Goal: Task Accomplishment & Management: Manage account settings

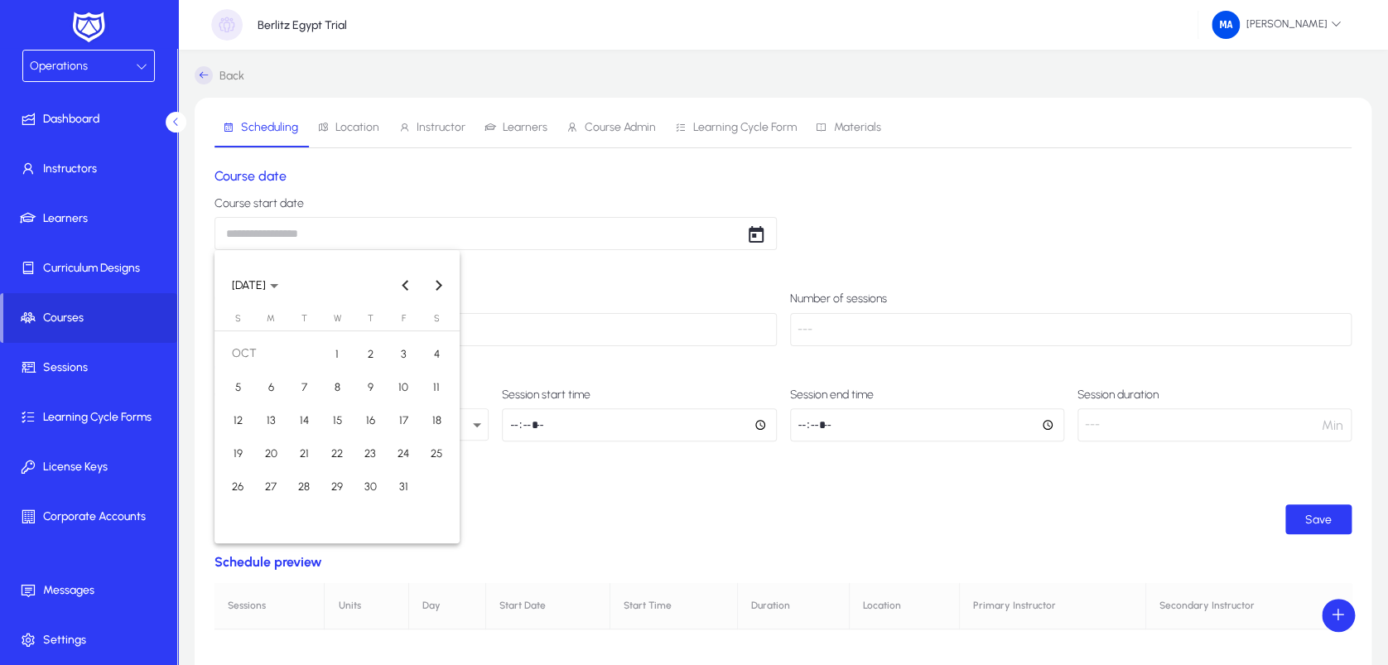
click at [106, 115] on div at bounding box center [694, 332] width 1388 height 665
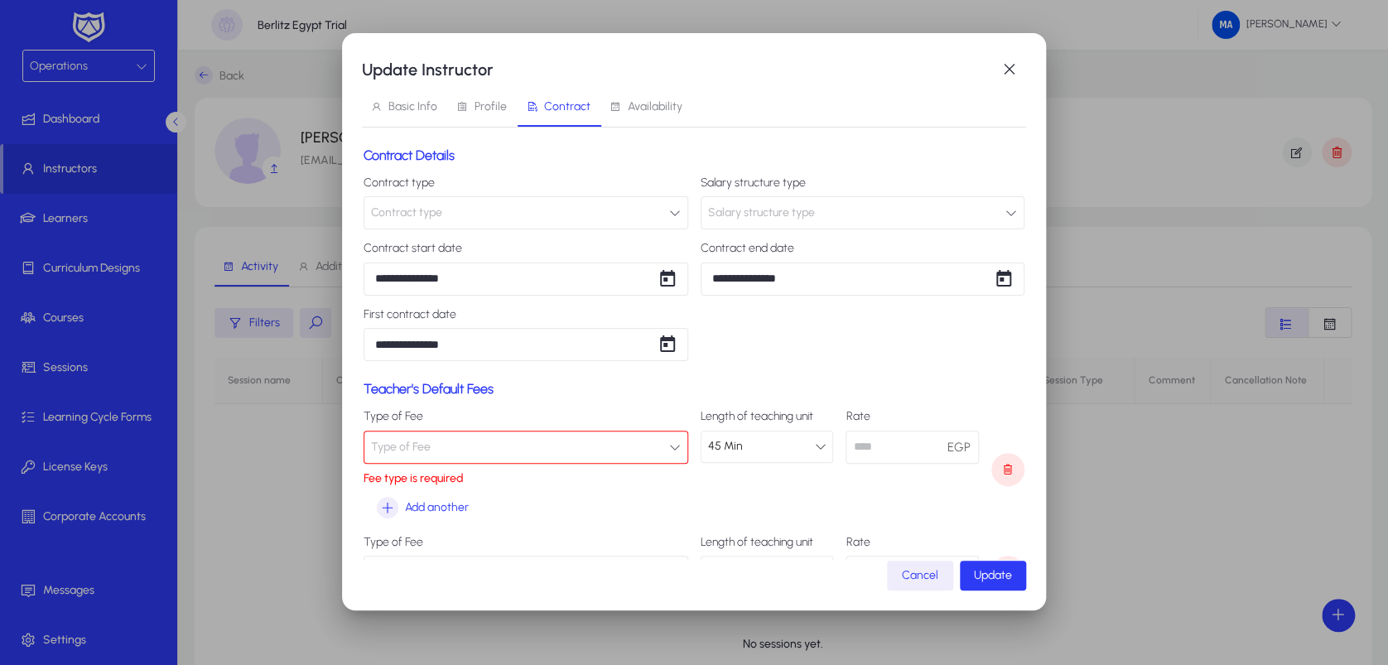
scroll to position [92, 0]
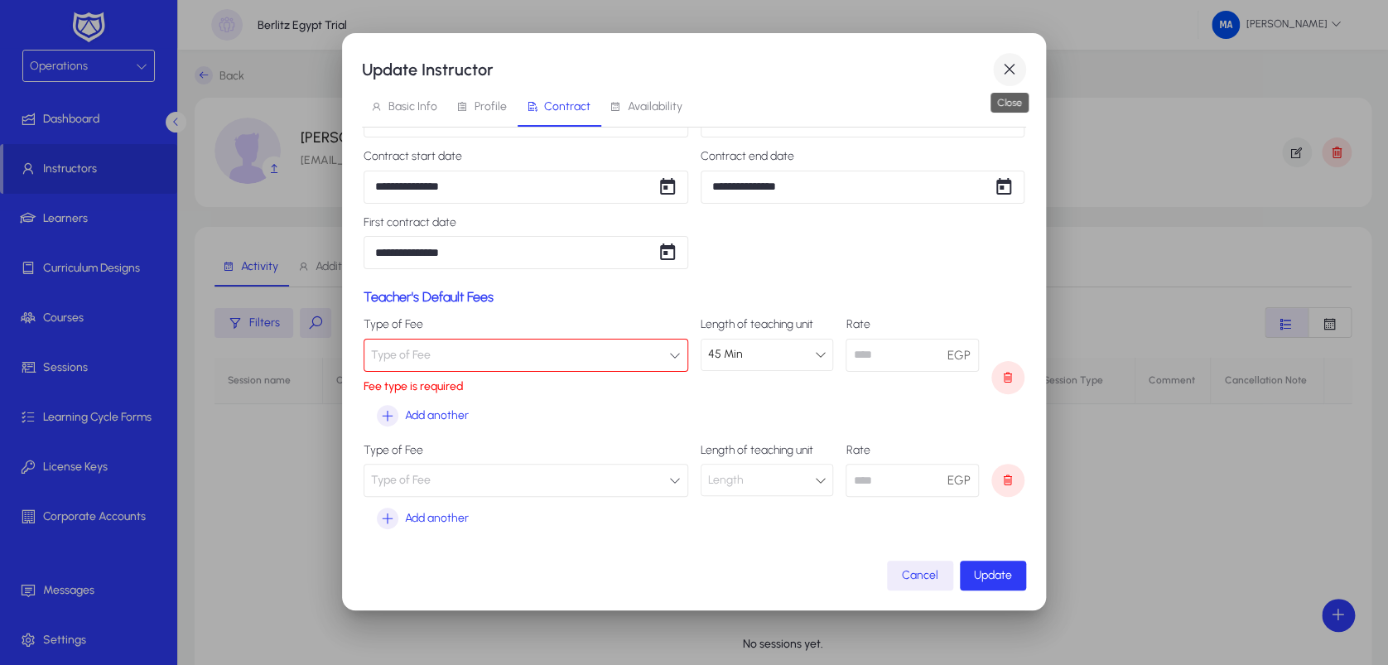
click at [1005, 75] on span "button" at bounding box center [1009, 69] width 33 height 33
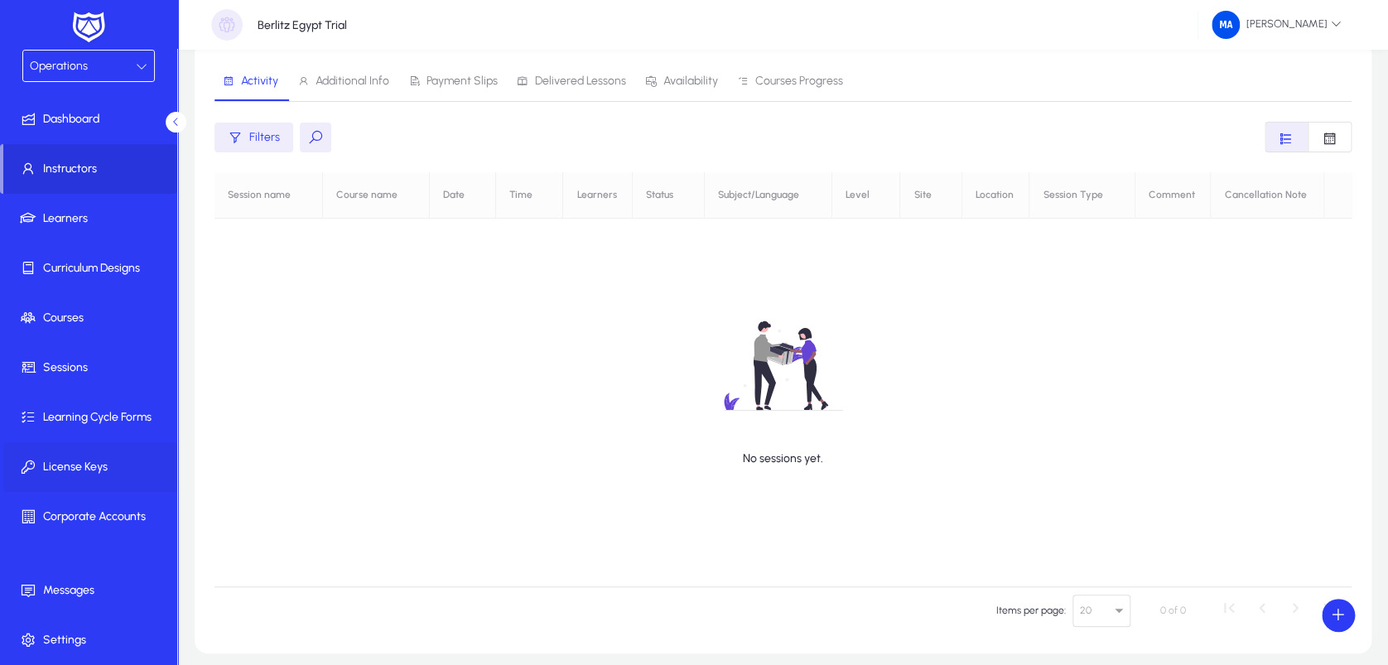
scroll to position [257, 0]
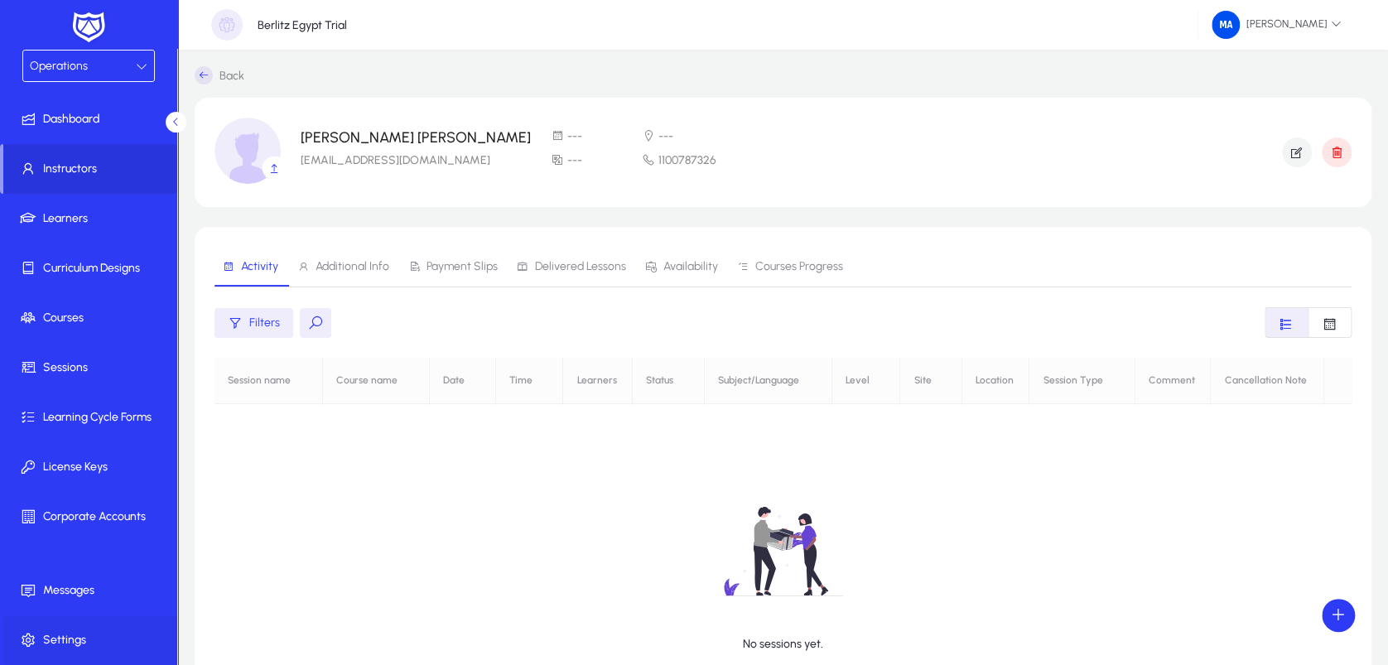
click at [64, 635] on span "Settings" at bounding box center [91, 640] width 177 height 17
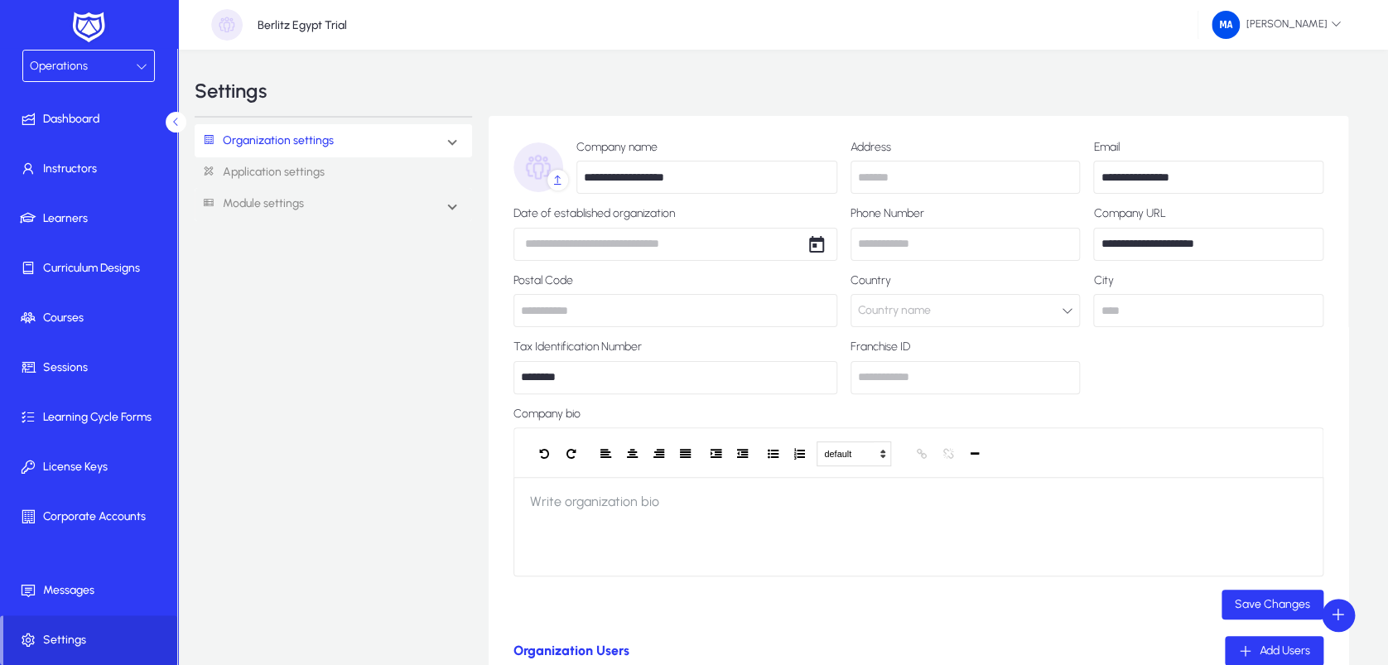
click at [147, 70] on icon at bounding box center [142, 66] width 12 height 12
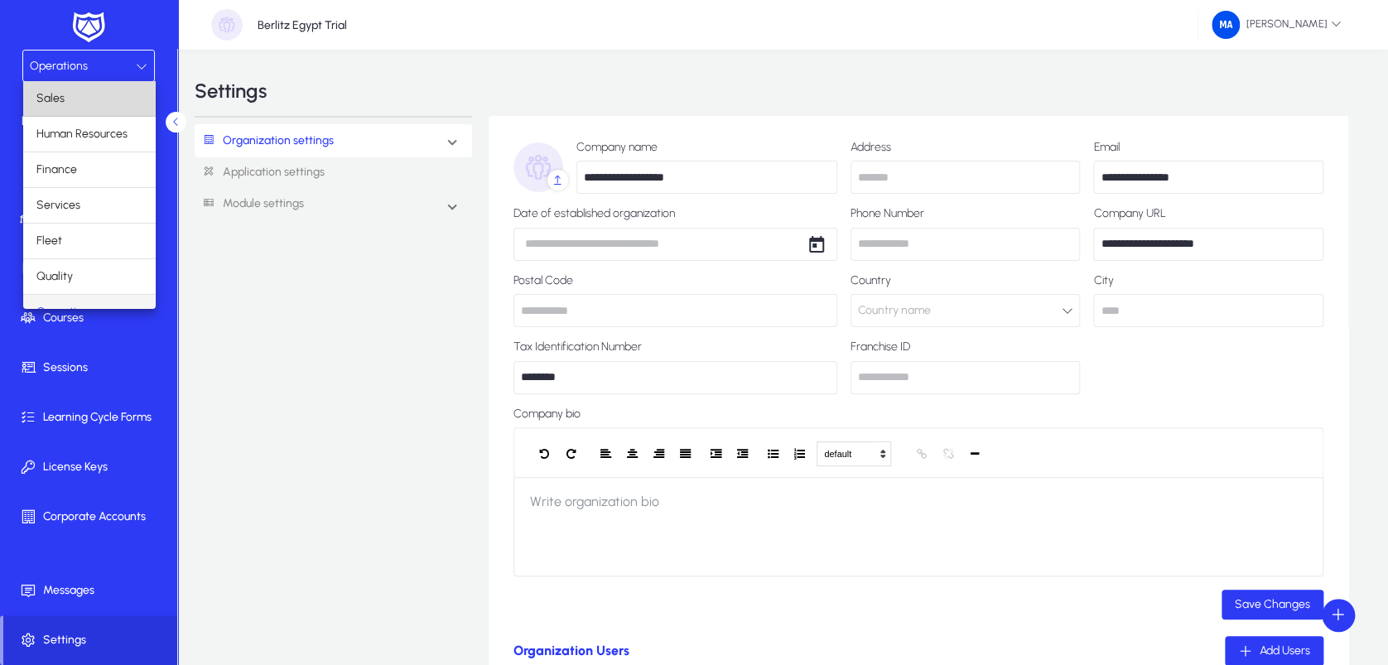
click at [113, 86] on mat-option "Sales" at bounding box center [89, 98] width 132 height 35
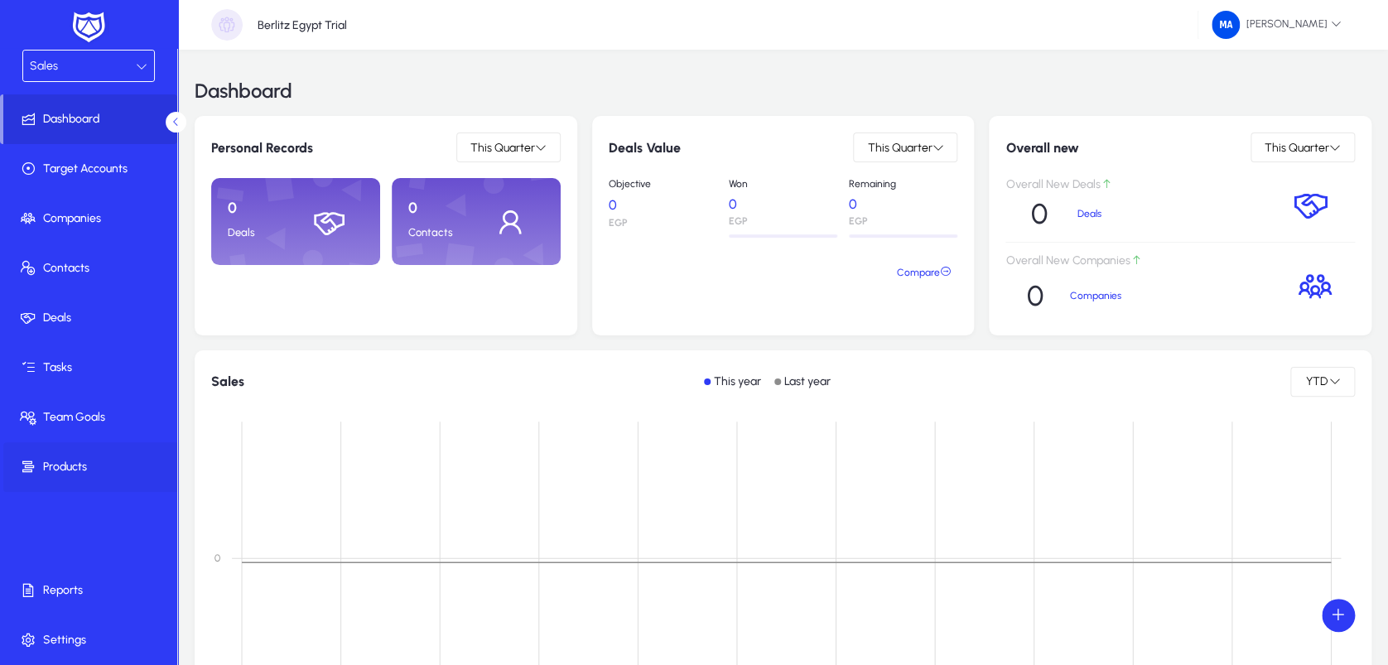
click at [75, 464] on span "Products" at bounding box center [91, 467] width 177 height 17
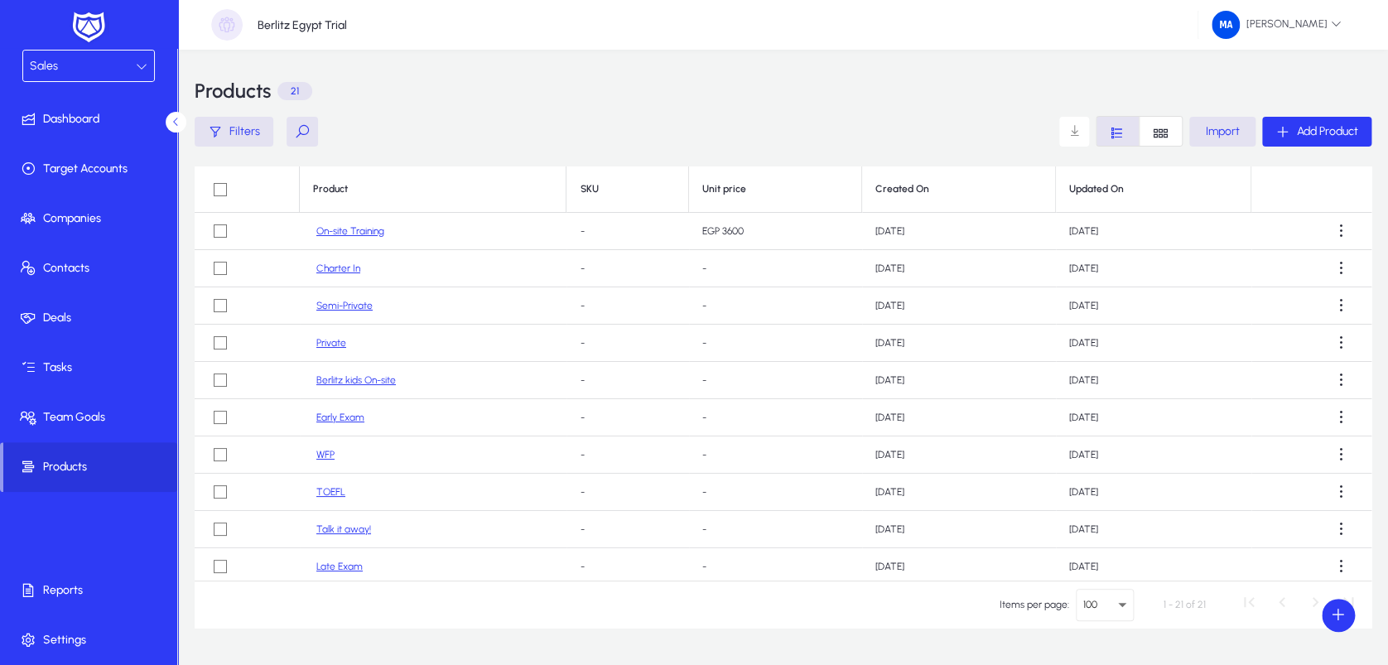
click at [360, 232] on link "On-site Training" at bounding box center [350, 231] width 68 height 12
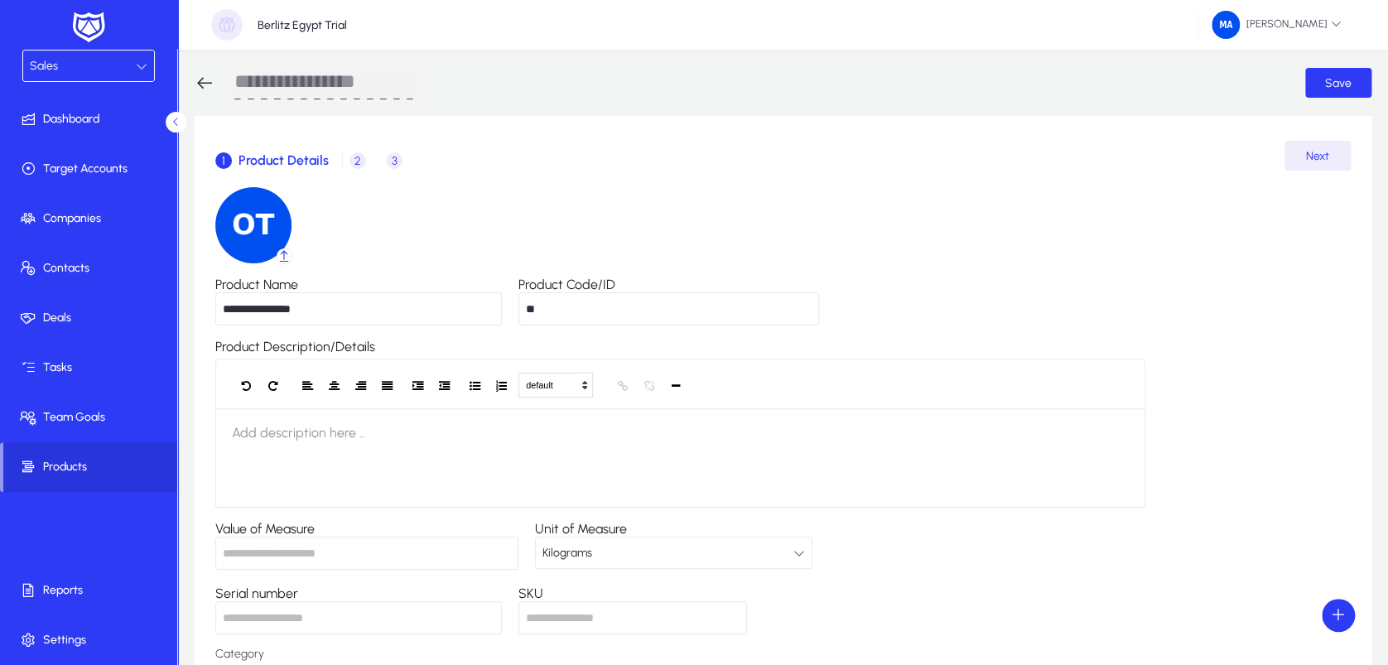
click at [363, 156] on span "2" at bounding box center [357, 160] width 17 height 17
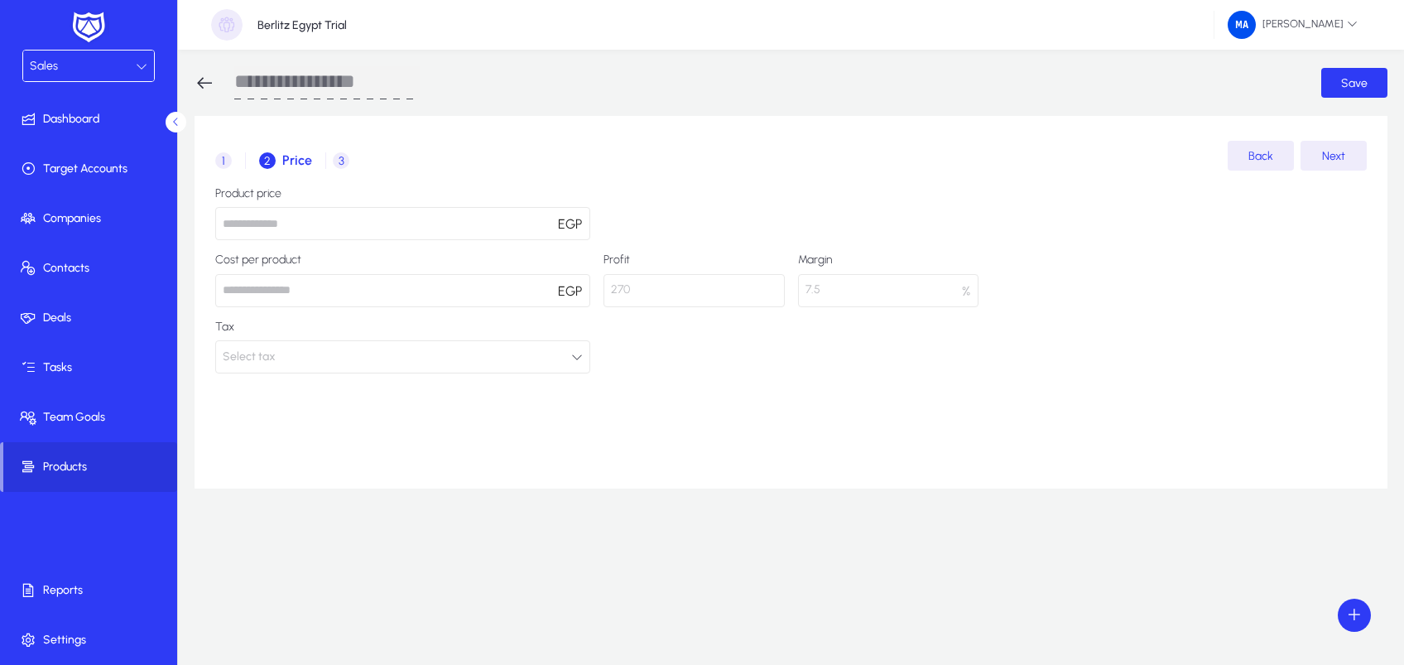
click at [338, 149] on span "3 Product Information" at bounding box center [341, 161] width 30 height 40
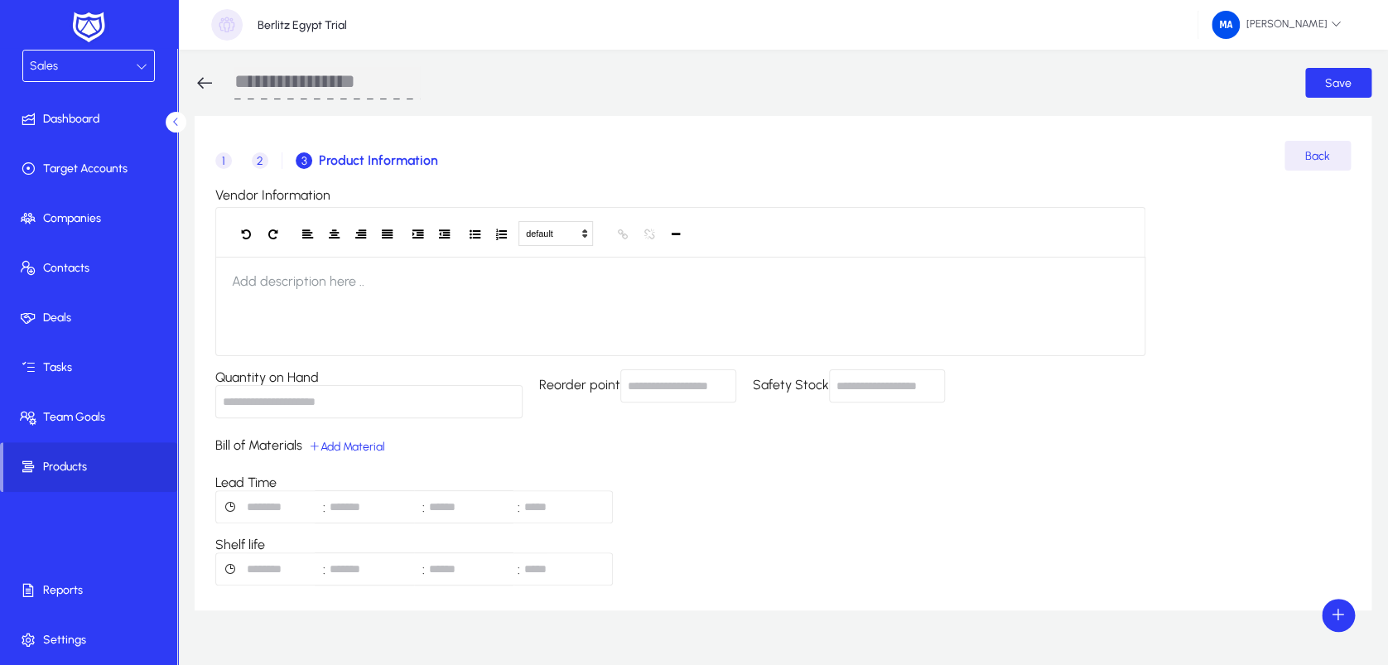
click at [261, 158] on span "2" at bounding box center [260, 160] width 17 height 17
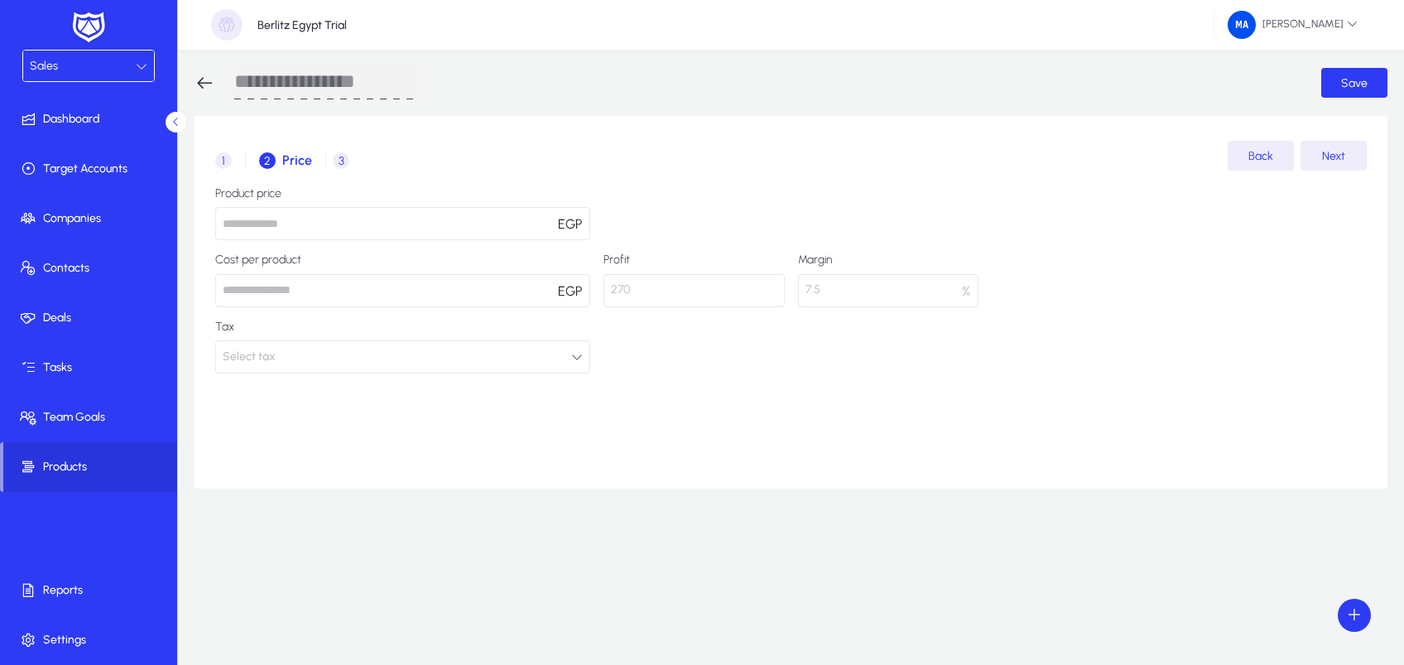
click at [177, 119] on icon at bounding box center [176, 122] width 11 height 11
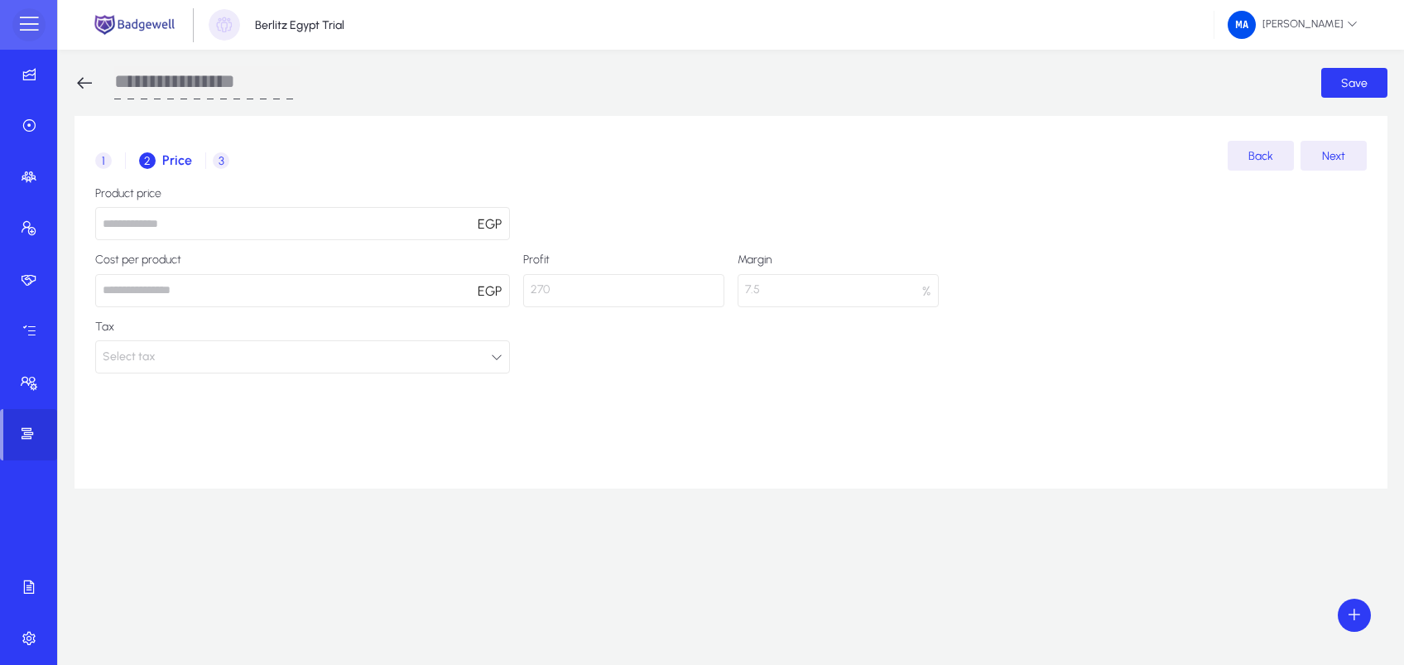
click at [30, 26] on span at bounding box center [28, 24] width 33 height 33
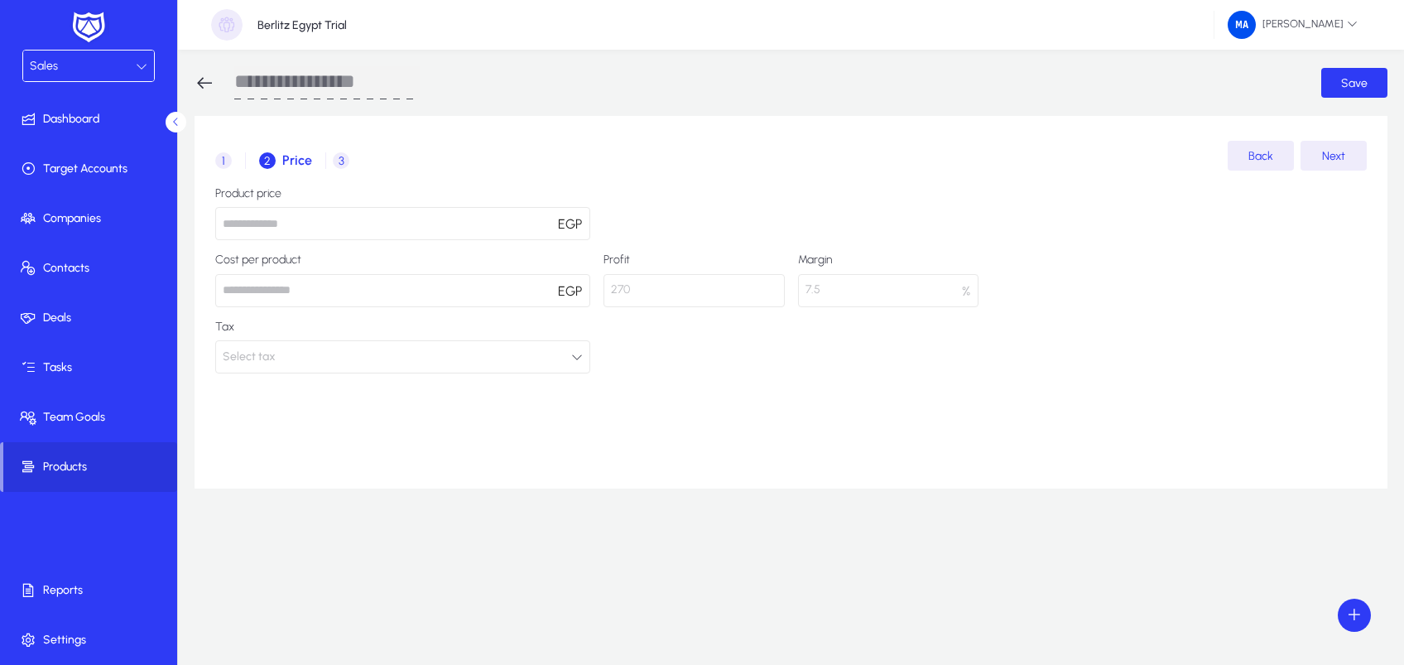
click at [139, 61] on icon at bounding box center [142, 66] width 12 height 12
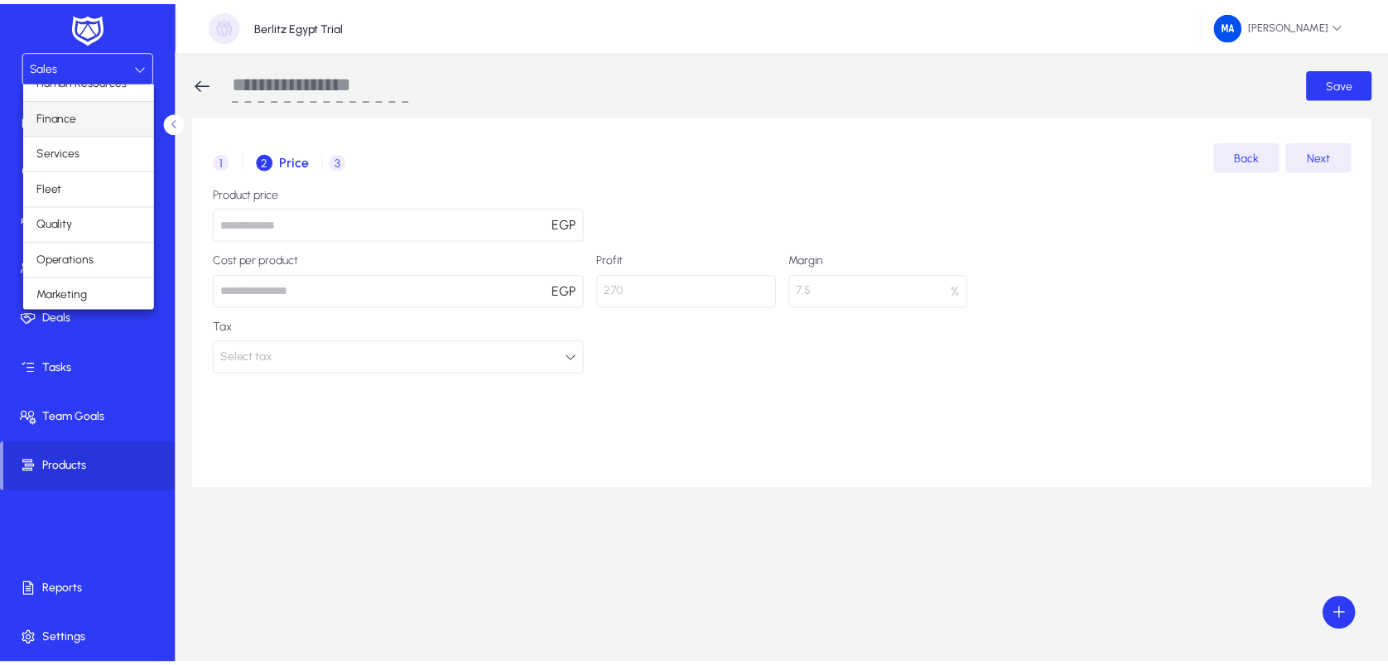
scroll to position [55, 0]
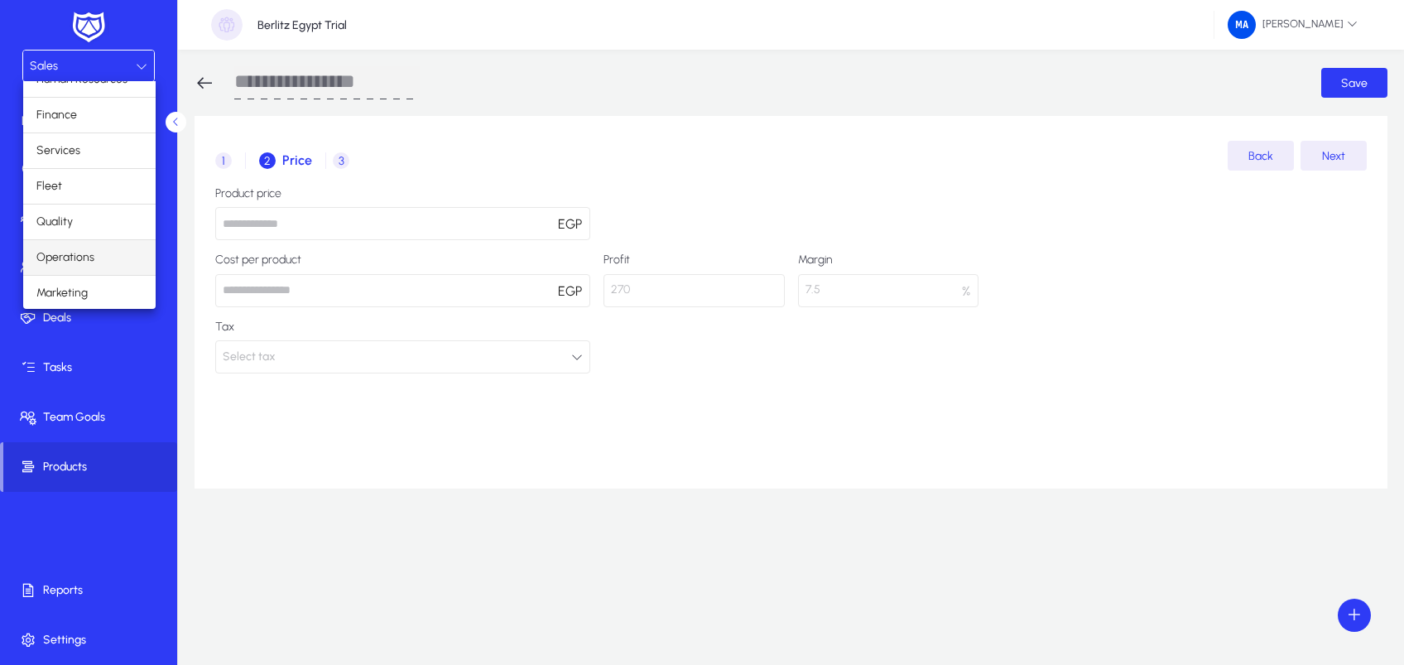
click at [89, 257] on span "Operations" at bounding box center [65, 258] width 58 height 20
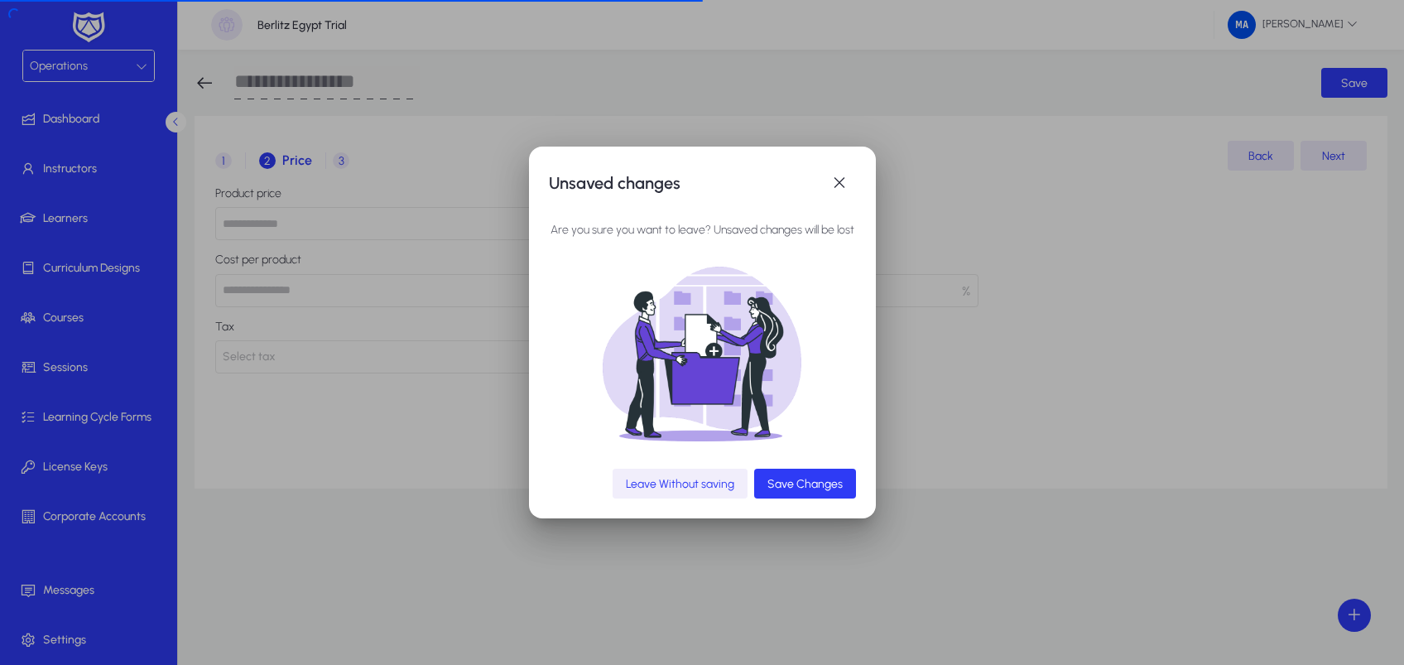
click at [719, 482] on span "Leave Without saving" at bounding box center [680, 484] width 108 height 14
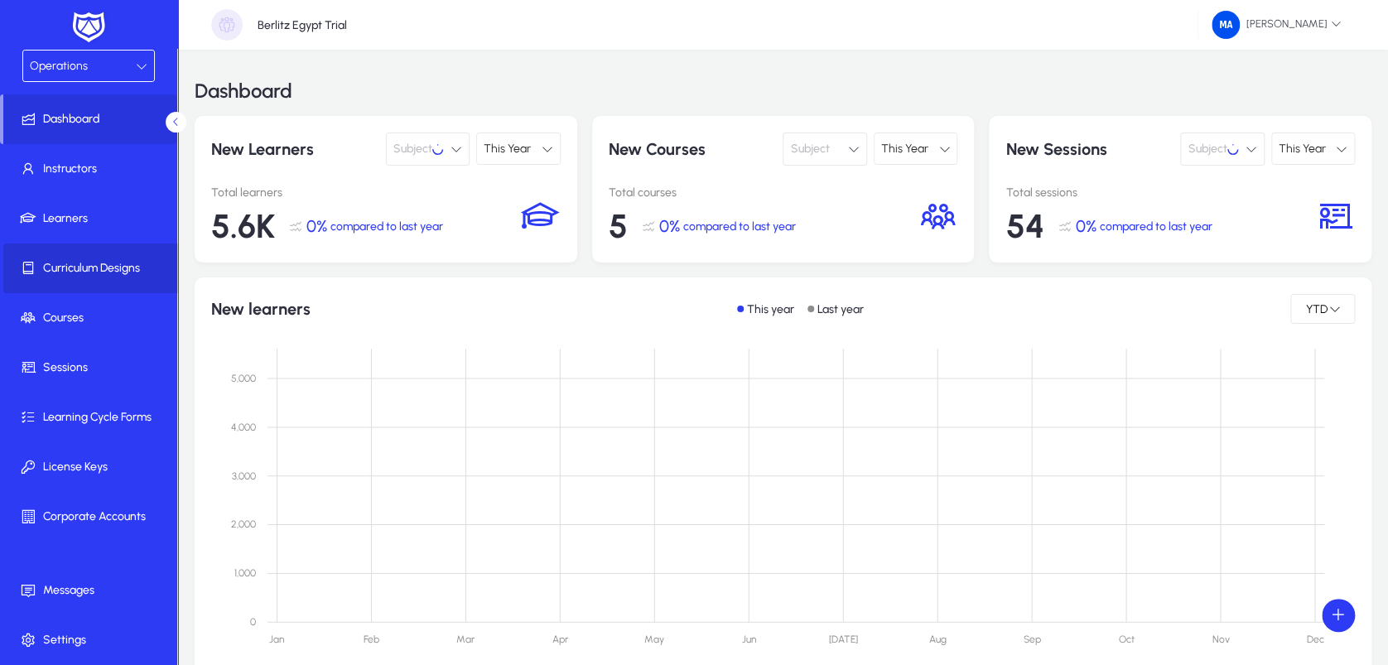
click at [132, 270] on span "Curriculum Designs" at bounding box center [91, 268] width 177 height 17
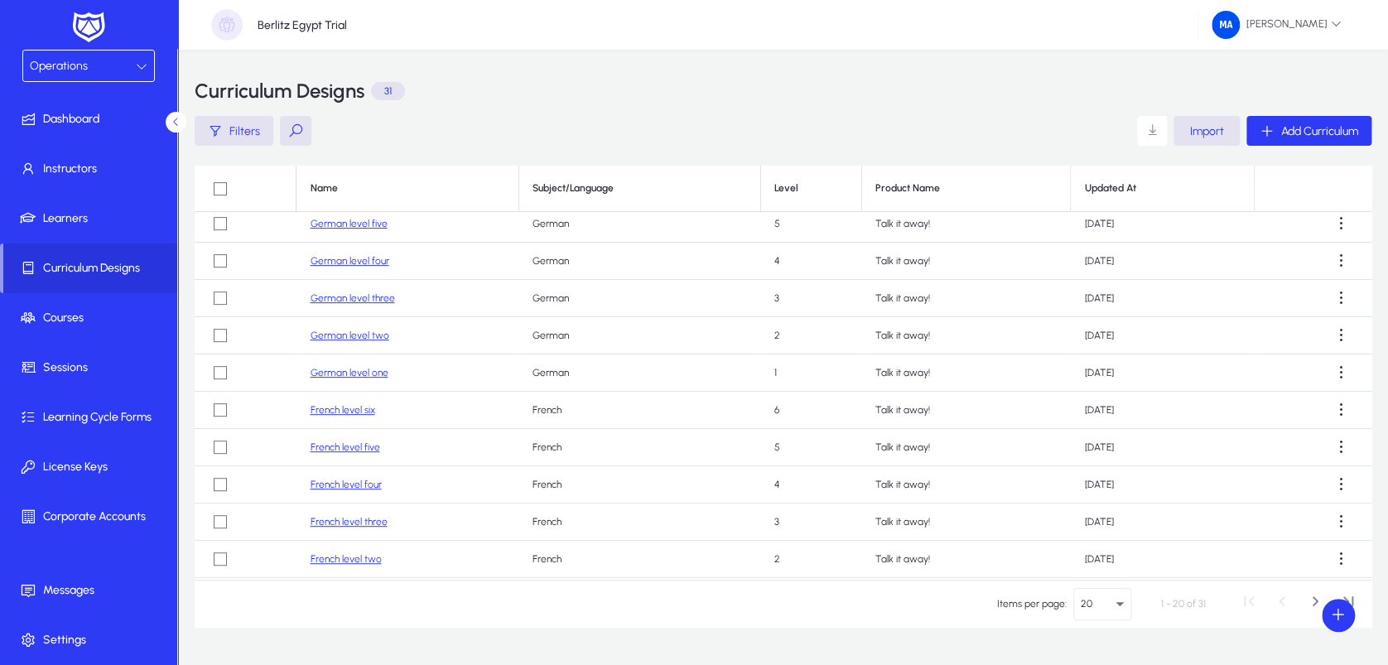
scroll to position [378, 0]
click at [245, 132] on span "Filters" at bounding box center [244, 131] width 31 height 14
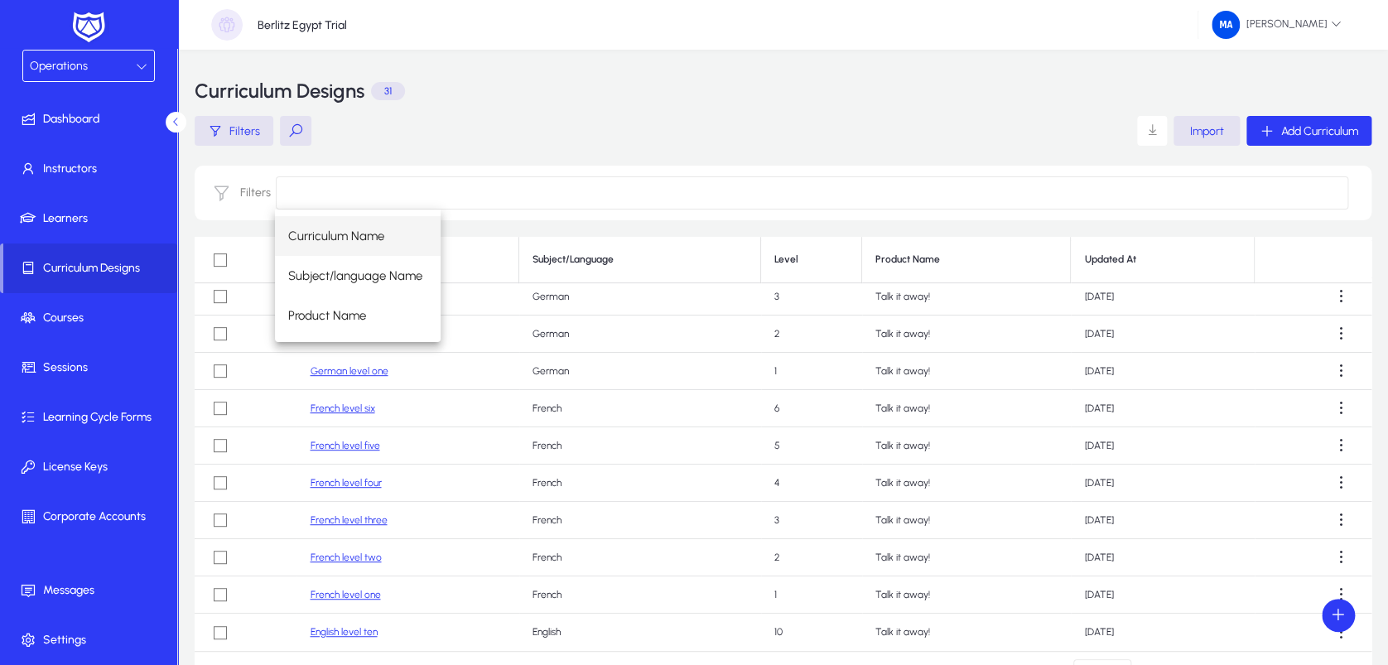
click at [338, 195] on input at bounding box center [812, 192] width 1072 height 33
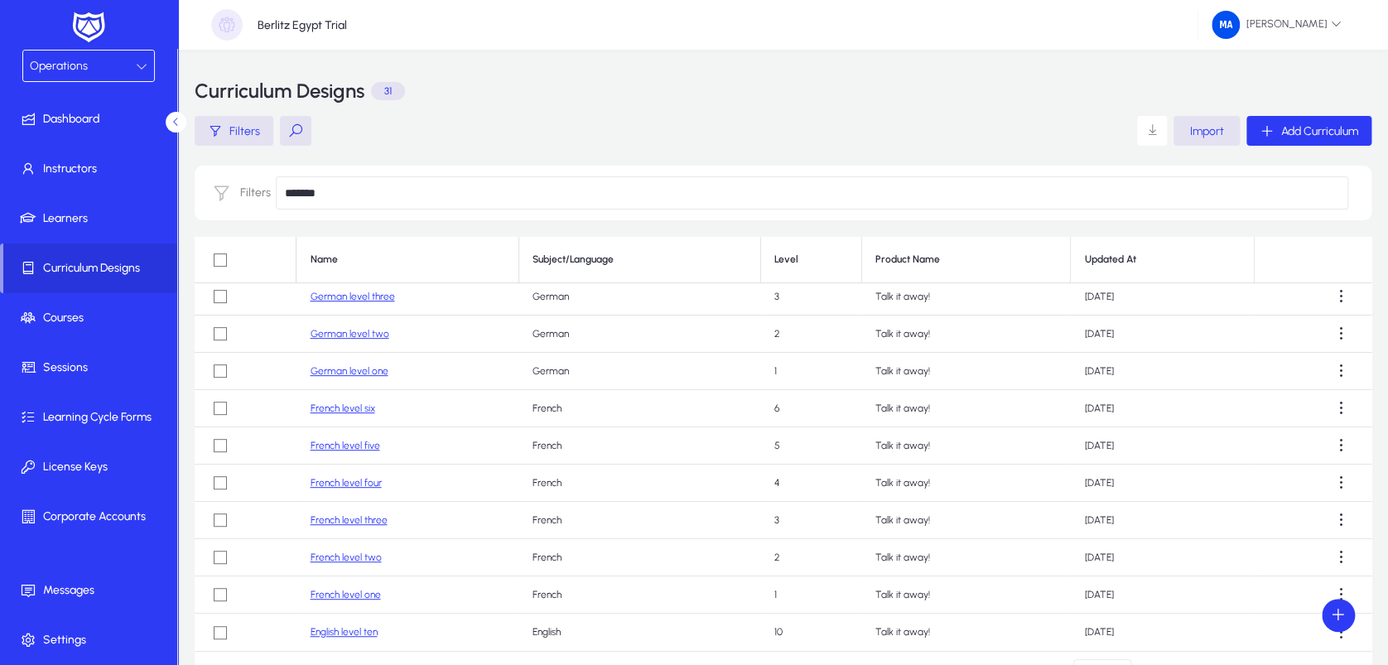
type input "*******"
click at [288, 134] on button at bounding box center [295, 131] width 31 height 30
type input "*******"
click at [306, 192] on input "*******" at bounding box center [812, 192] width 1072 height 33
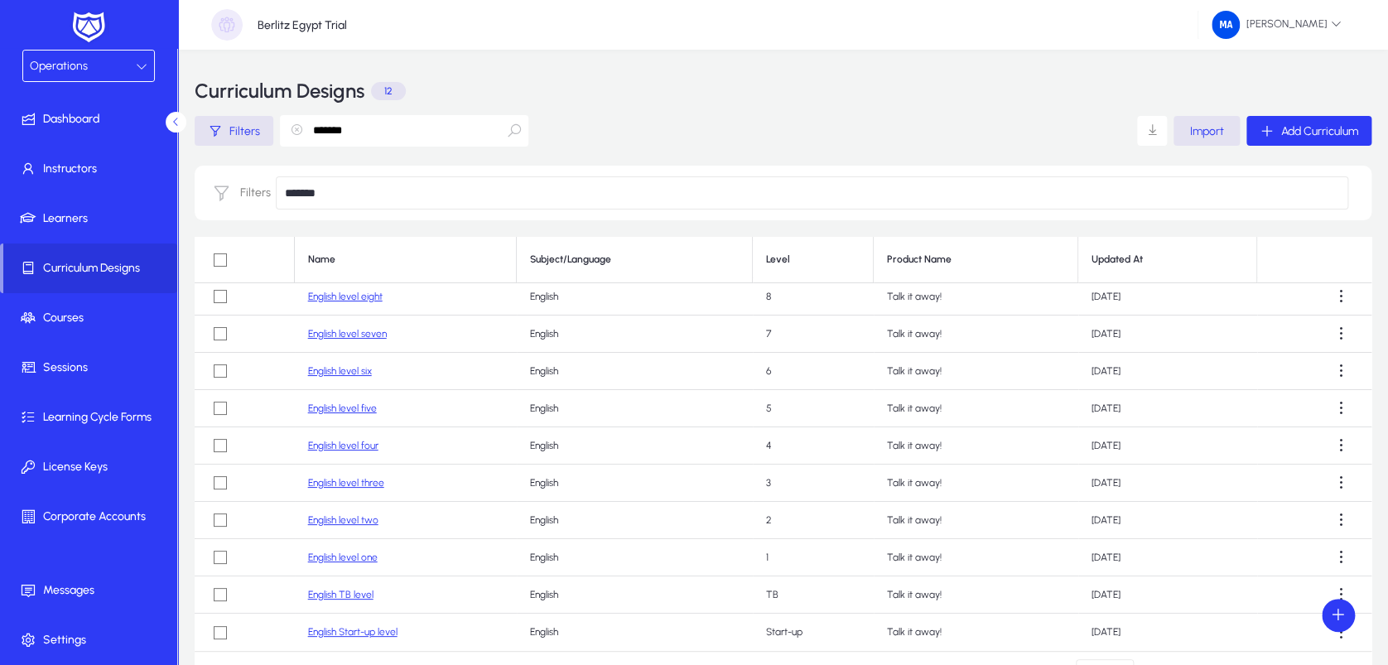
click at [306, 192] on input "*******" at bounding box center [812, 192] width 1072 height 33
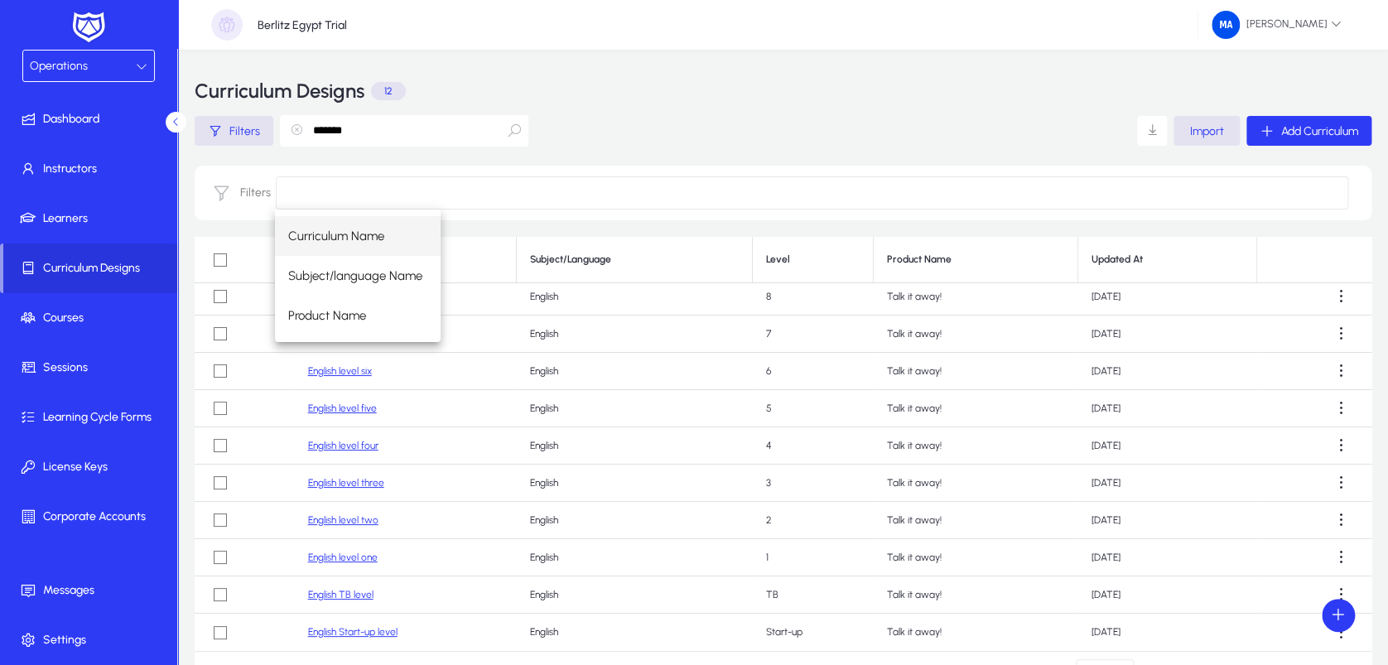
click at [501, 291] on div "Curriculum Name Subject/language Name Product Name" at bounding box center [811, 275] width 1073 height 132
click at [355, 408] on link "English level five" at bounding box center [342, 408] width 69 height 12
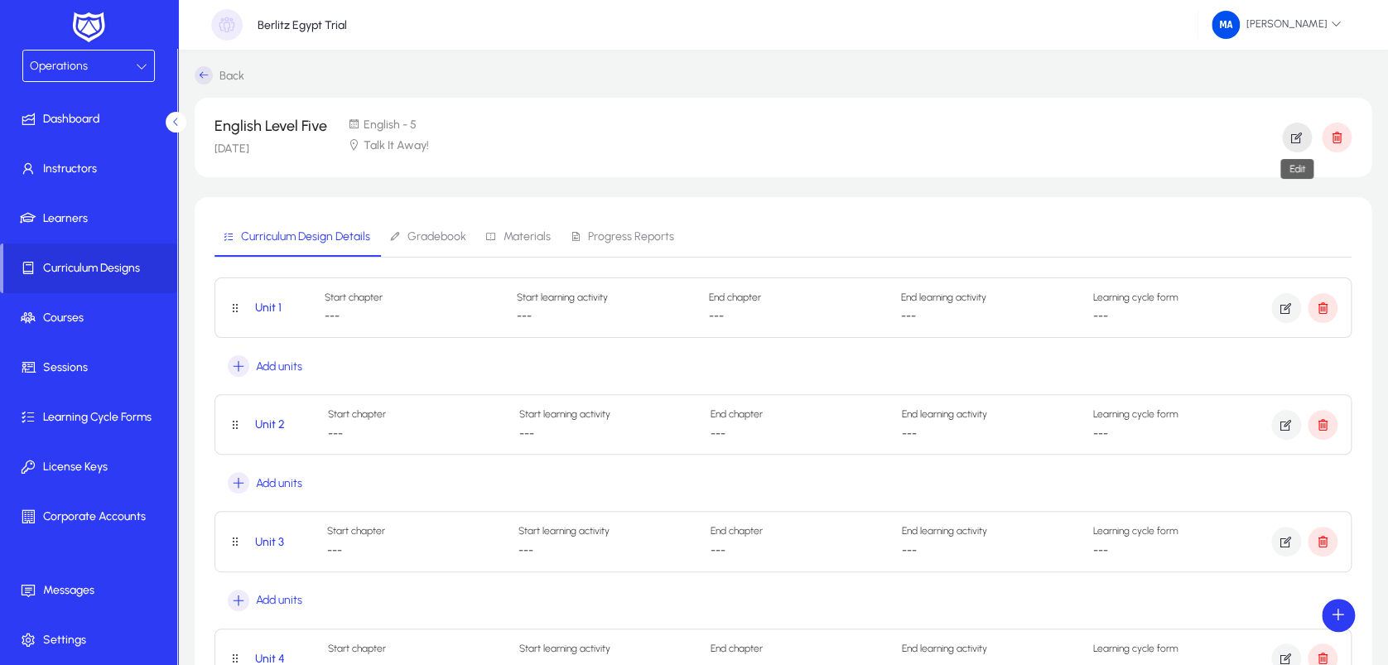
click at [1292, 143] on icon "button" at bounding box center [1296, 137] width 15 height 15
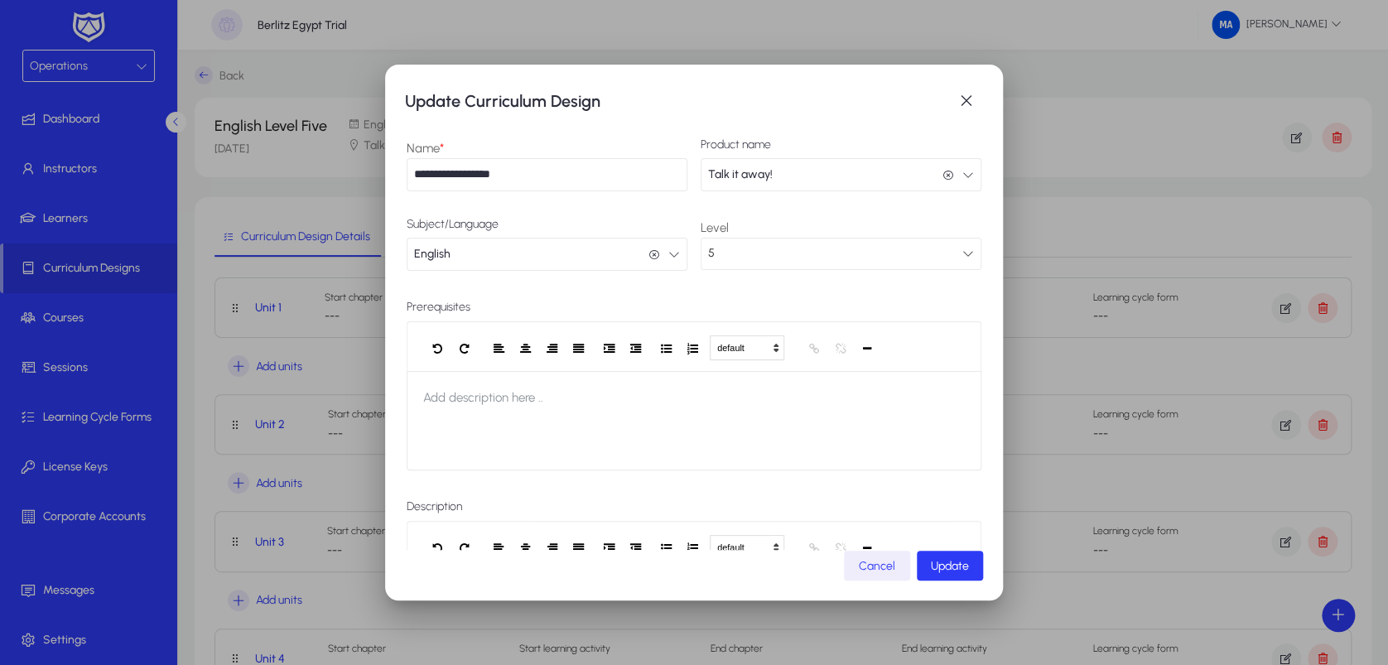
click at [953, 182] on button "Talk it away! Talk it away!" at bounding box center [840, 174] width 281 height 33
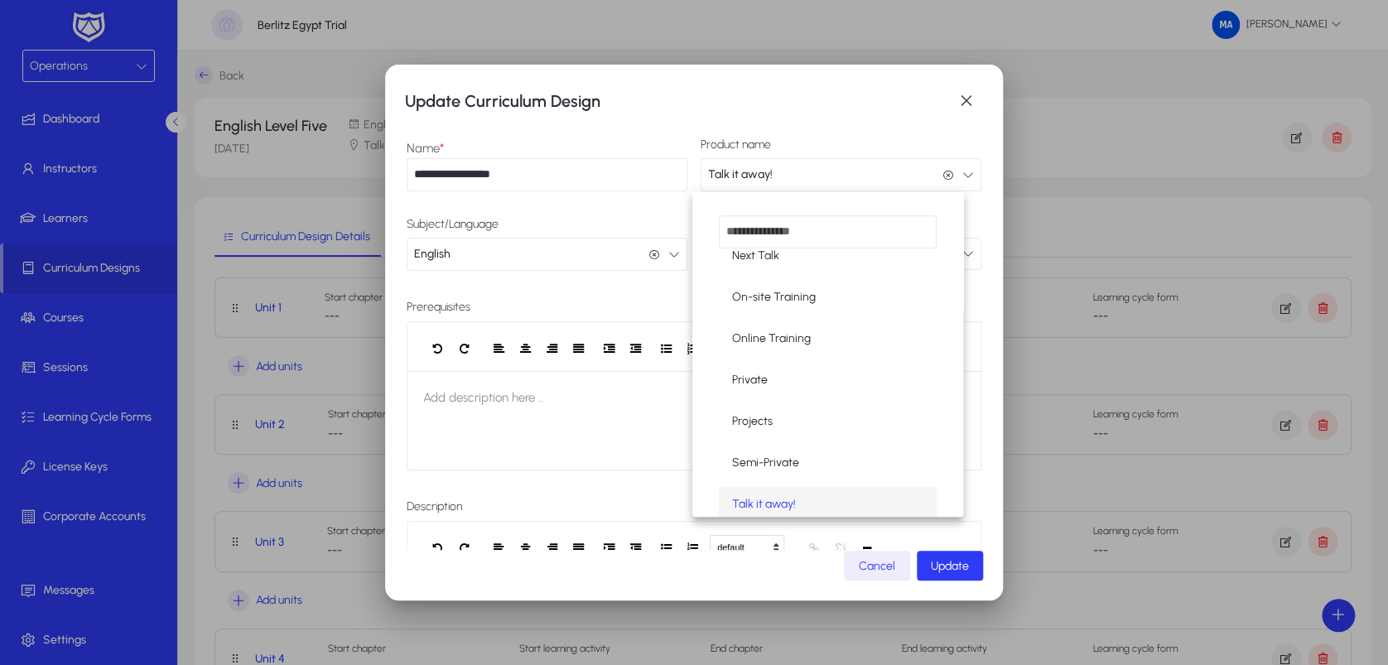
scroll to position [521, 0]
click at [961, 95] on div at bounding box center [694, 332] width 1388 height 665
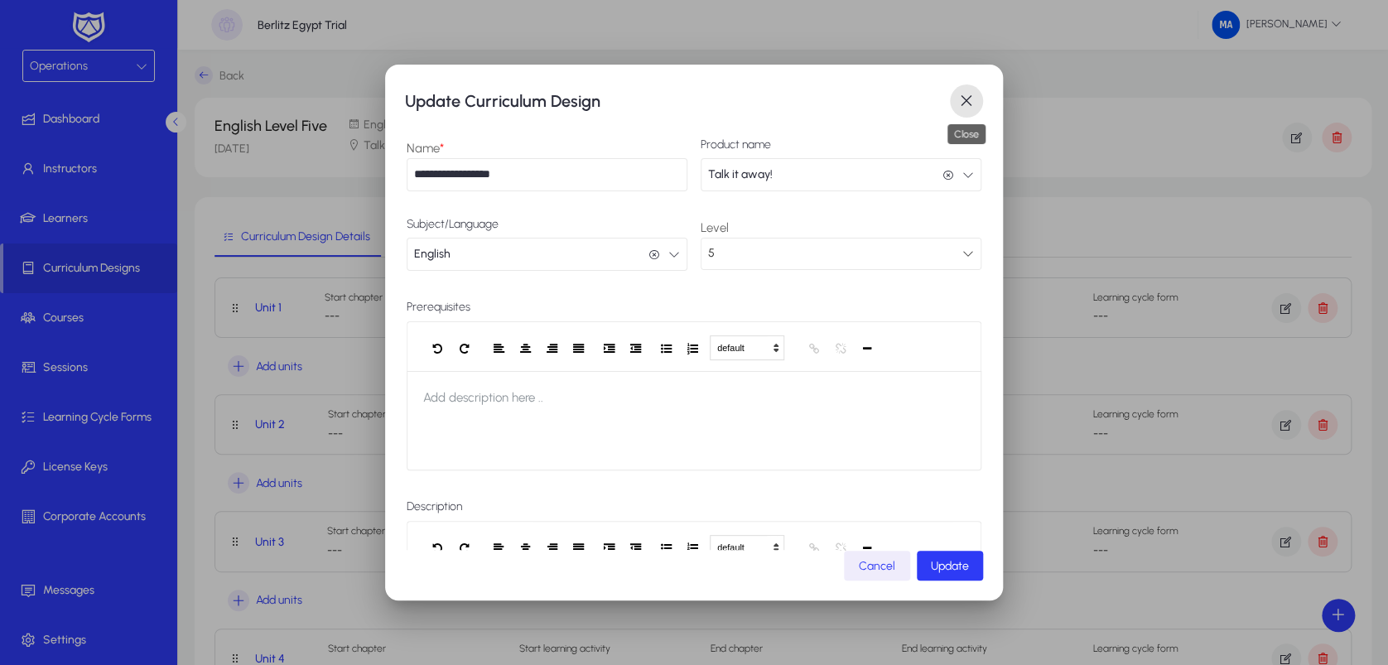
click at [961, 95] on span "button" at bounding box center [966, 100] width 33 height 33
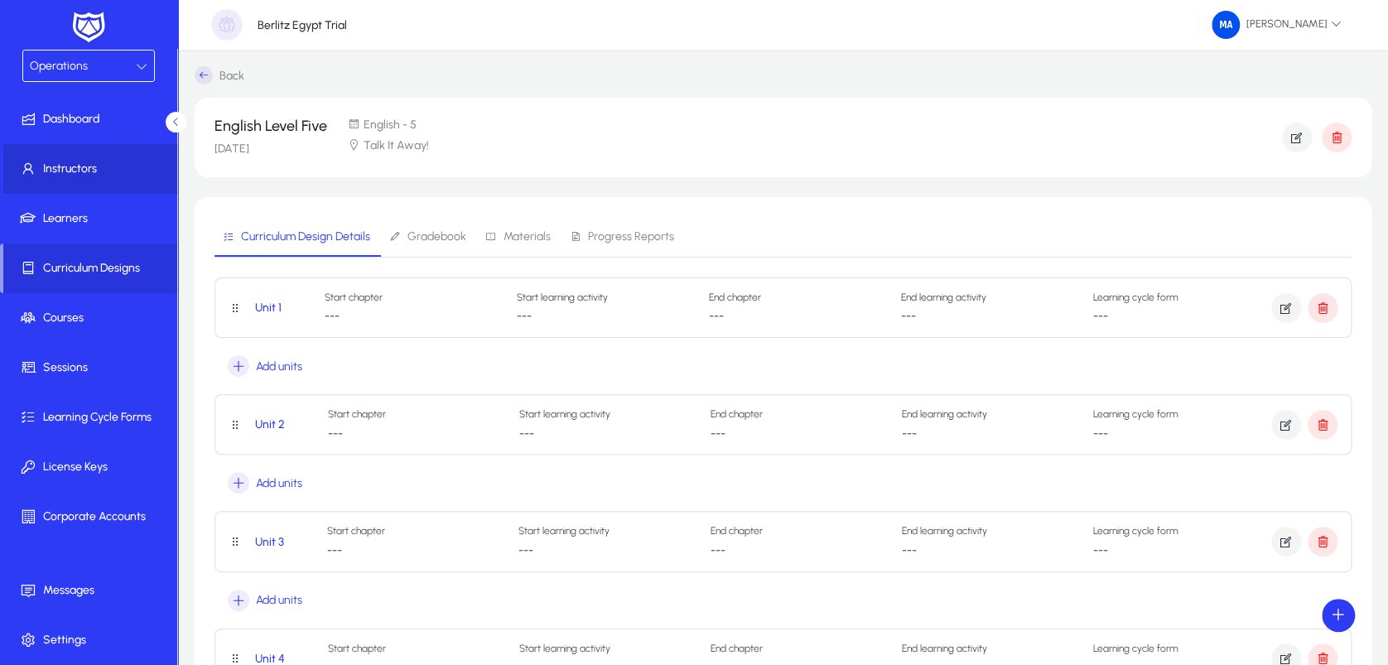
click at [113, 166] on span "Instructors" at bounding box center [91, 169] width 177 height 17
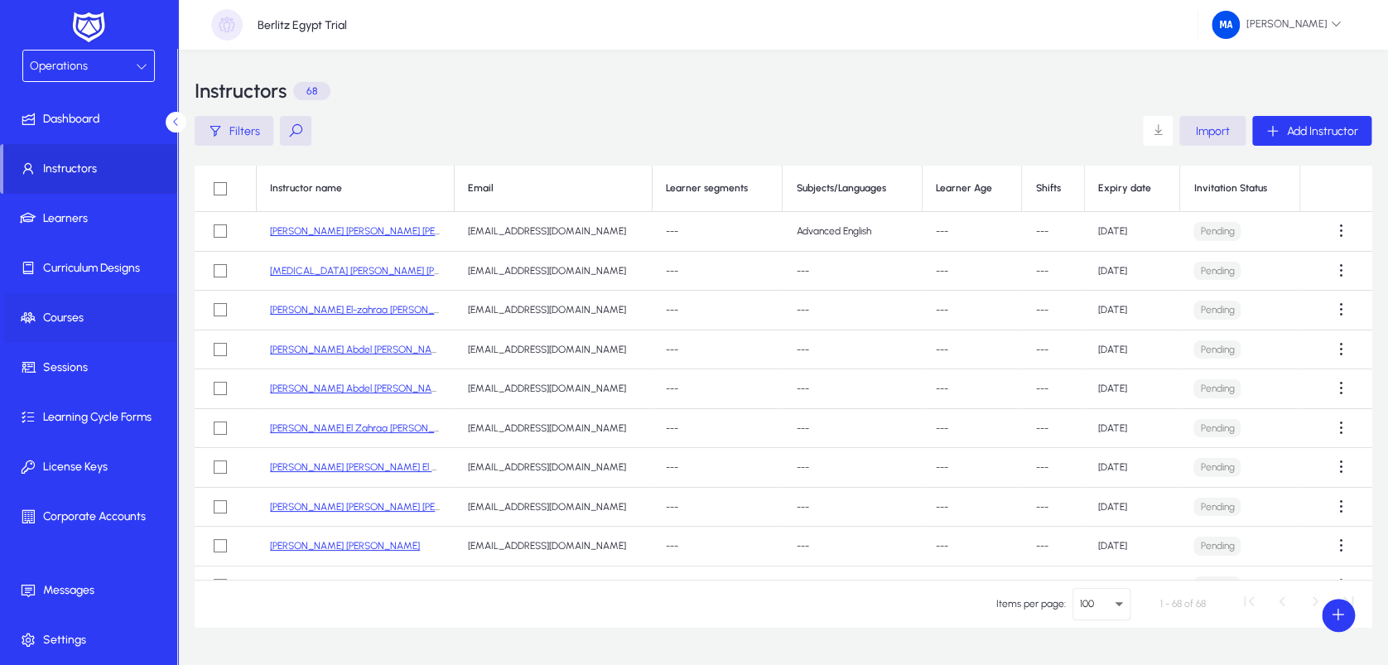
click at [104, 320] on span "Courses" at bounding box center [91, 318] width 177 height 17
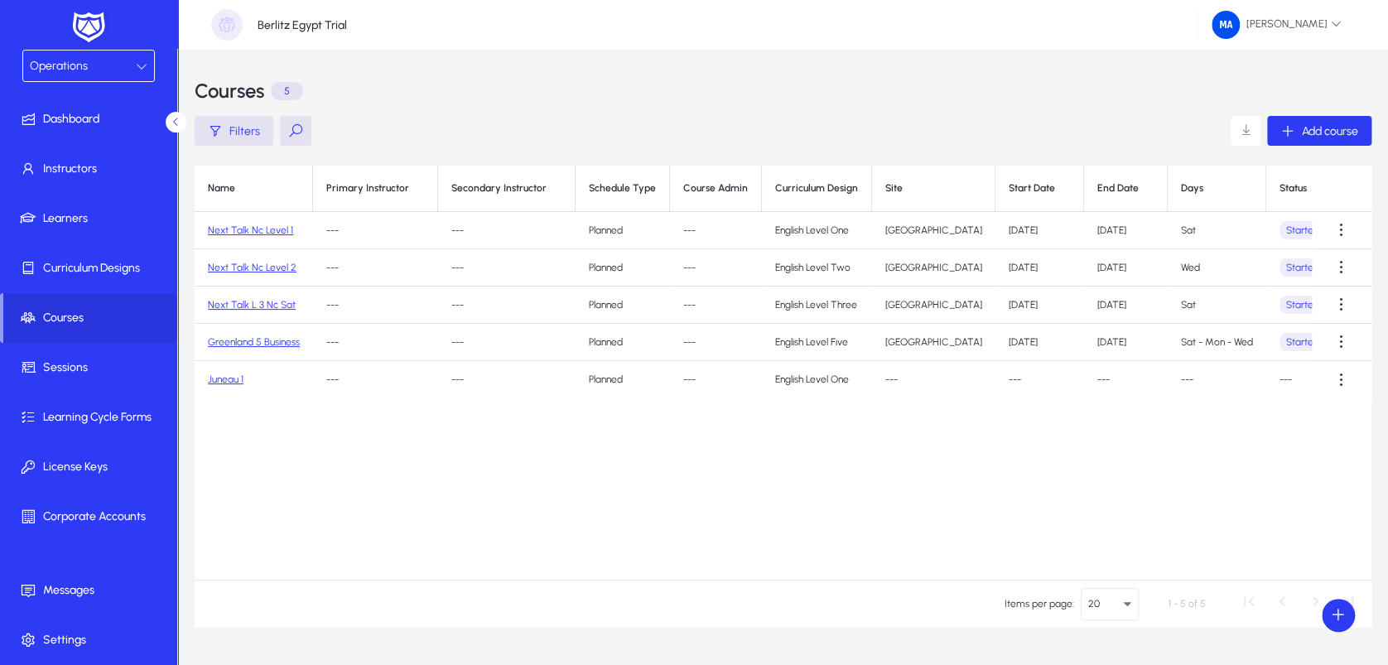
click at [246, 234] on link "Next Talk Nc Level 1" at bounding box center [250, 230] width 85 height 12
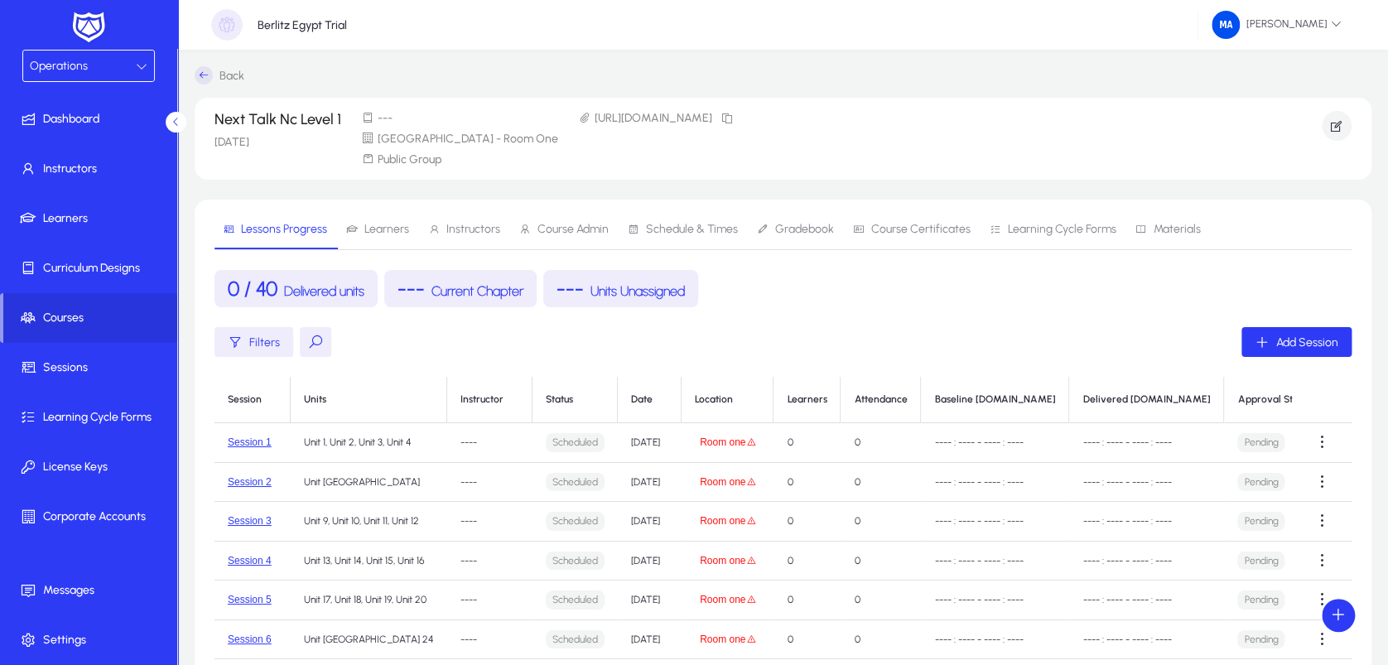
click at [473, 226] on span "Instructors" at bounding box center [473, 230] width 54 height 12
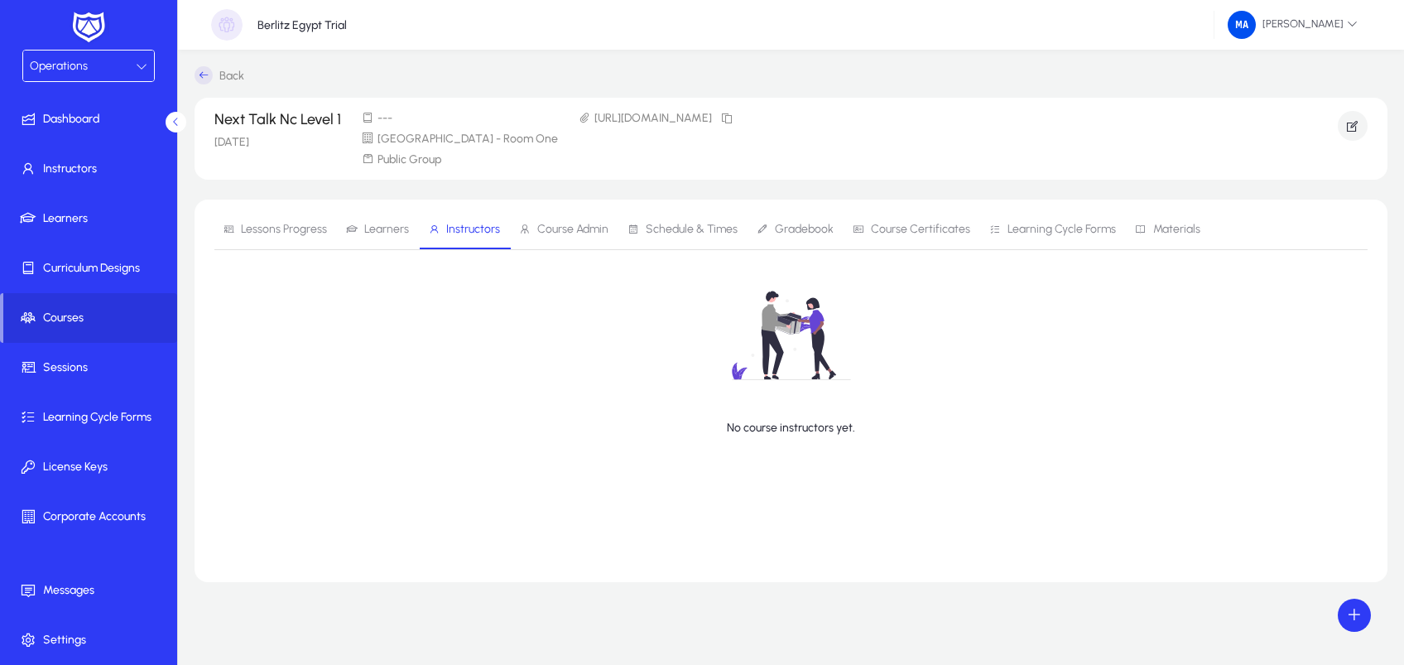
click at [172, 114] on button at bounding box center [176, 122] width 21 height 21
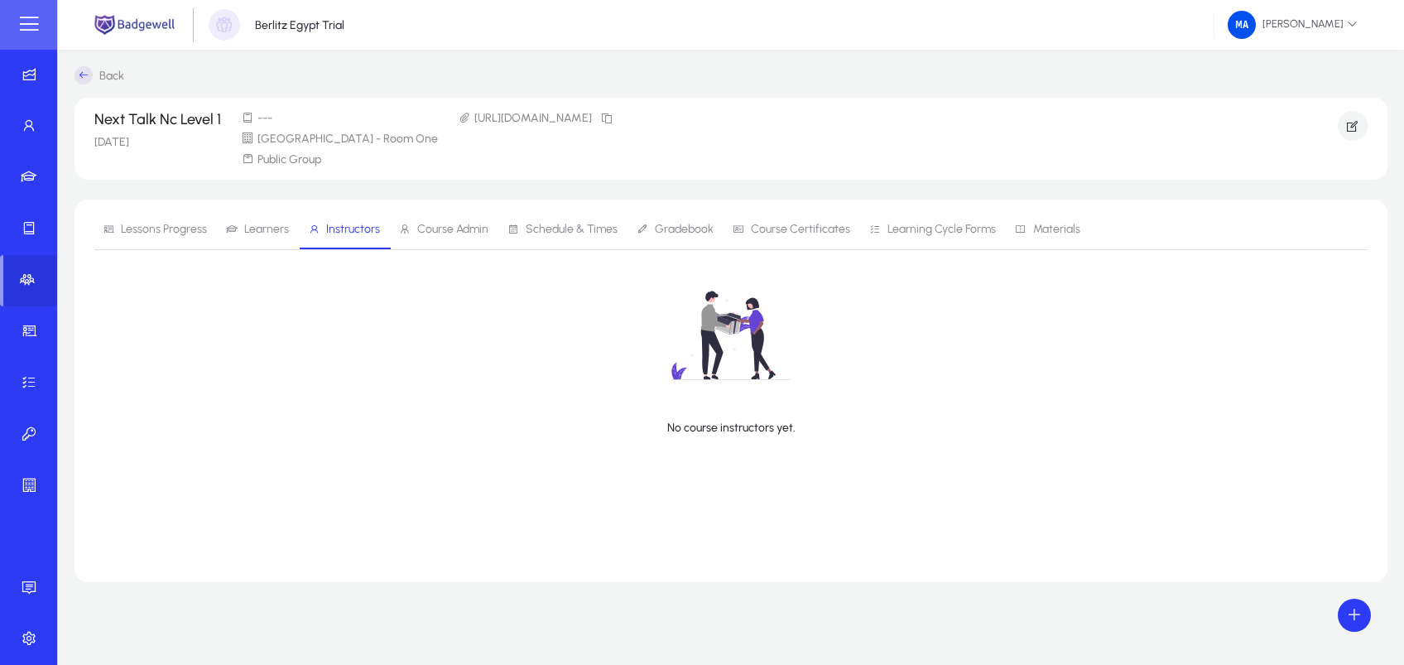
click at [86, 66] on icon at bounding box center [84, 75] width 18 height 18
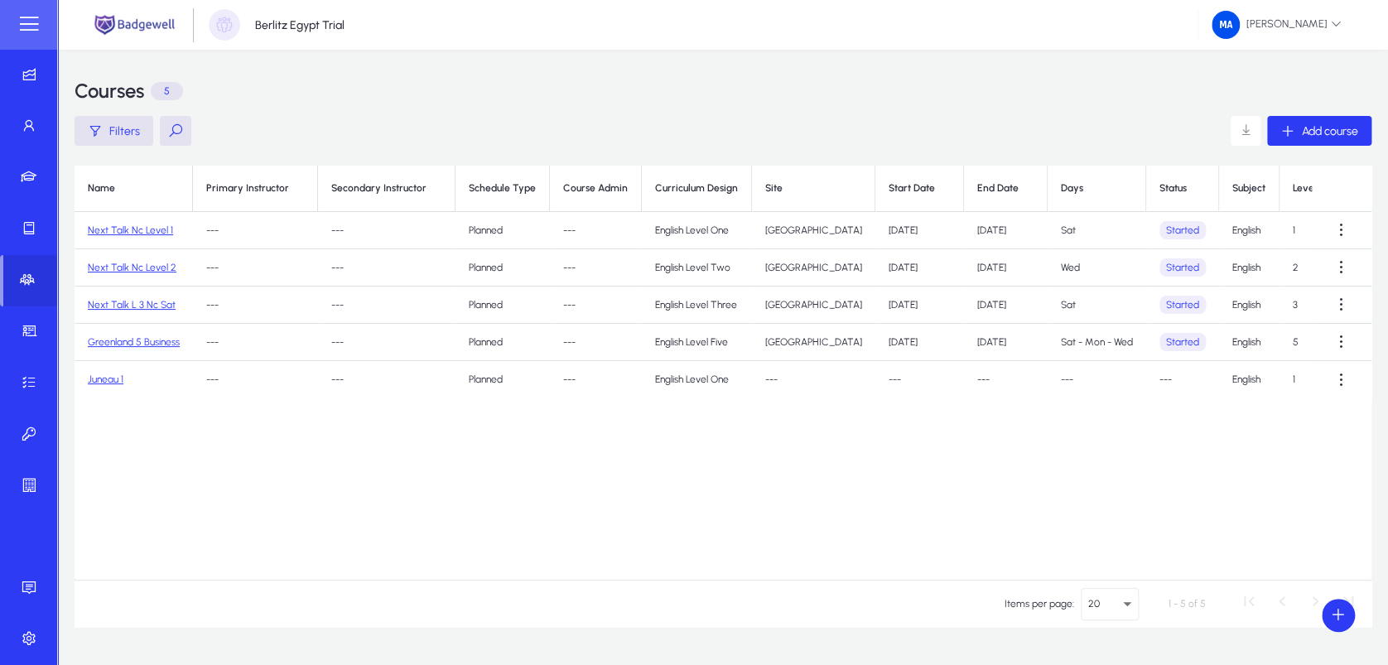
click at [143, 225] on link "Next Talk Nc Level 1" at bounding box center [130, 230] width 85 height 12
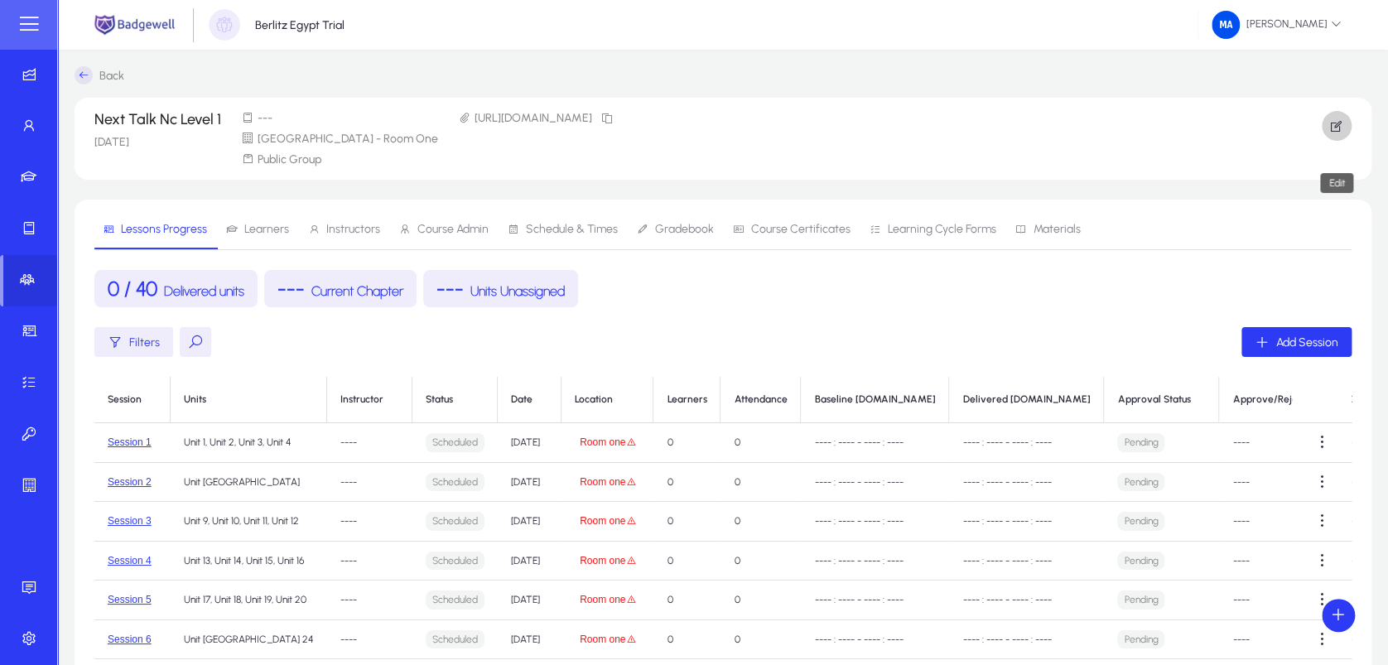
click at [1333, 127] on icon "button" at bounding box center [1336, 125] width 15 height 15
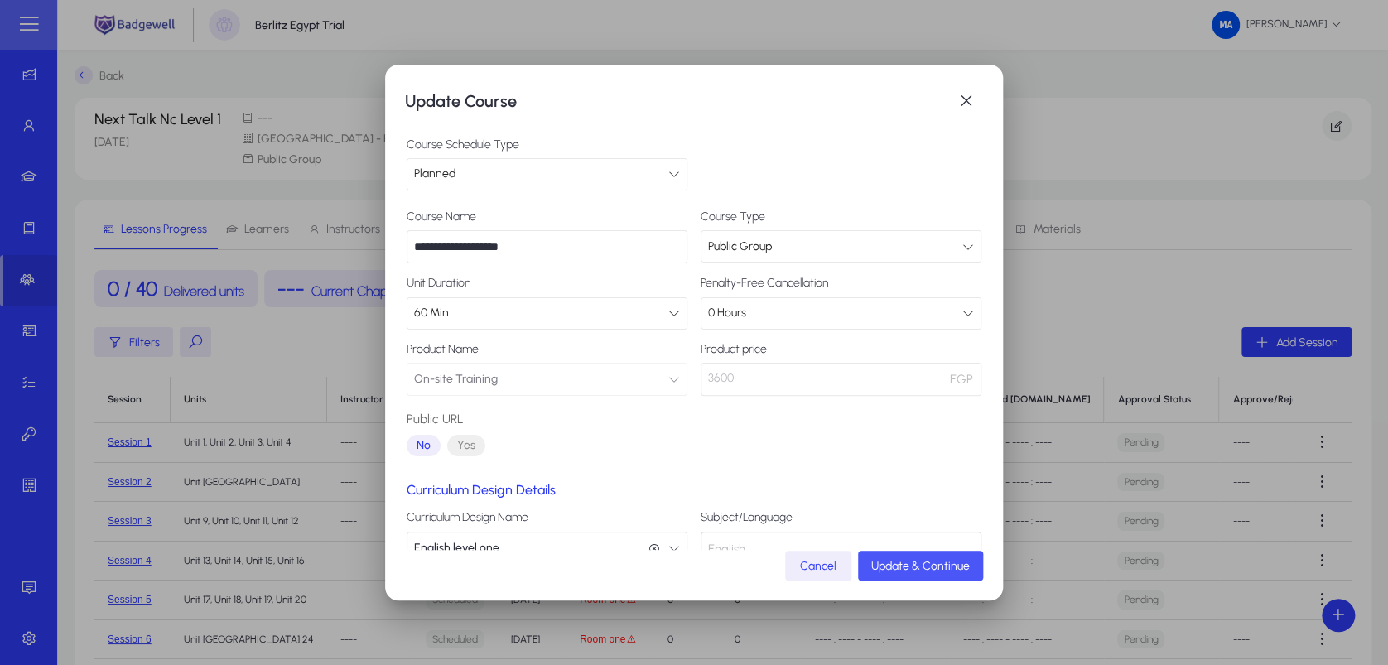
click at [888, 567] on span "Update & Continue" at bounding box center [920, 566] width 99 height 14
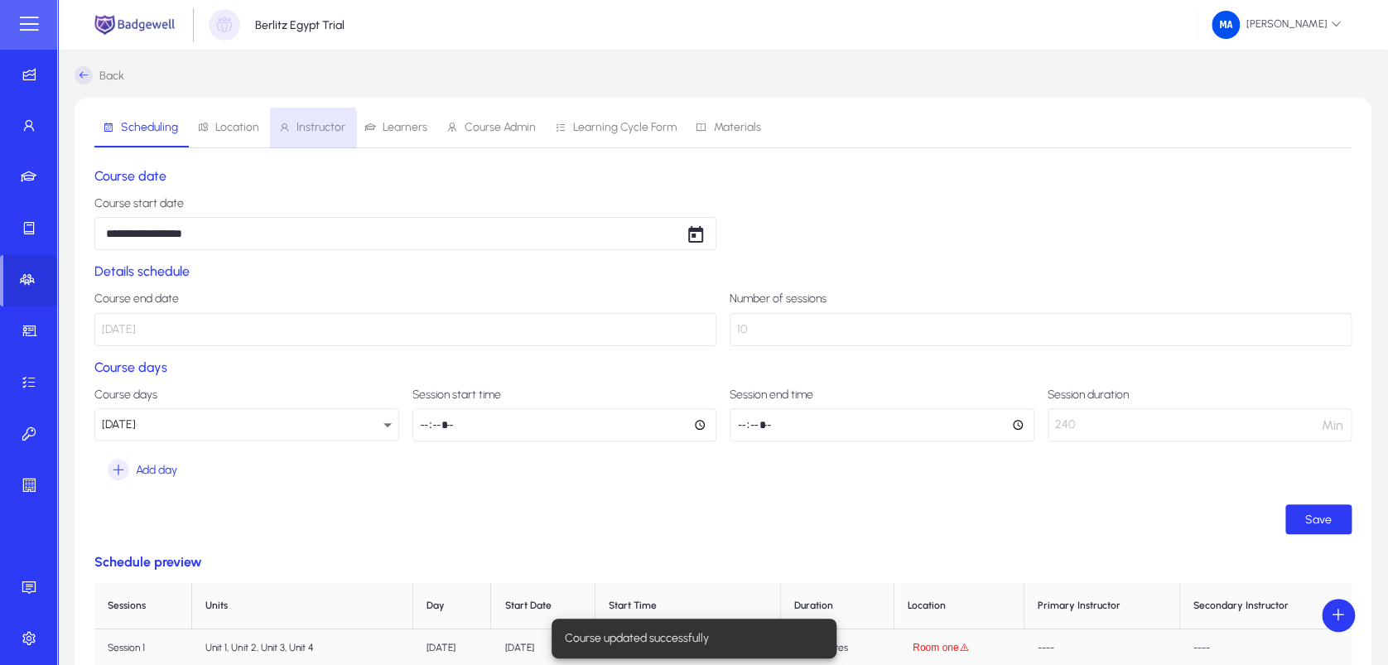
click at [310, 129] on span "Instructor" at bounding box center [320, 128] width 49 height 12
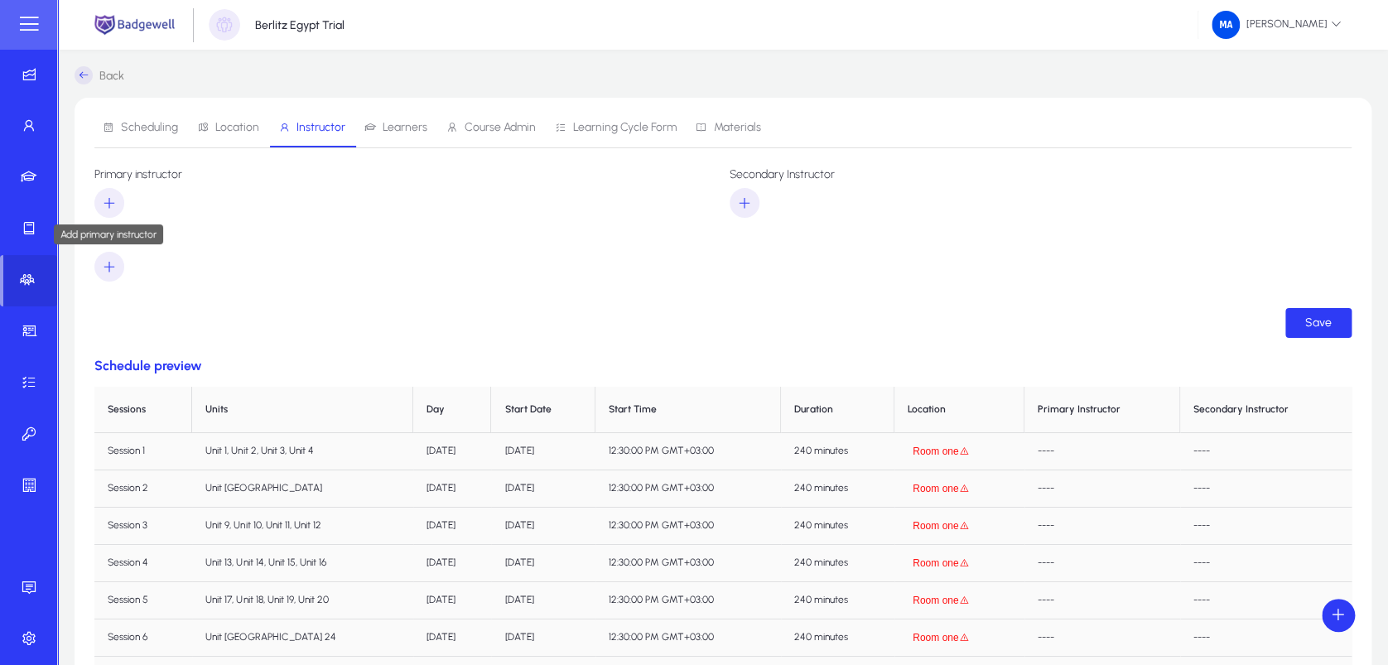
click at [117, 196] on span "button" at bounding box center [109, 203] width 30 height 40
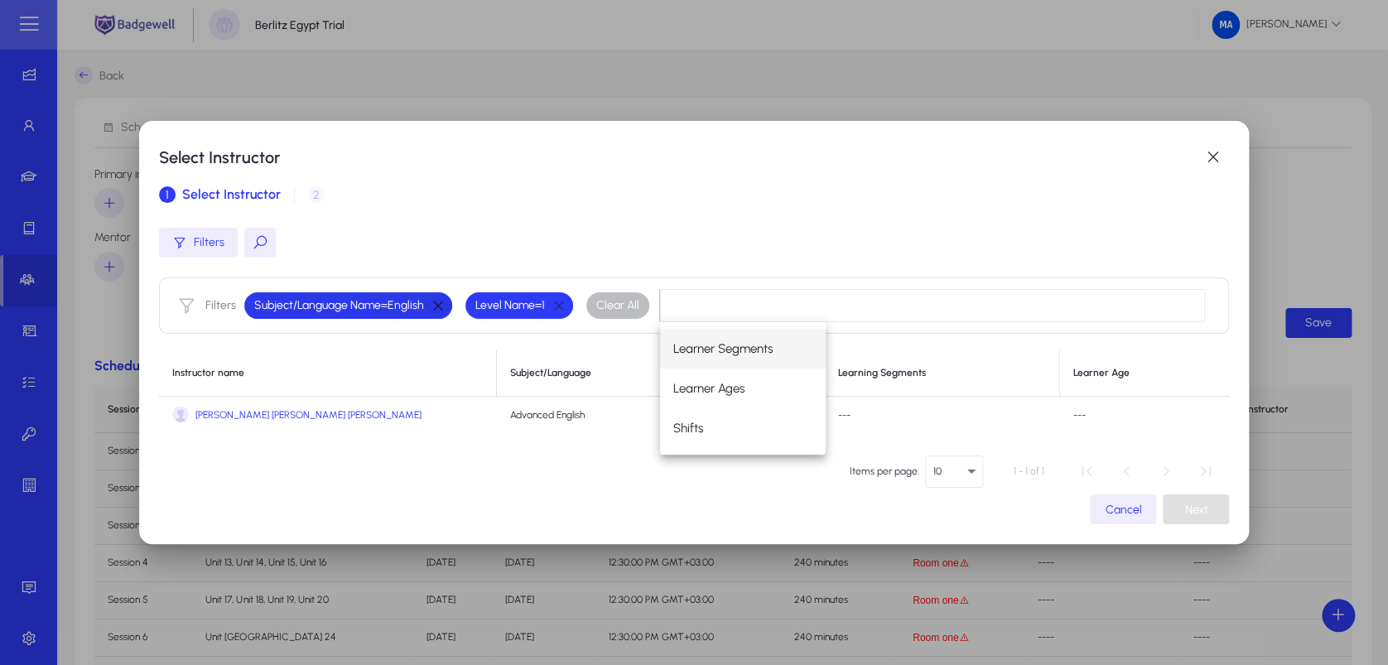
click at [435, 310] on button "button" at bounding box center [438, 305] width 28 height 15
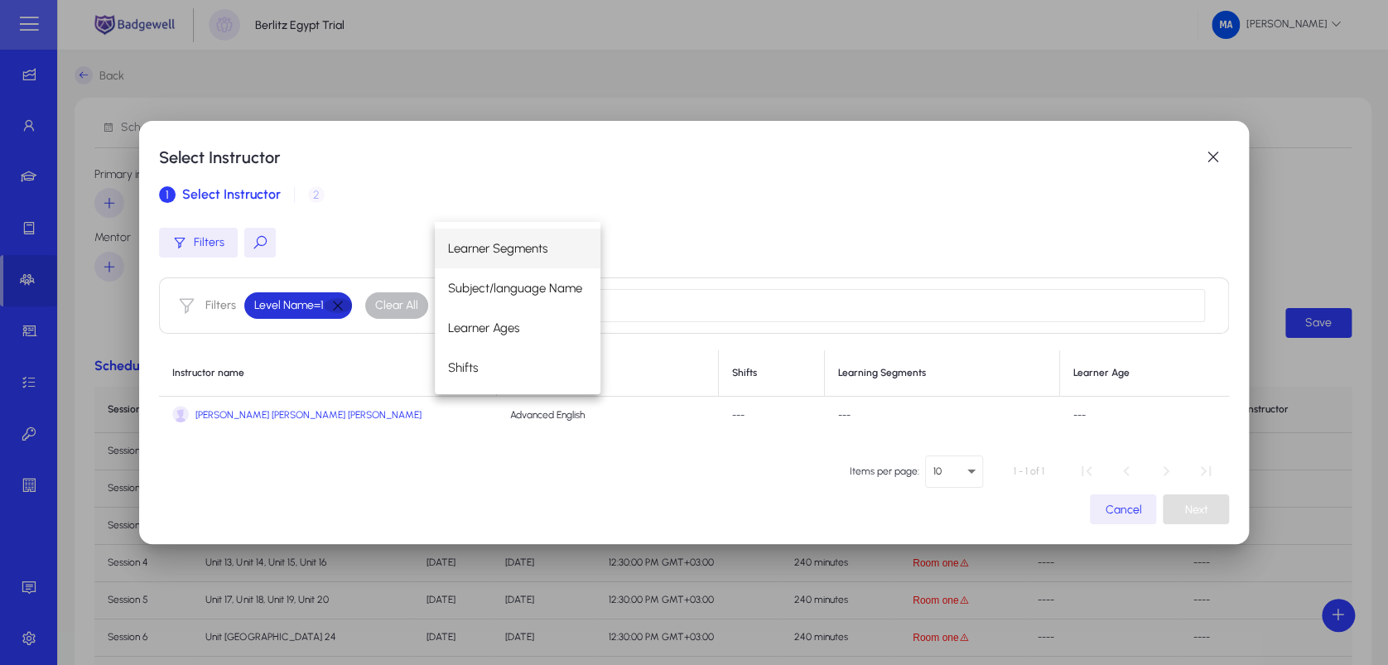
click at [334, 299] on button "button" at bounding box center [338, 305] width 28 height 15
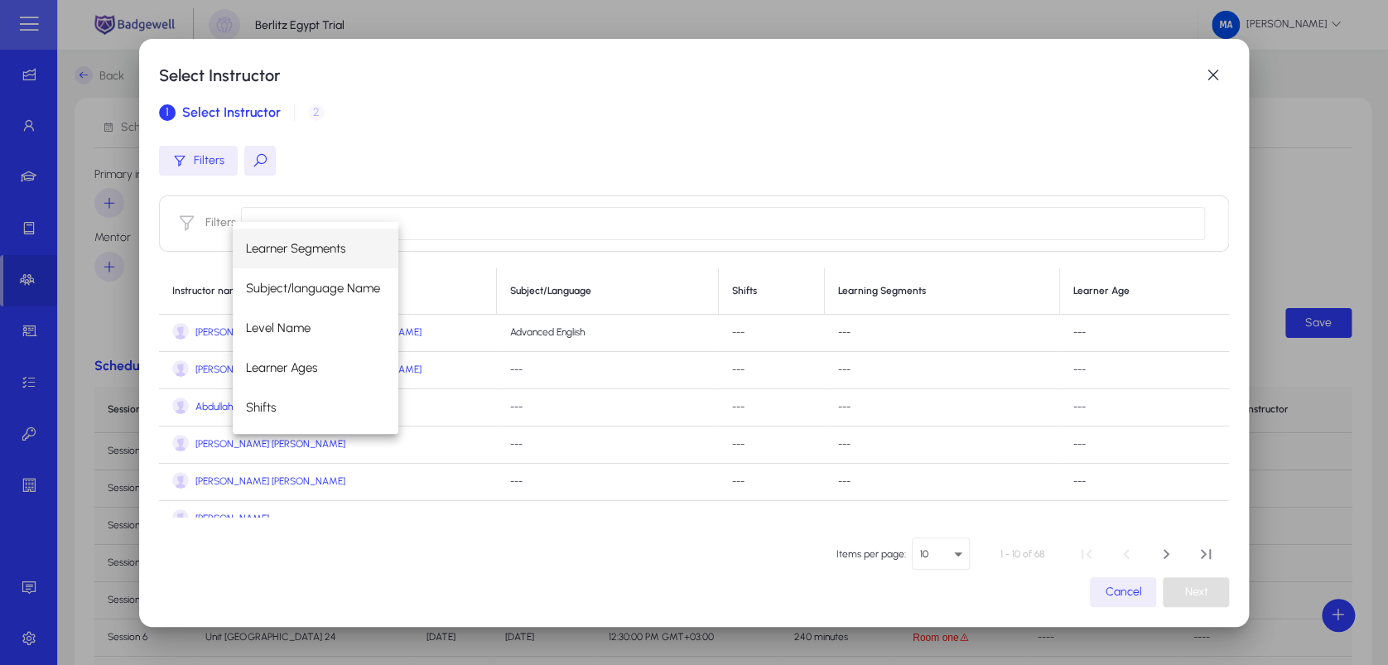
click at [437, 219] on input at bounding box center [723, 223] width 965 height 33
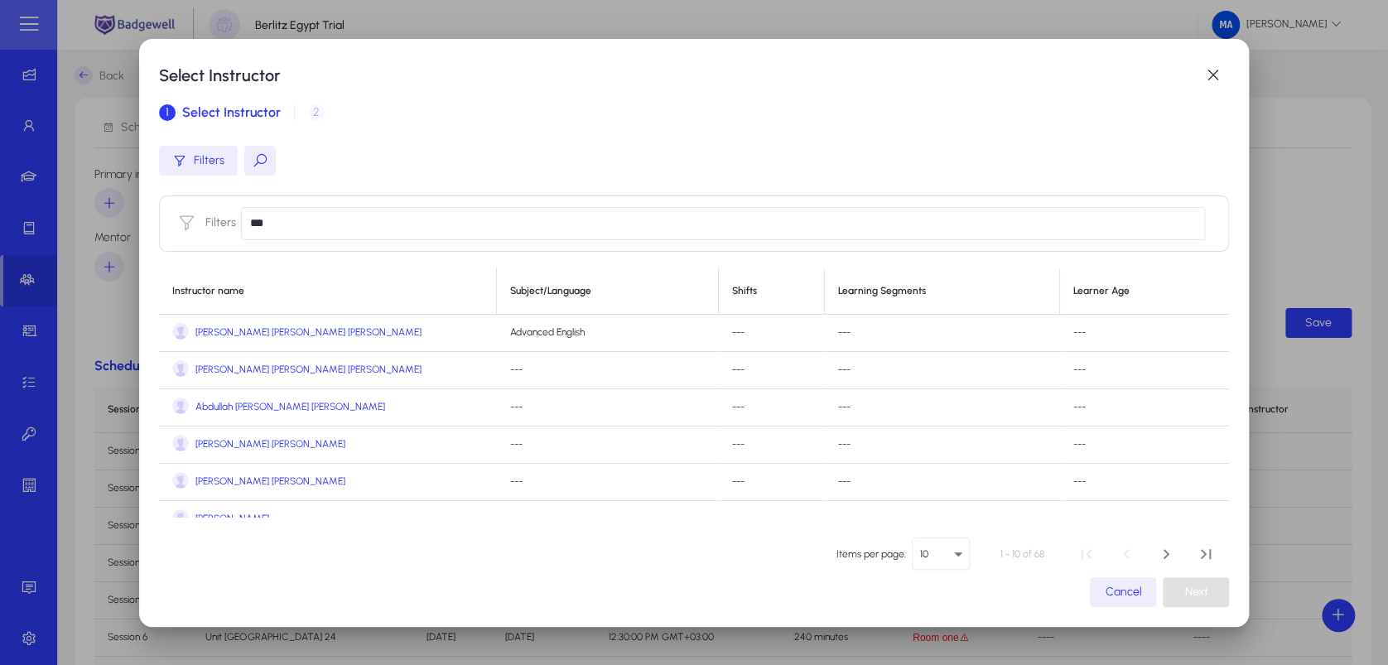
type input "***"
click at [259, 156] on button at bounding box center [259, 161] width 31 height 30
type input "***"
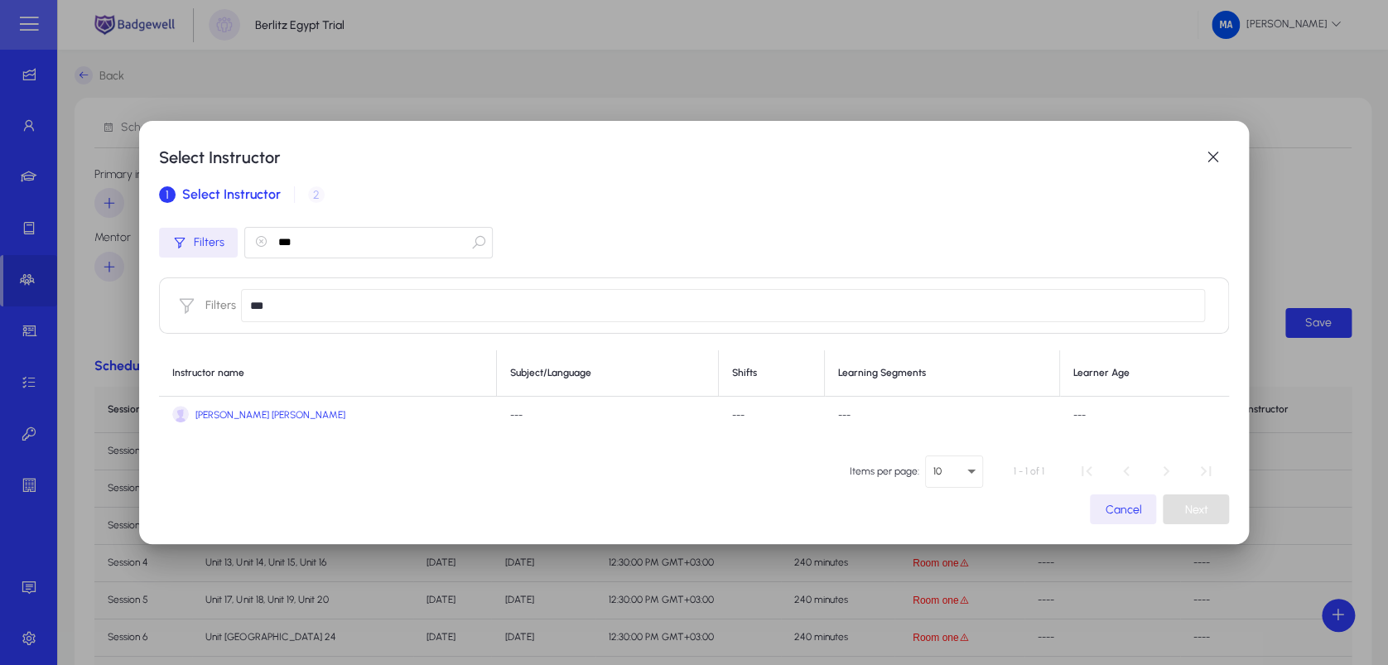
click at [258, 298] on input "***" at bounding box center [723, 305] width 965 height 33
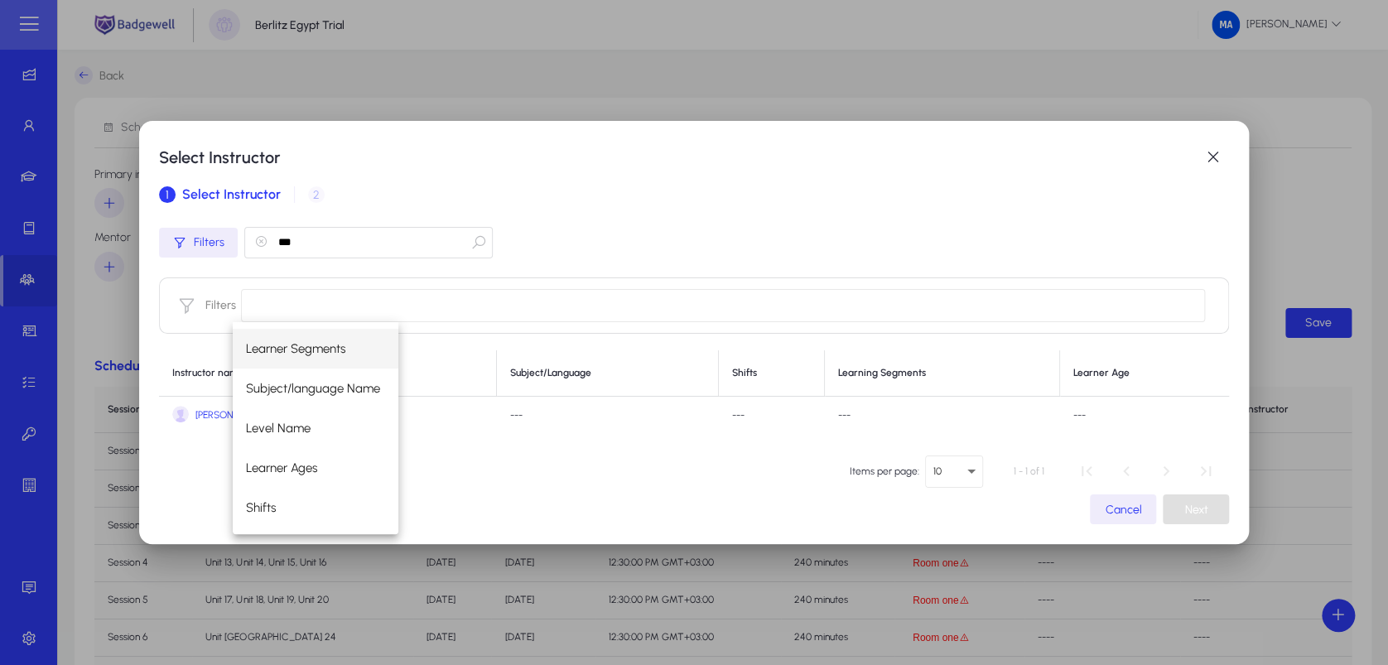
click at [407, 286] on div "Filters" at bounding box center [694, 305] width 1071 height 56
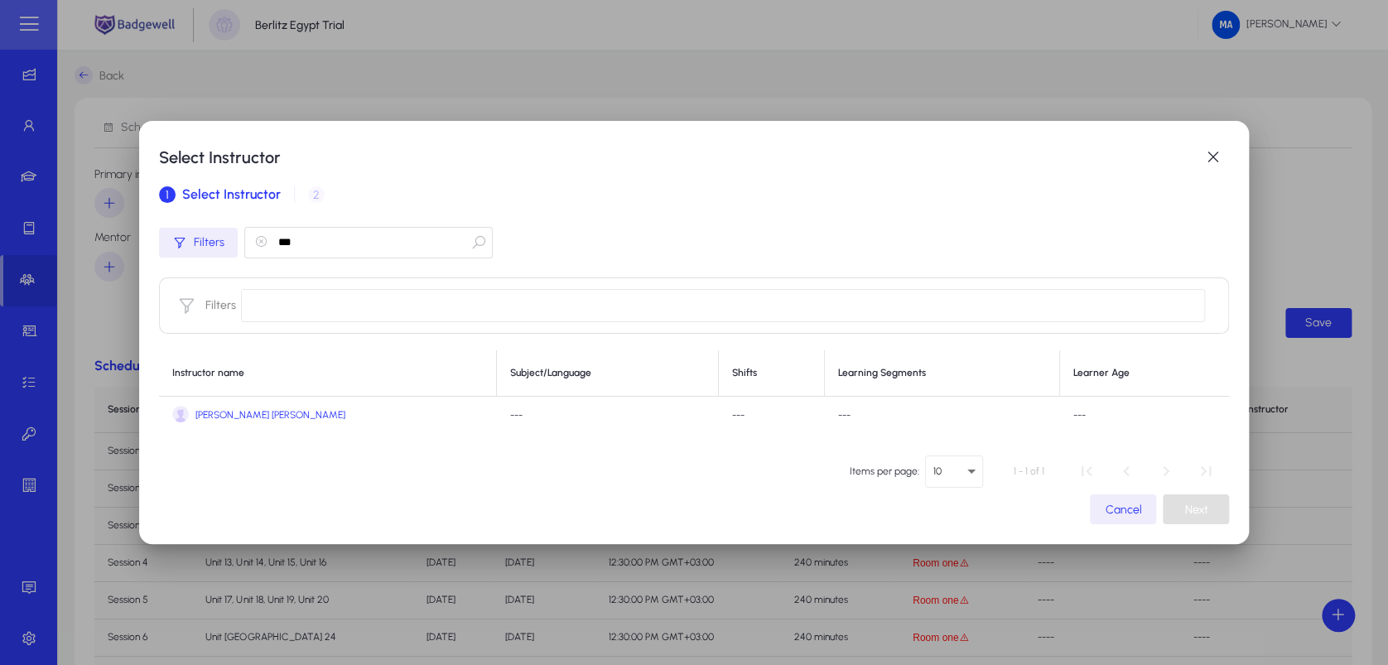
click at [310, 411] on span "[PERSON_NAME] [PERSON_NAME]" at bounding box center [270, 415] width 150 height 12
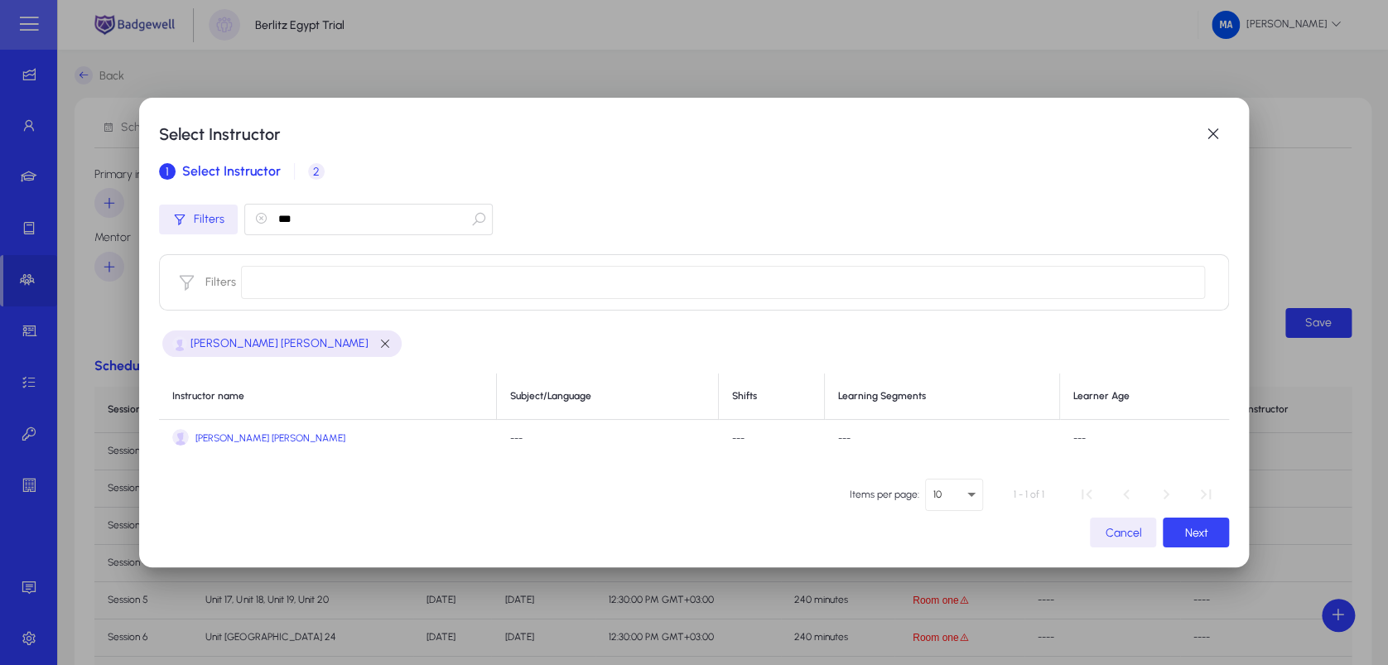
click at [1184, 521] on span "button" at bounding box center [1195, 532] width 66 height 40
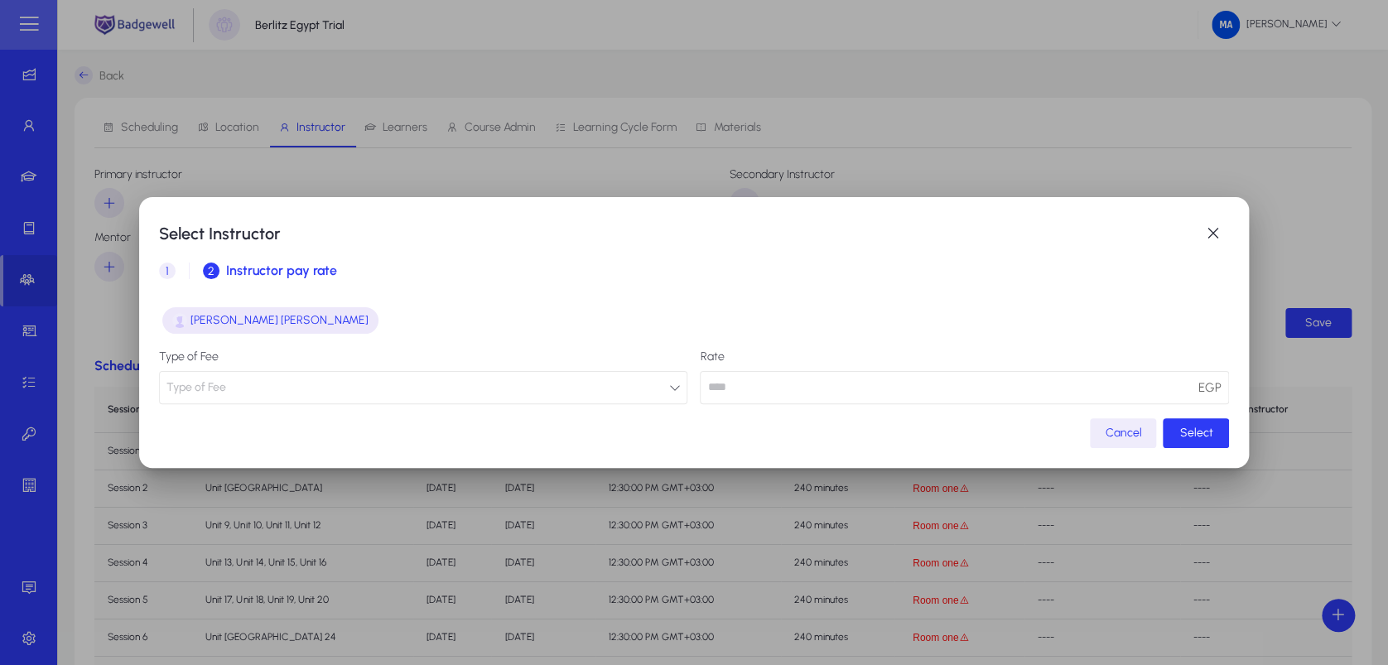
click at [626, 378] on button "Type of Fee" at bounding box center [423, 387] width 529 height 33
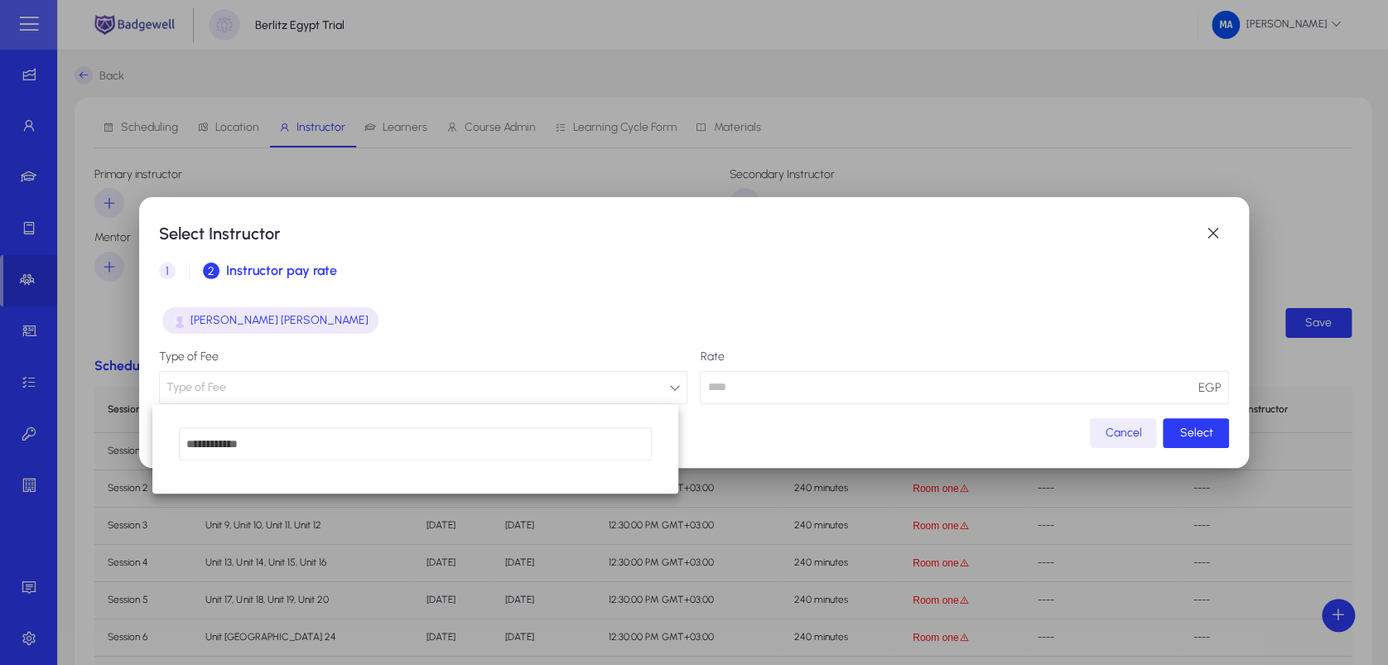
click at [1221, 233] on div at bounding box center [694, 332] width 1388 height 665
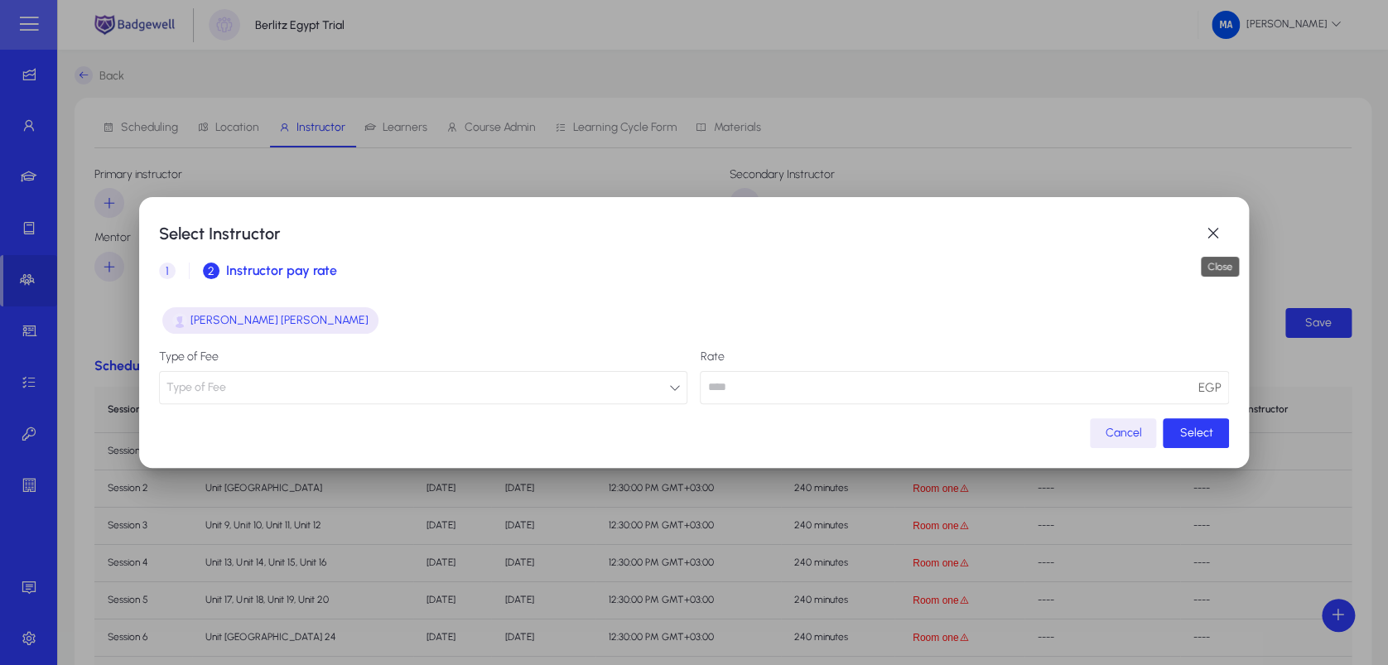
click at [1221, 233] on span "button" at bounding box center [1212, 233] width 33 height 33
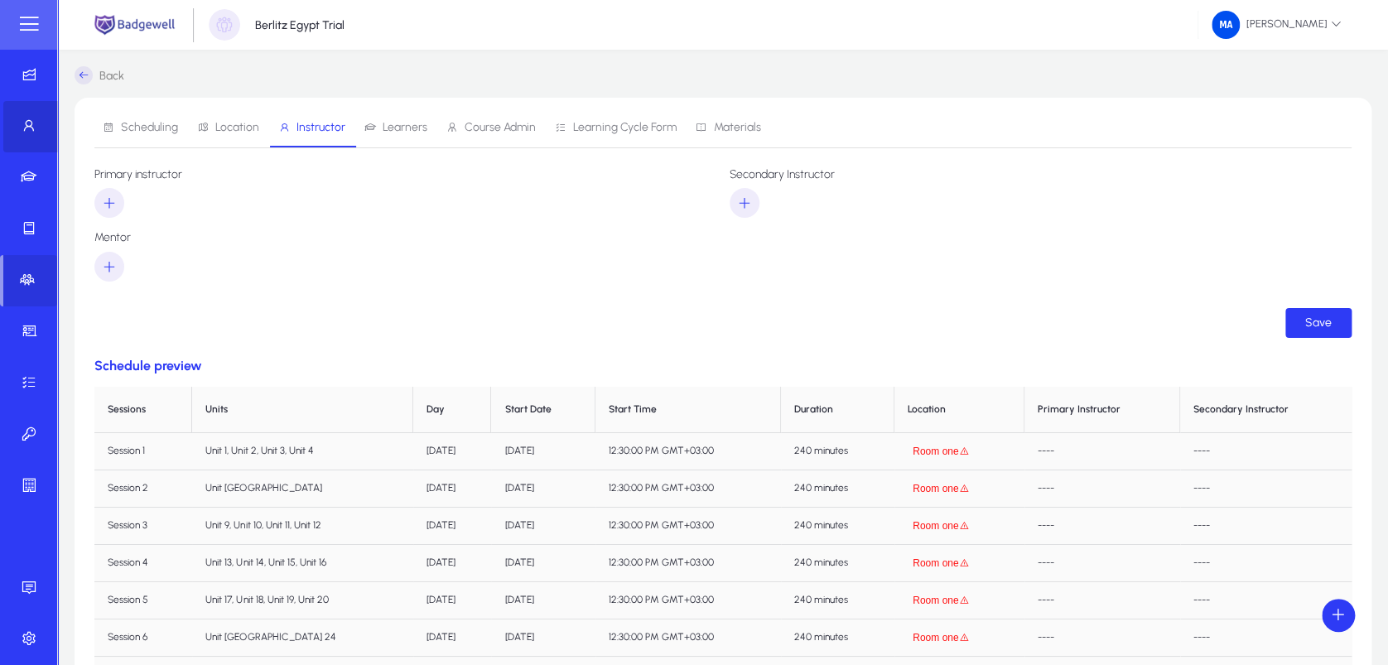
click at [29, 136] on span at bounding box center [31, 127] width 57 height 40
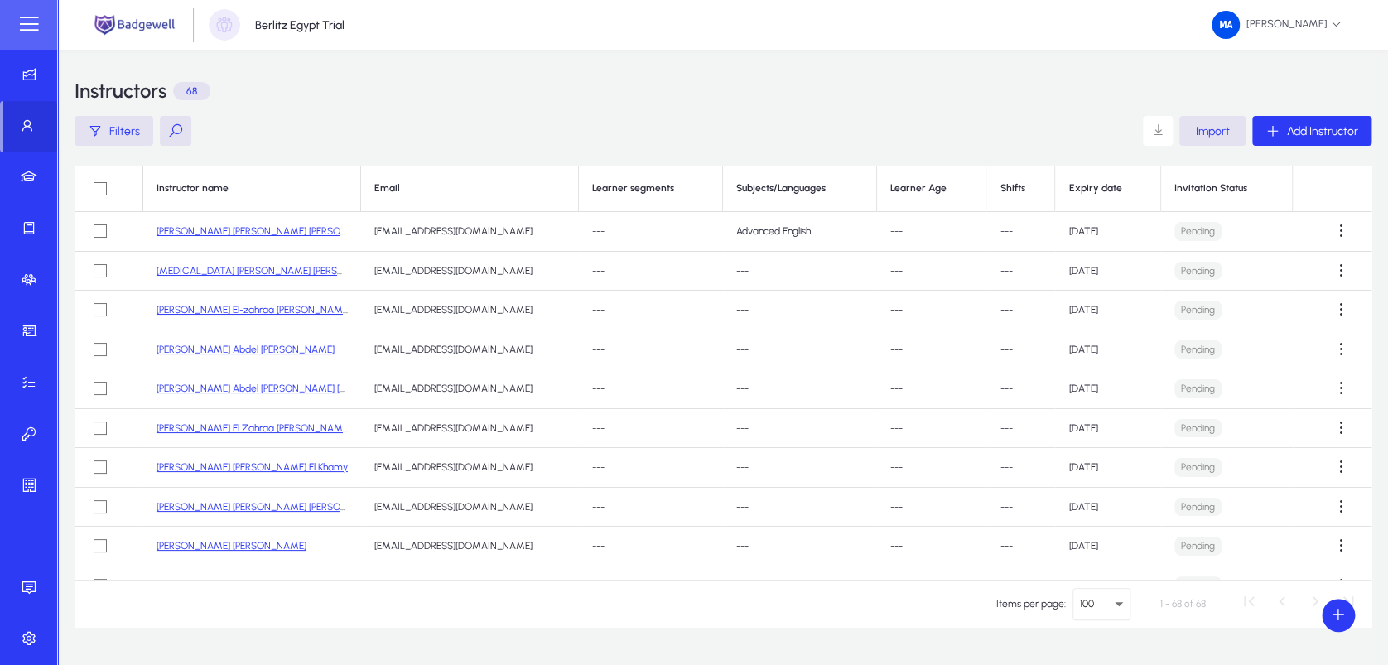
click at [163, 119] on button at bounding box center [175, 131] width 31 height 30
type input "***"
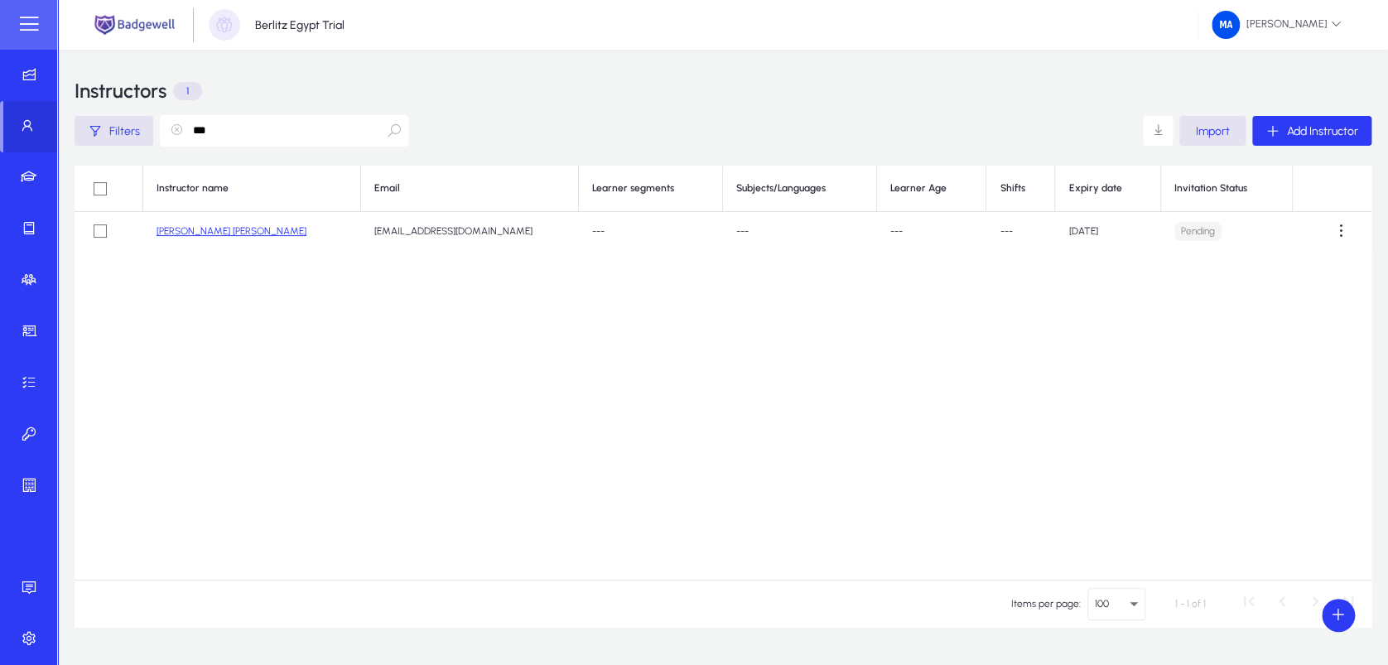
click at [230, 231] on link "[PERSON_NAME] [PERSON_NAME]" at bounding box center [231, 231] width 150 height 12
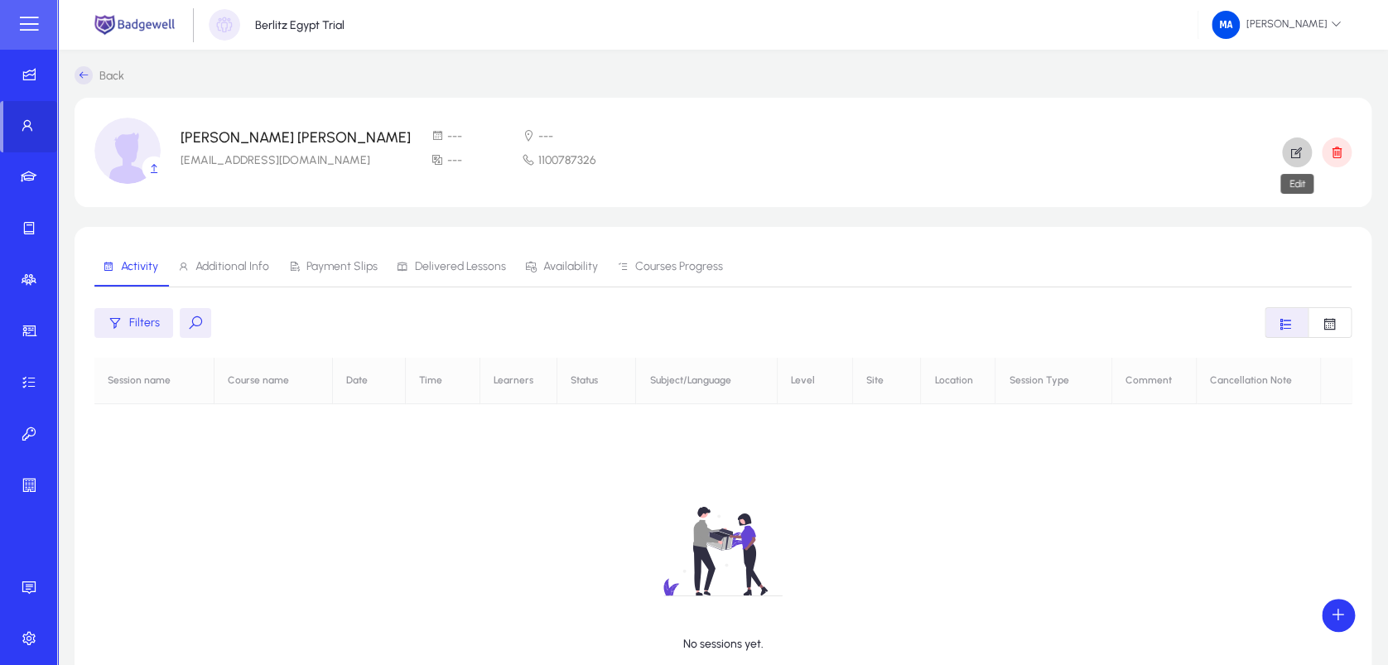
click at [1302, 156] on icon "button" at bounding box center [1296, 152] width 15 height 15
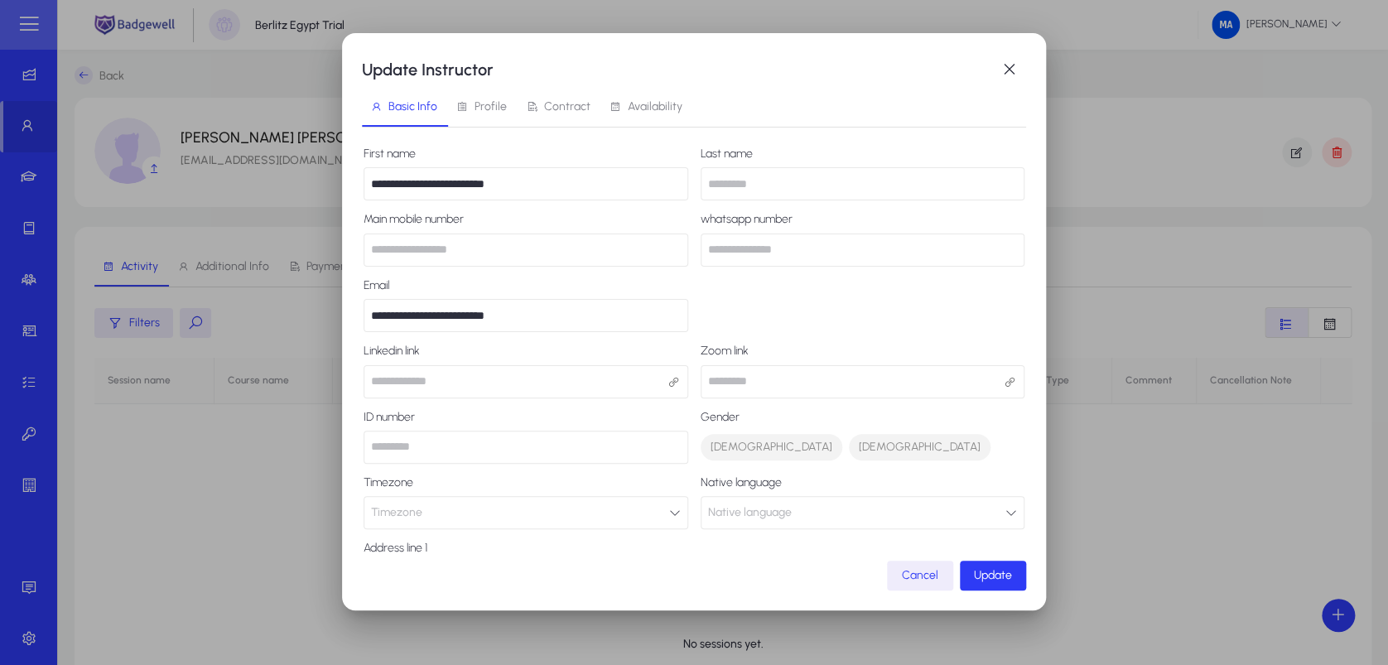
click at [497, 110] on span "Profile" at bounding box center [490, 107] width 32 height 12
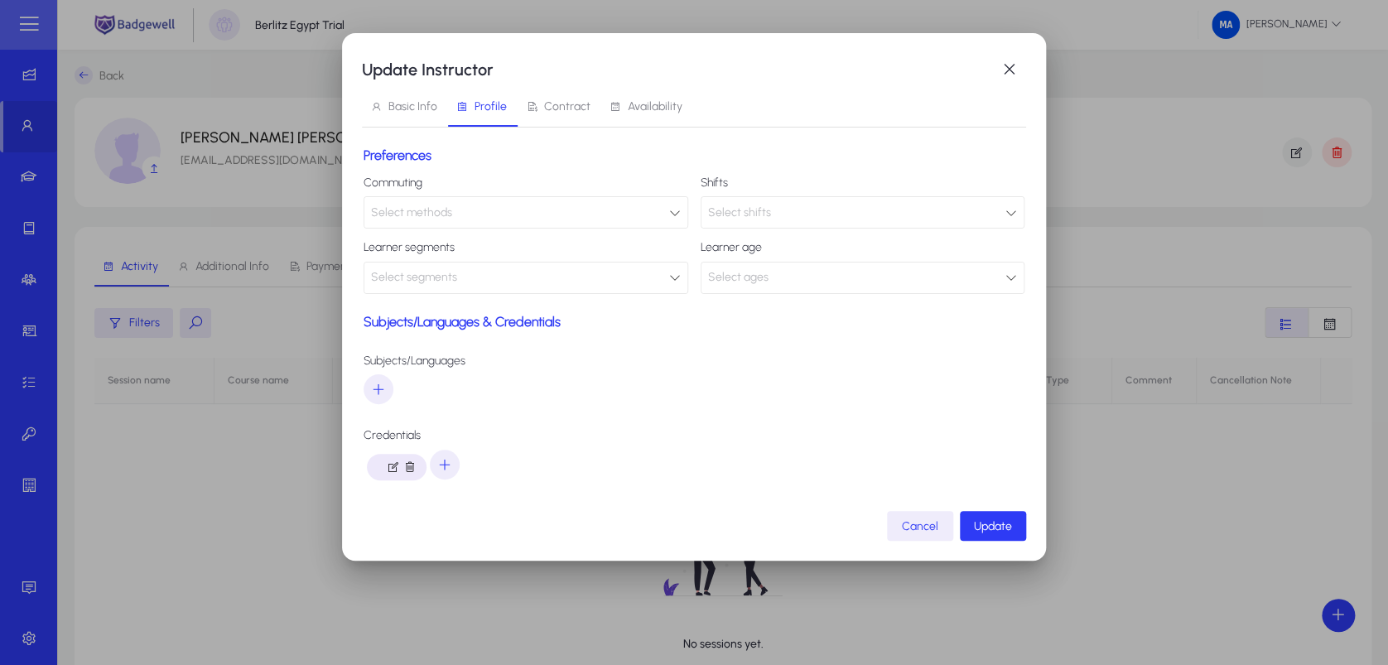
click at [397, 101] on span "Basic Info" at bounding box center [412, 107] width 49 height 12
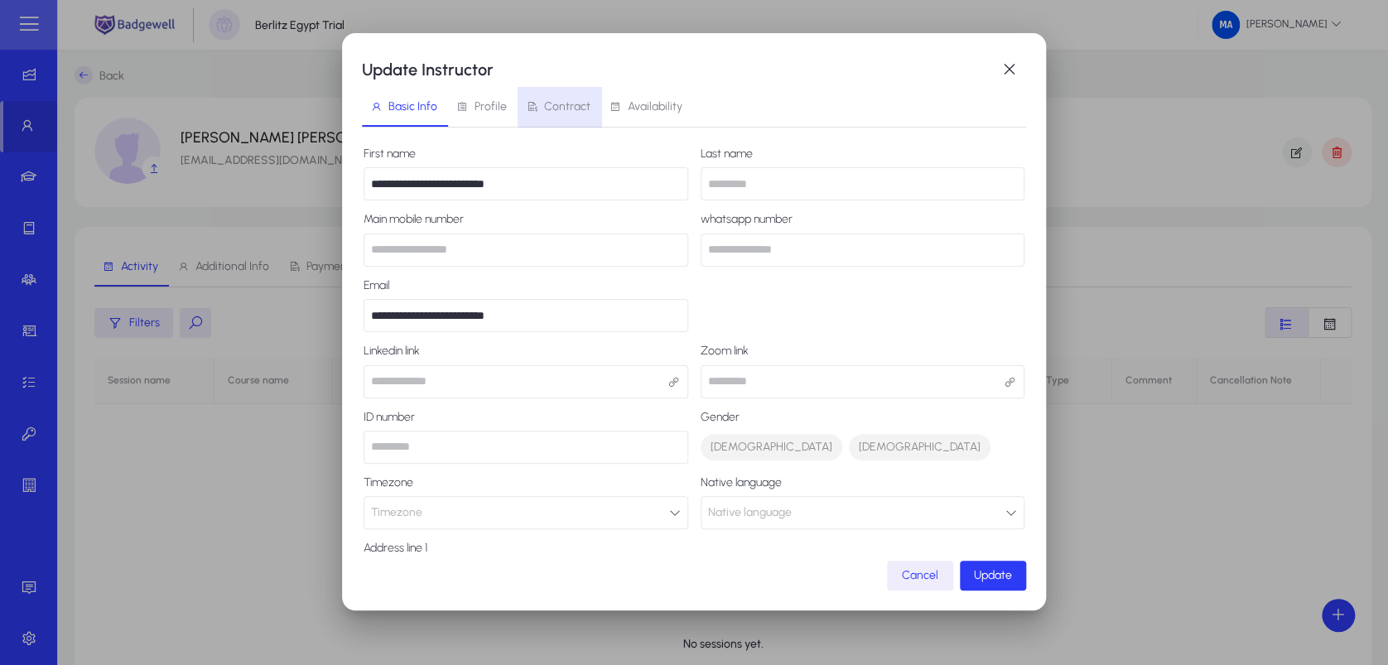
click at [571, 102] on span "Contract" at bounding box center [567, 107] width 46 height 12
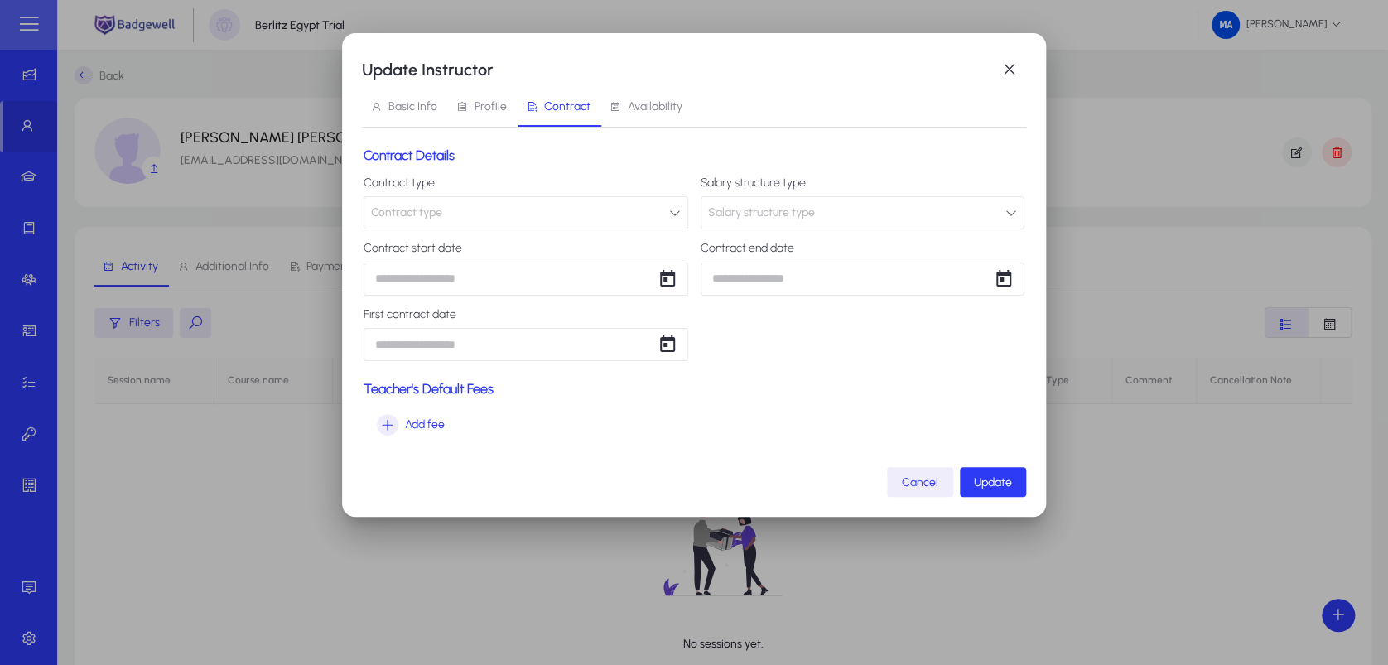
click at [477, 214] on button "Contract type" at bounding box center [525, 212] width 325 height 33
type input "*"
click at [560, 150] on div at bounding box center [694, 332] width 1388 height 665
click at [434, 108] on span "Basic Info" at bounding box center [412, 107] width 49 height 12
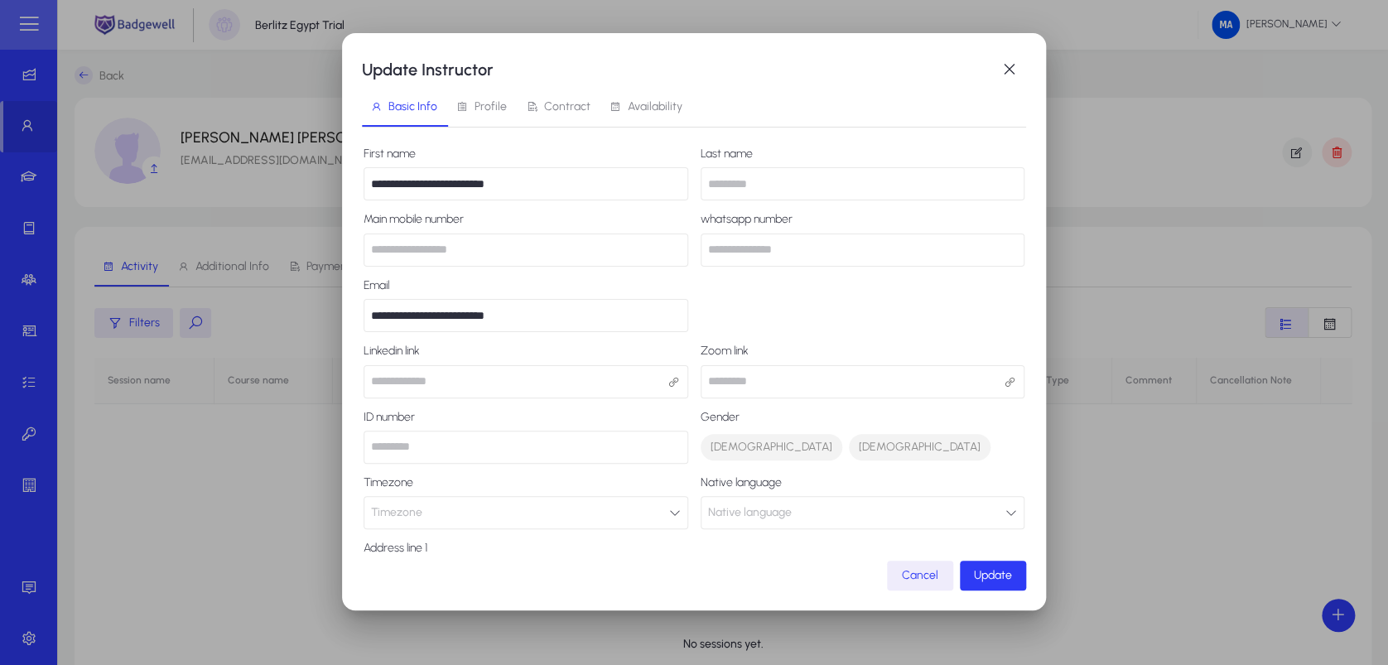
click at [476, 108] on span "Profile" at bounding box center [490, 107] width 32 height 12
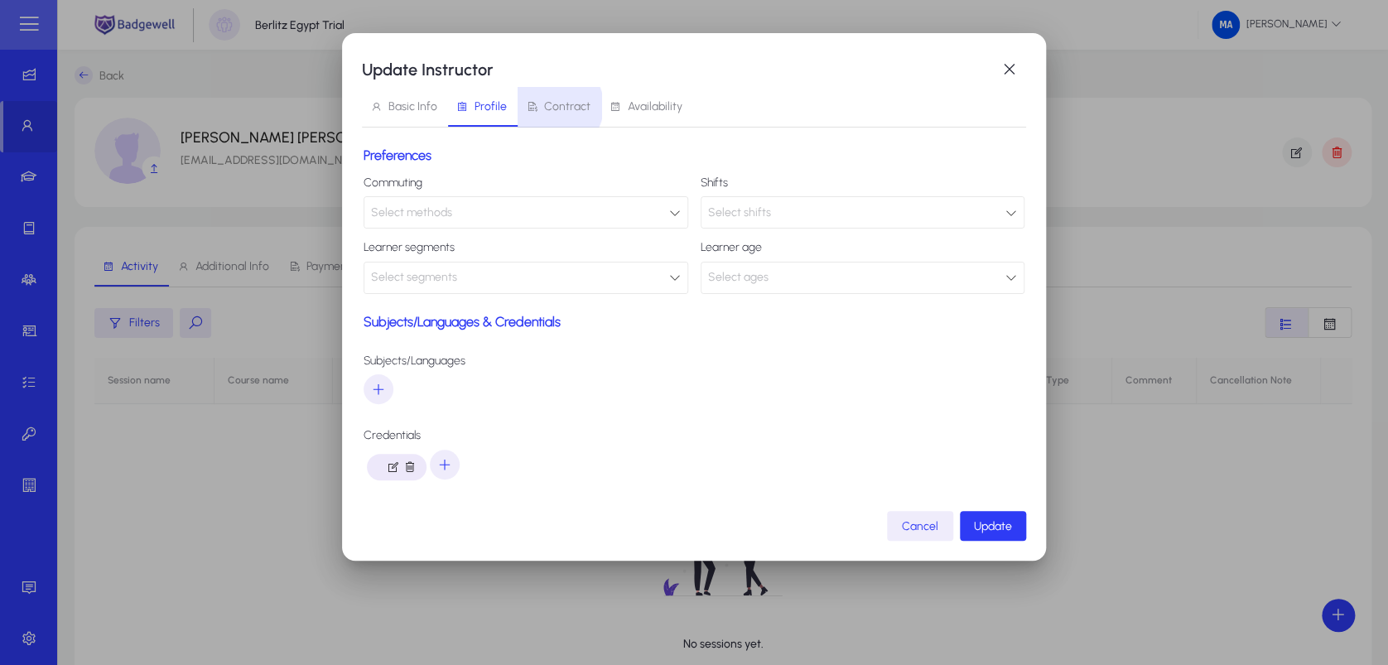
click at [551, 106] on span "Contract" at bounding box center [567, 107] width 46 height 12
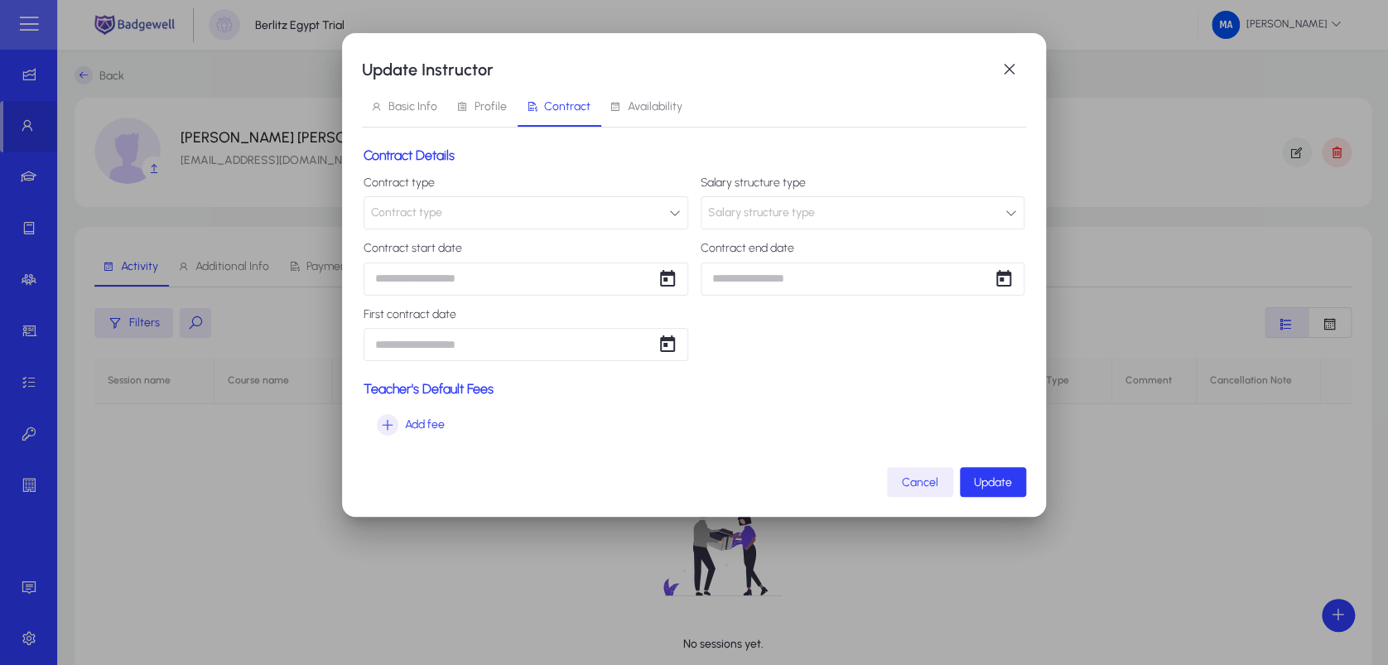
click at [661, 217] on button "Contract type" at bounding box center [525, 212] width 325 height 33
click at [1013, 66] on div at bounding box center [694, 332] width 1388 height 665
click at [1013, 66] on span "button" at bounding box center [1009, 69] width 33 height 33
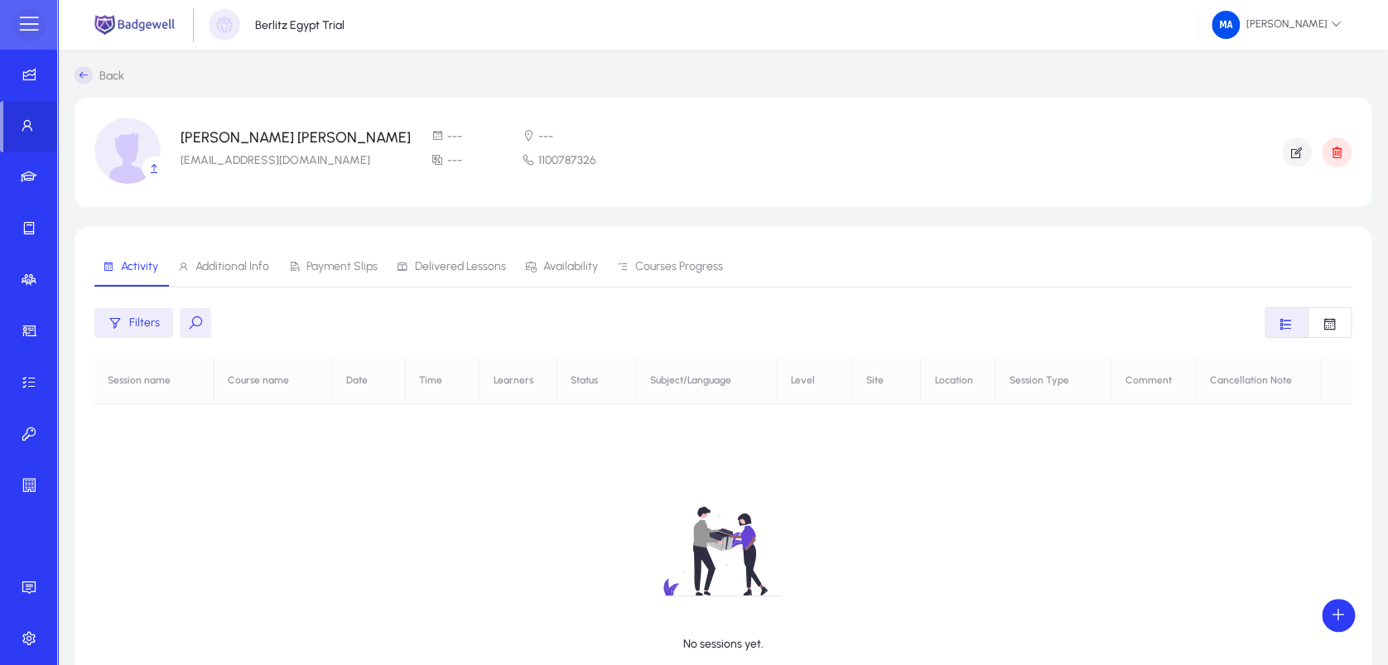
click at [40, 28] on span at bounding box center [28, 24] width 33 height 33
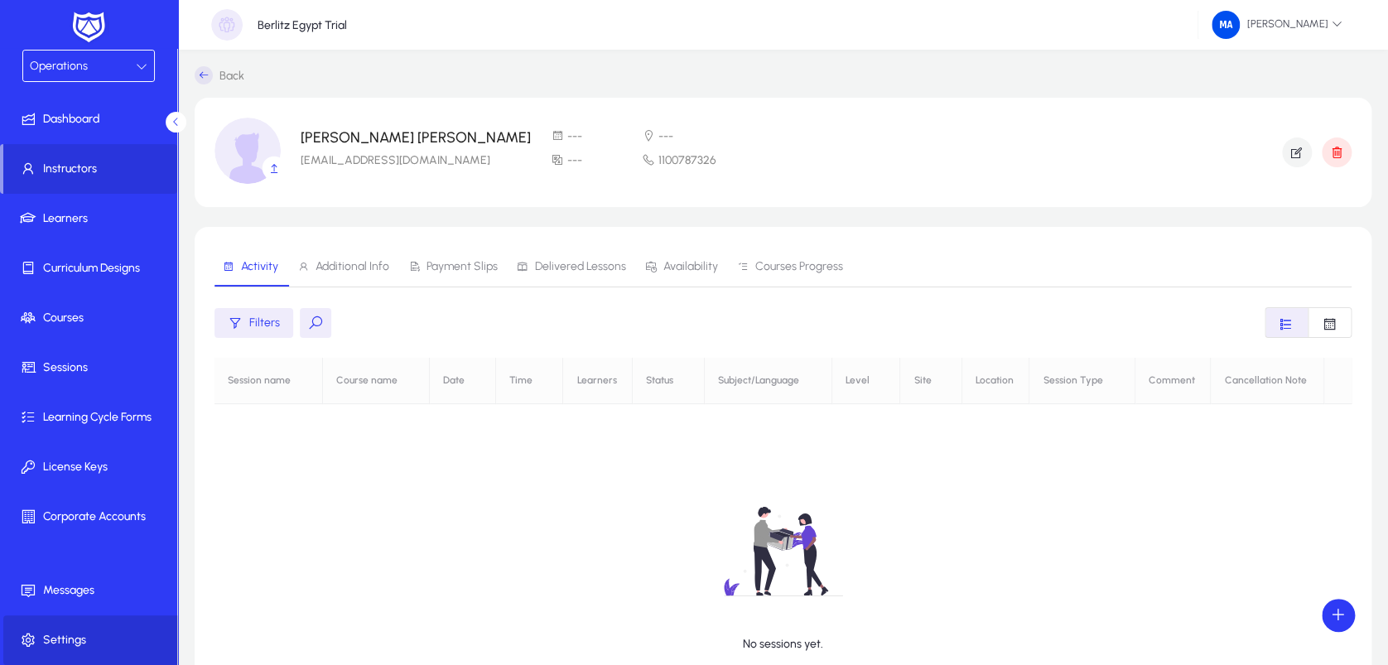
click at [90, 623] on span at bounding box center [91, 640] width 177 height 40
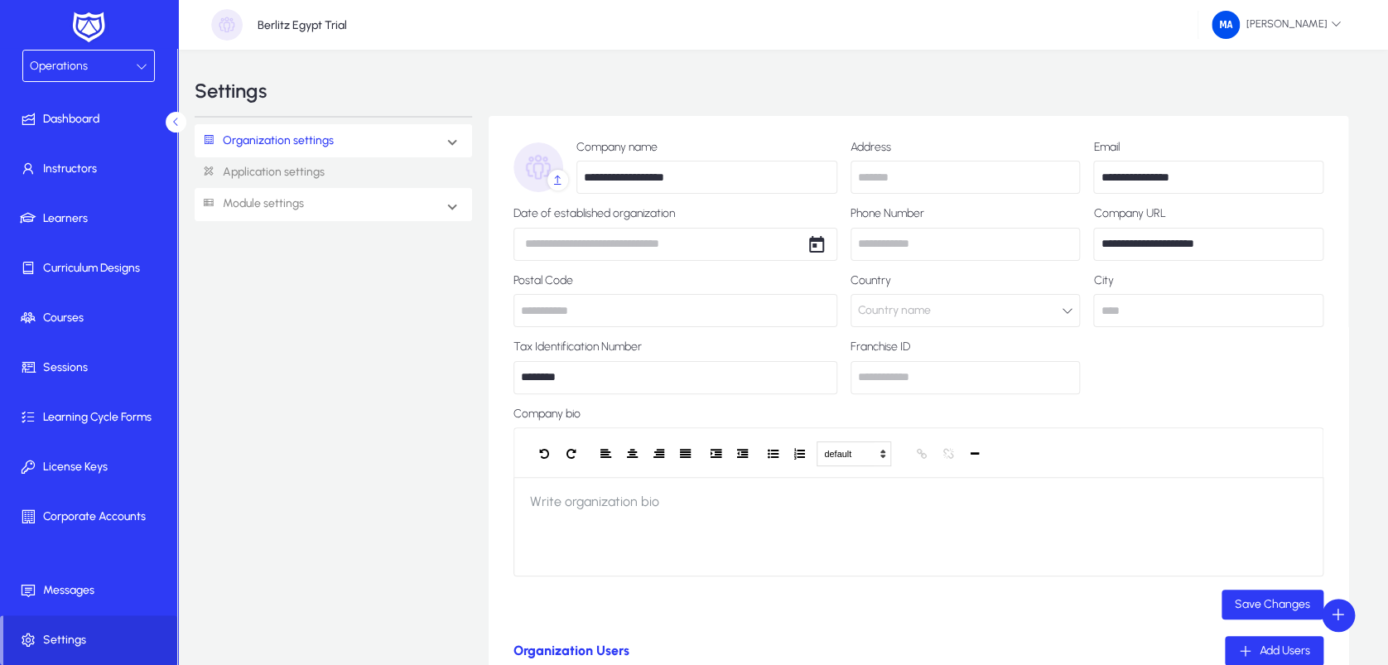
click at [378, 221] on div "Organization settings Organization info Roles & Permissions Organization Teams …" at bounding box center [342, 598] width 294 height 964
click at [470, 208] on mat-expansion-panel-header "Module settings" at bounding box center [333, 204] width 277 height 33
click at [249, 278] on link "Finance" at bounding box center [236, 279] width 45 height 20
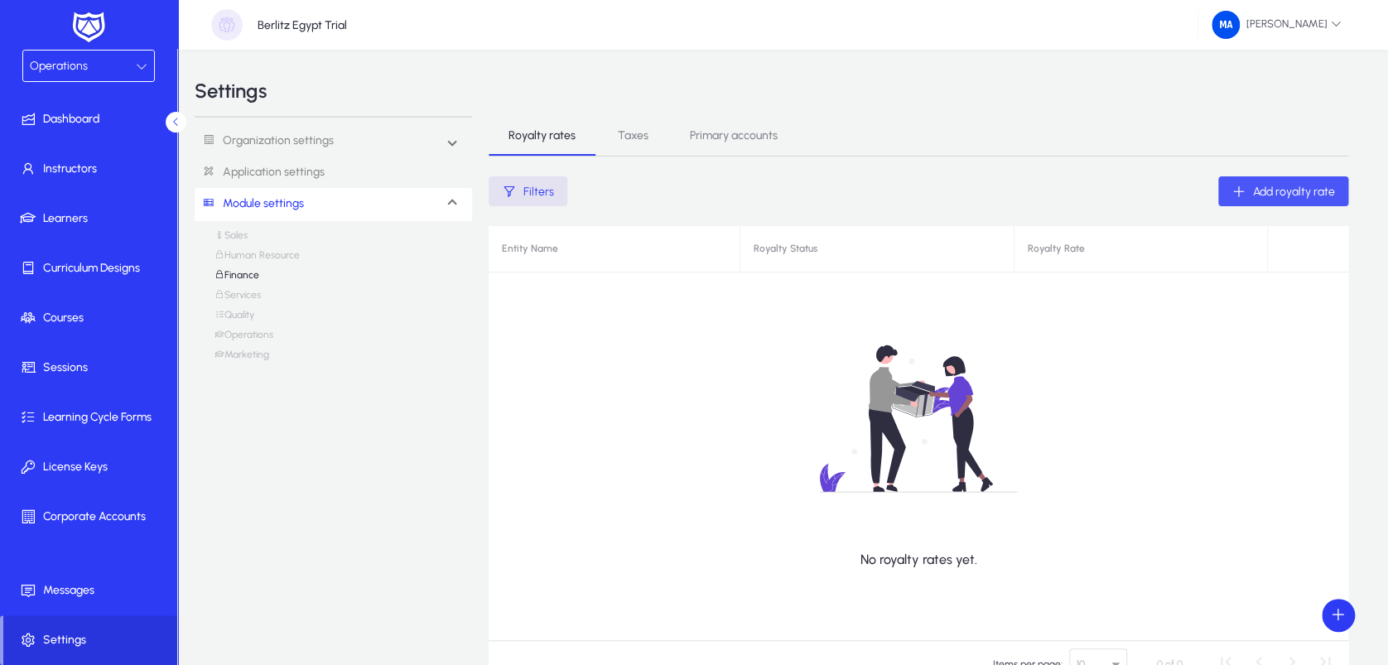
click at [1278, 195] on span "Add royalty rate" at bounding box center [1294, 192] width 82 height 14
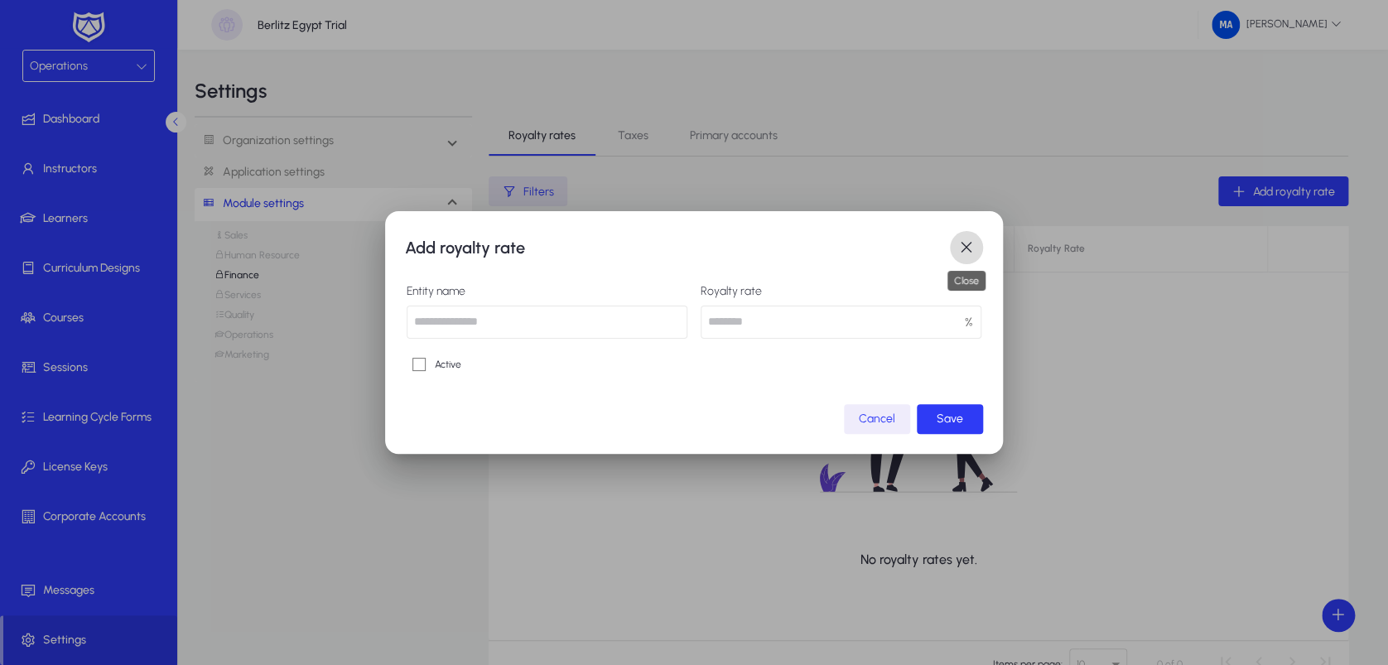
click at [974, 241] on span "button" at bounding box center [966, 247] width 33 height 33
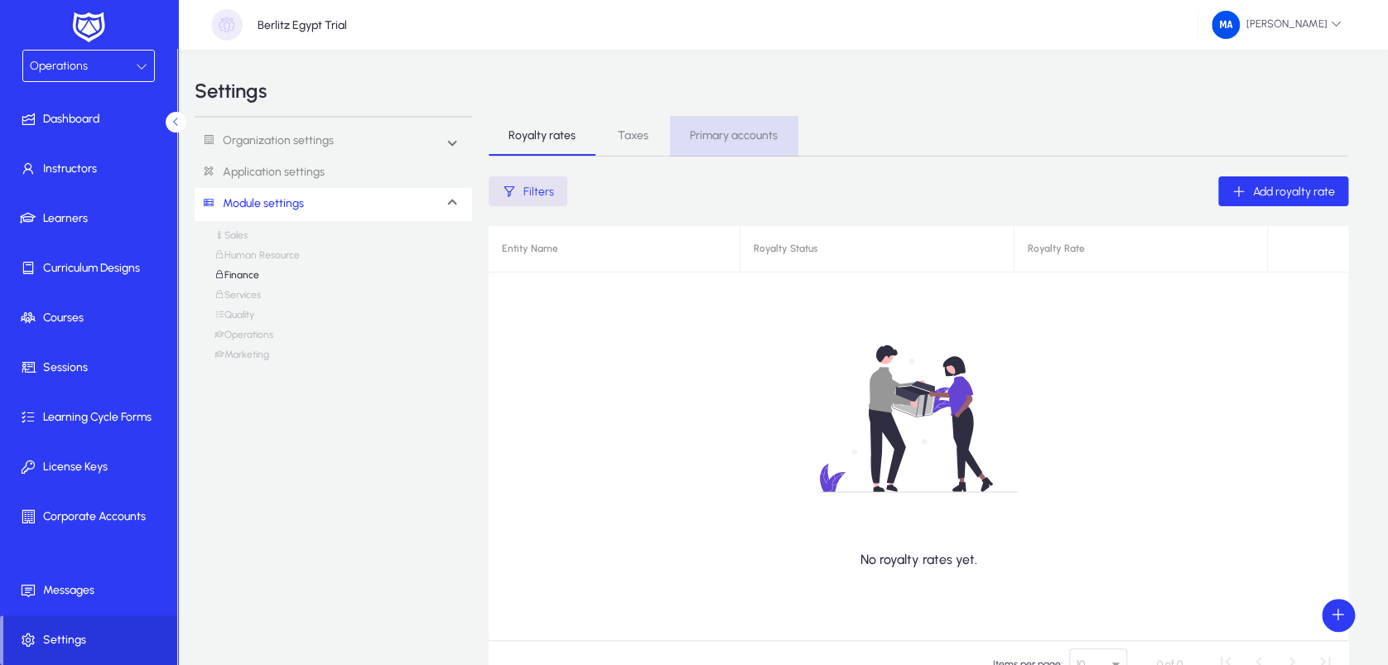
click at [756, 144] on span "Primary accounts" at bounding box center [734, 136] width 88 height 40
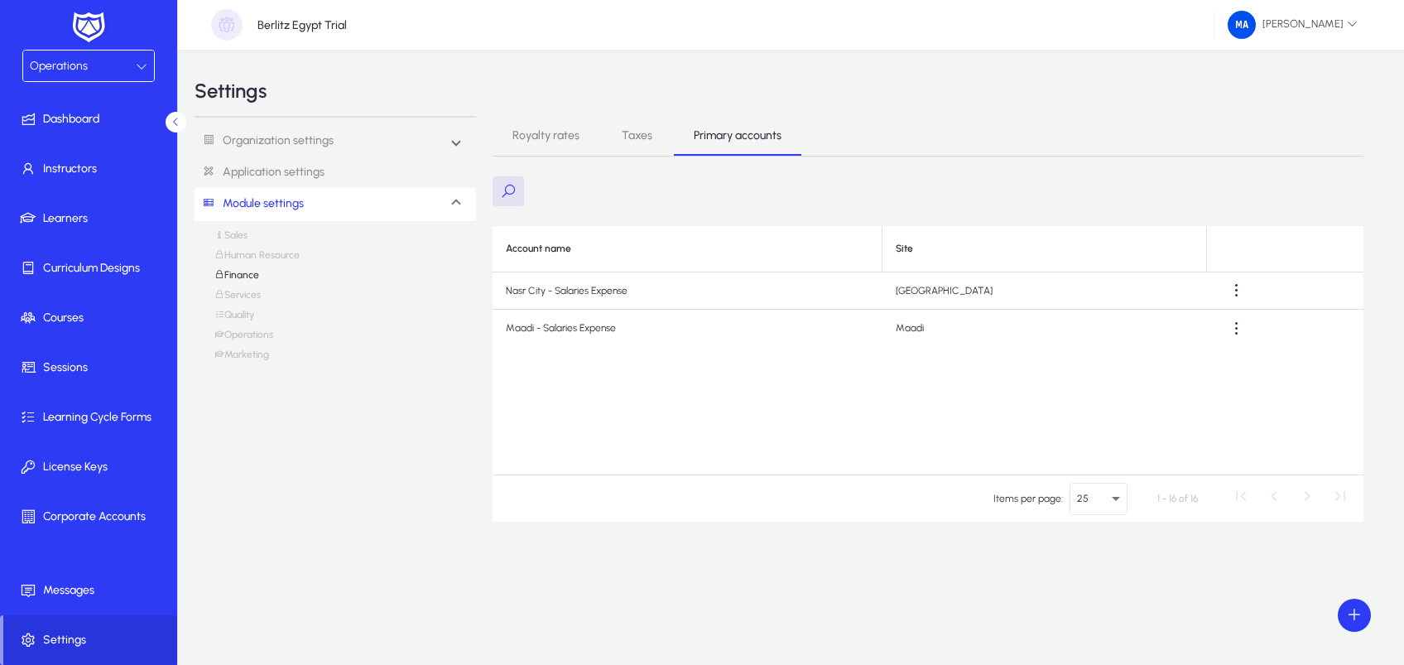
click at [270, 330] on link "Operations" at bounding box center [243, 339] width 59 height 20
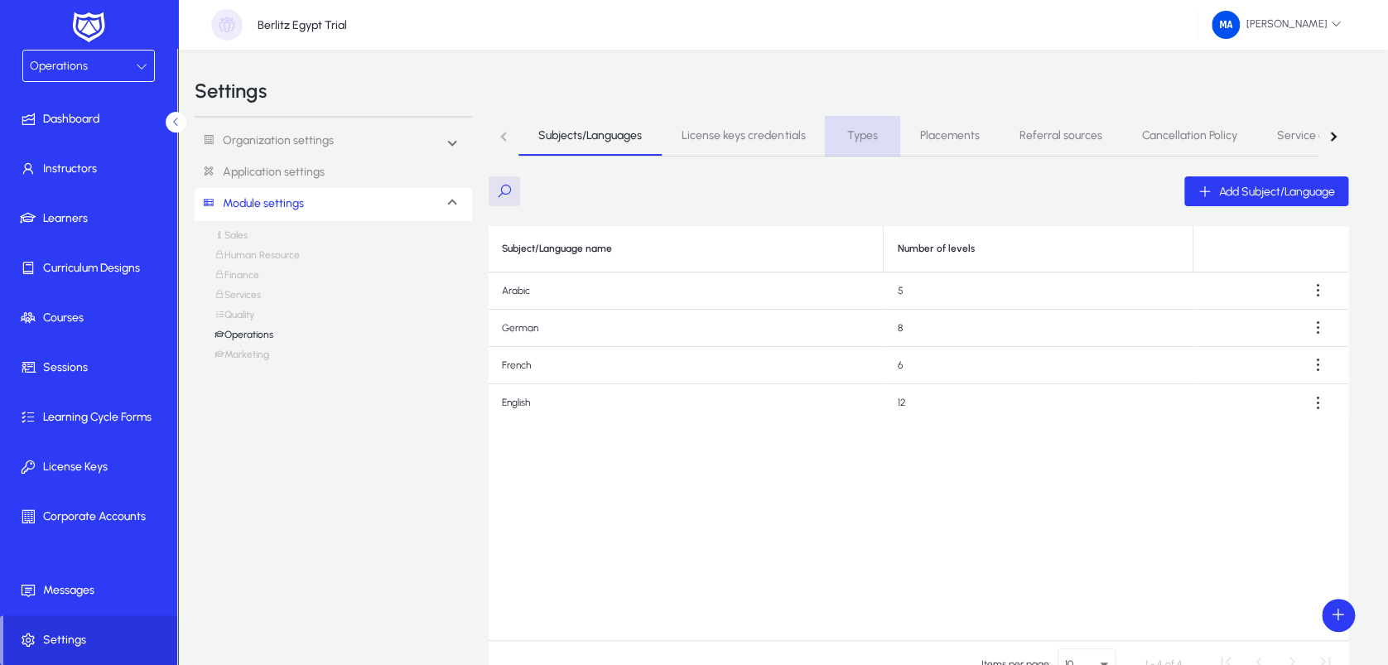
click at [861, 143] on span "Types" at bounding box center [862, 136] width 31 height 40
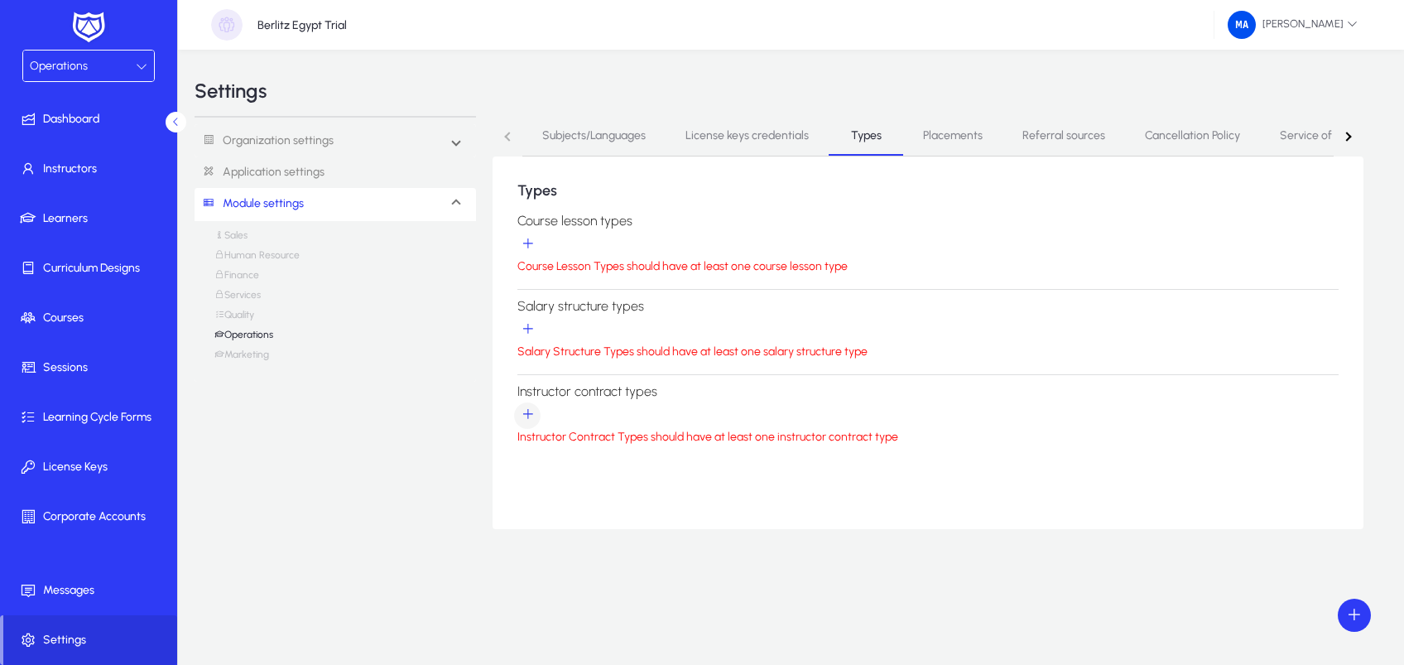
click at [521, 416] on span "instructorContractTypes selection" at bounding box center [527, 415] width 33 height 33
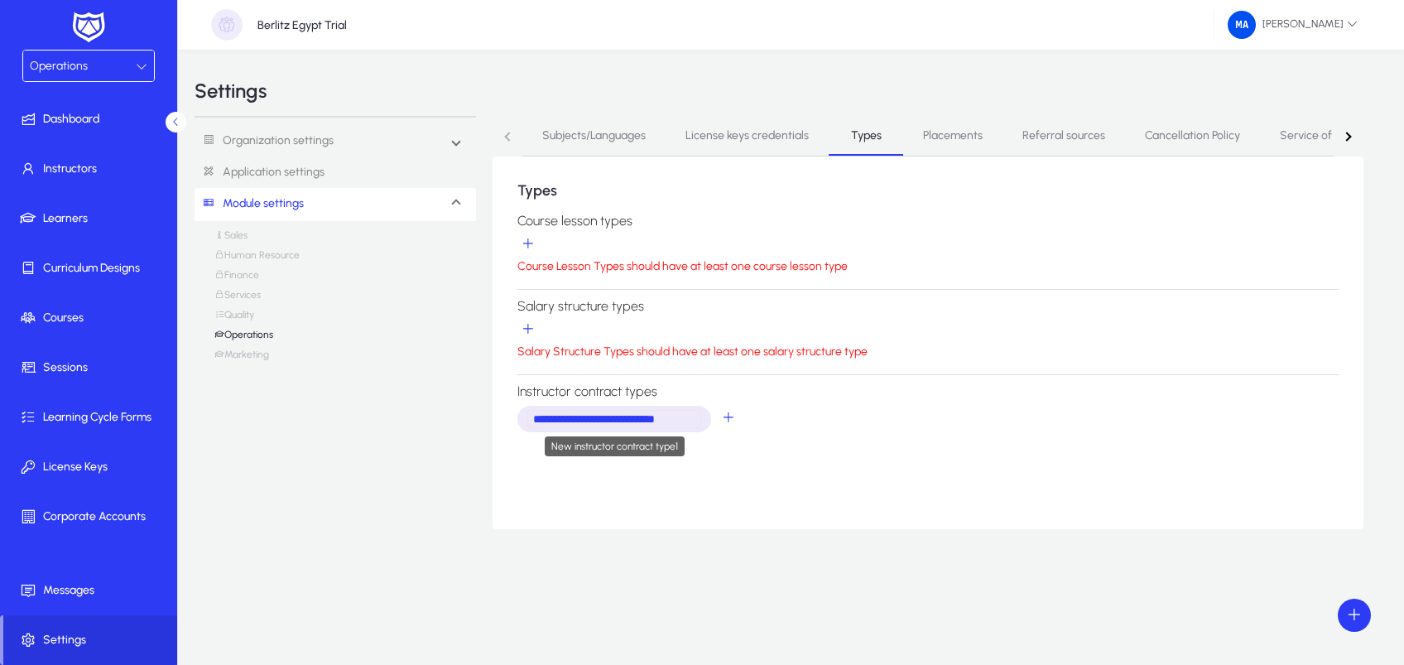
click at [677, 414] on input "**********" at bounding box center [614, 419] width 174 height 18
click at [721, 430] on span "instructorContractTypes selection" at bounding box center [727, 418] width 33 height 33
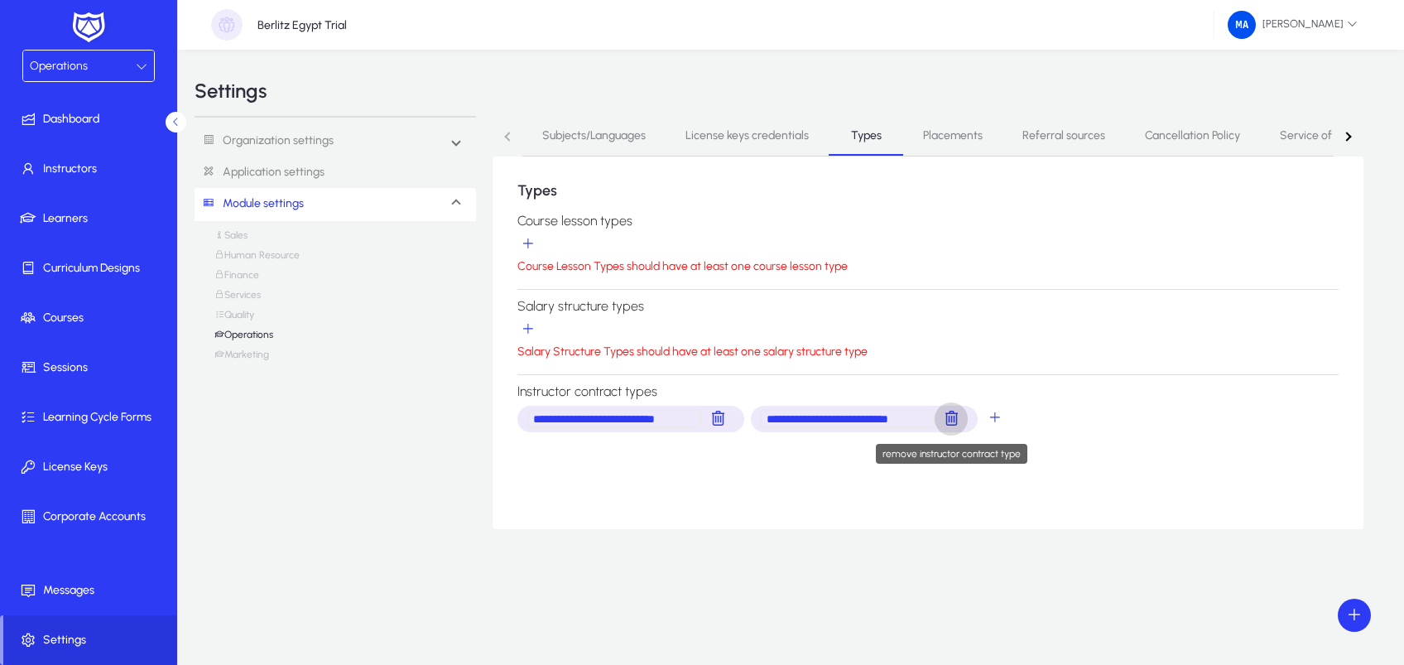
click at [953, 421] on span "instructorContractTypes selection" at bounding box center [951, 418] width 33 height 33
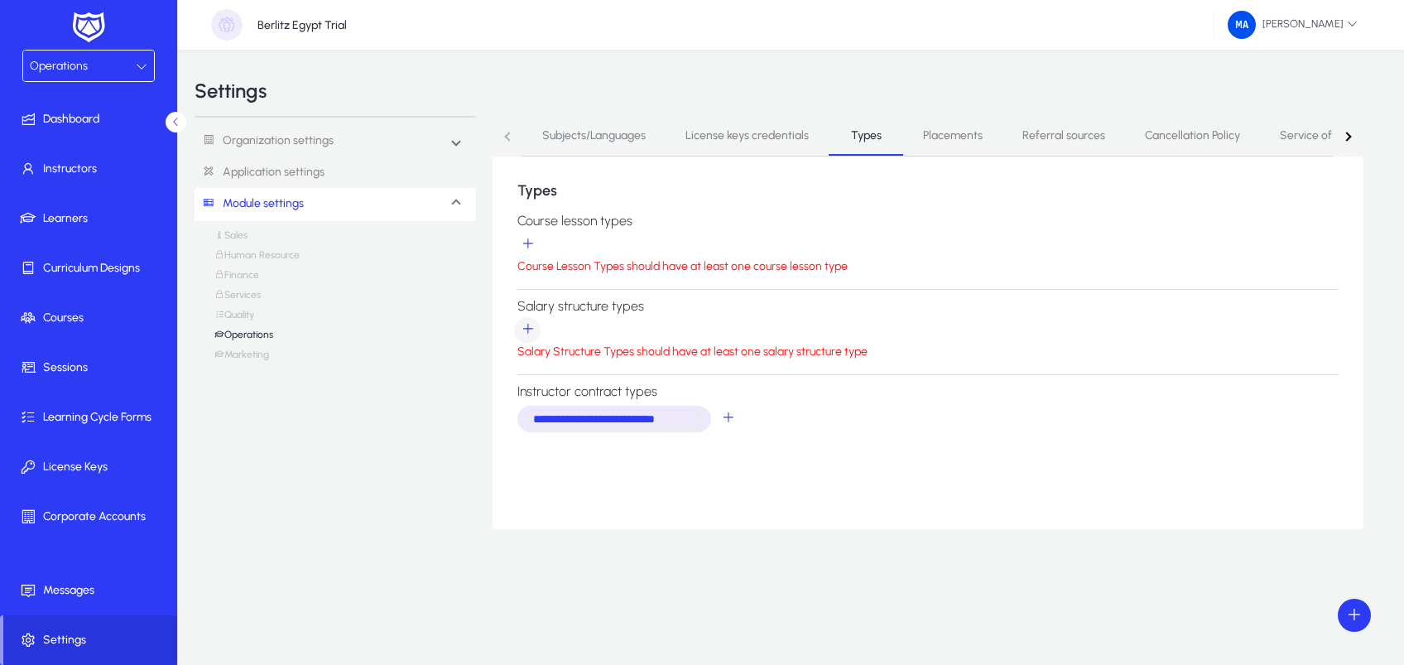
click at [541, 327] on span "salaryStructureTypes selection" at bounding box center [527, 330] width 33 height 33
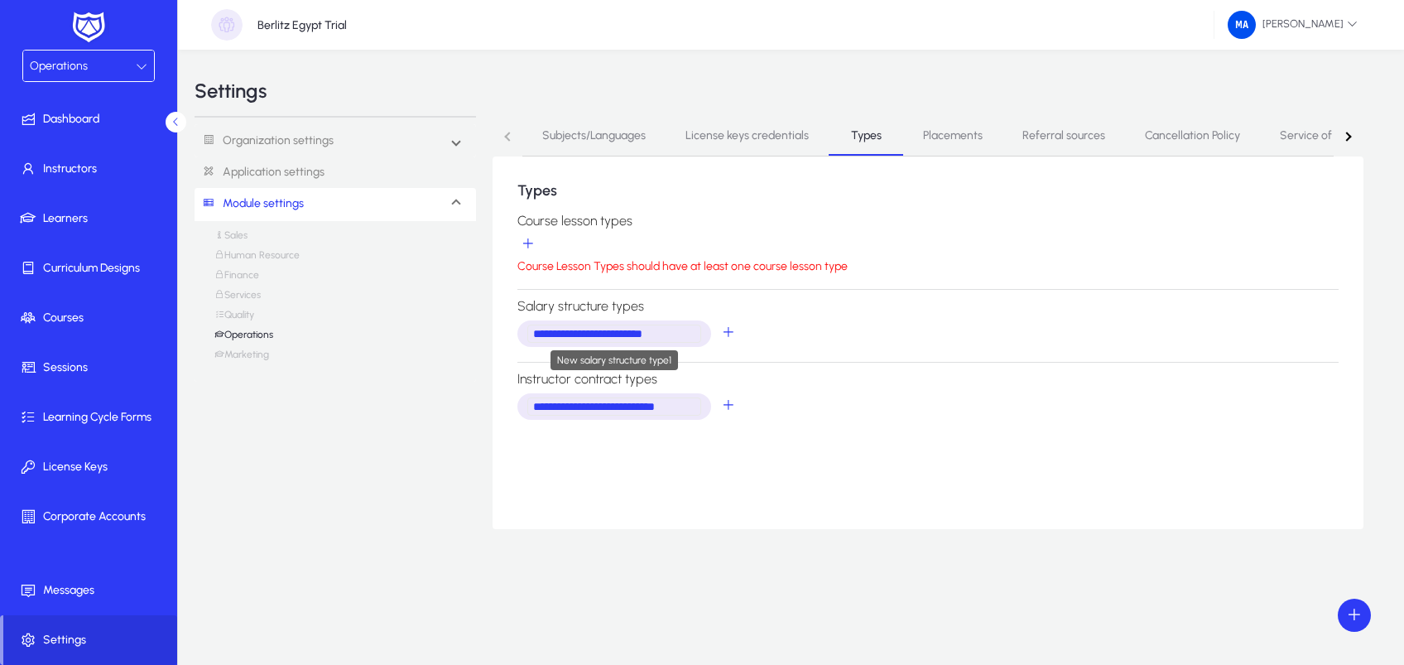
click at [671, 337] on input "**********" at bounding box center [614, 334] width 174 height 18
type input "*"
type input "*******"
click at [623, 334] on span "salaryStructureTypes selection" at bounding box center [617, 333] width 33 height 33
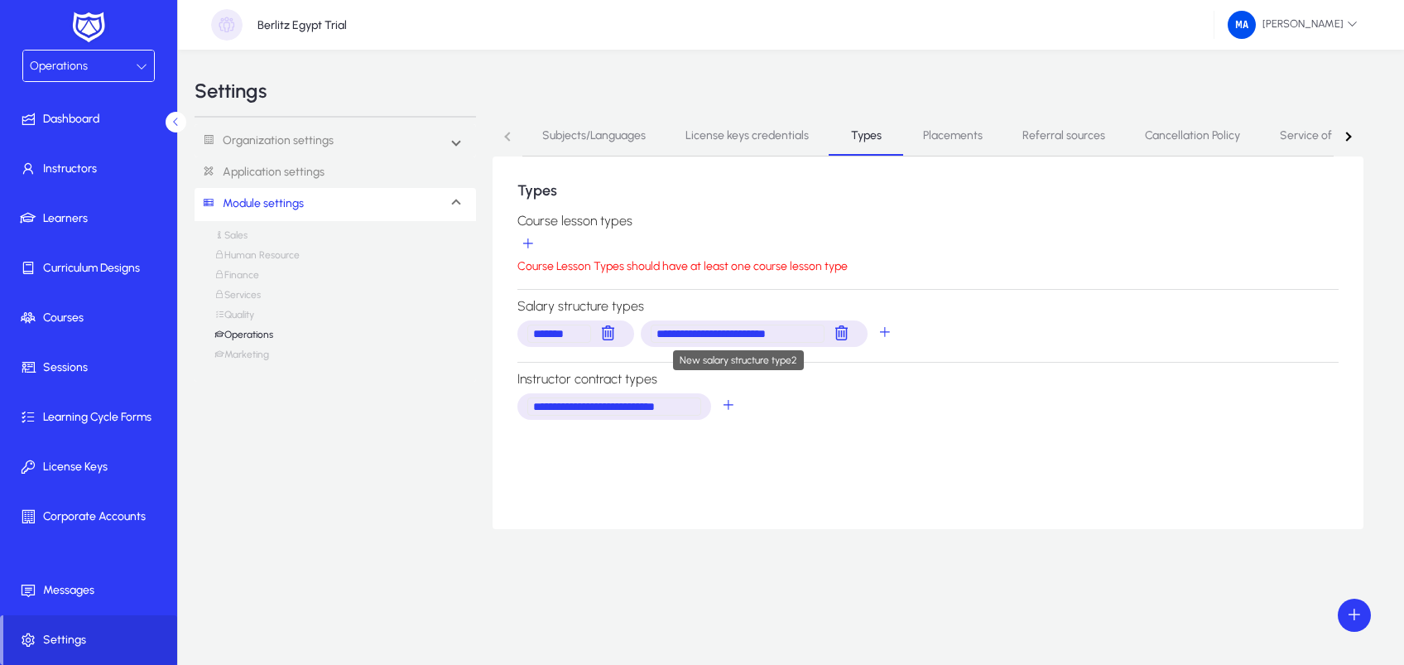
click at [732, 330] on input "**********" at bounding box center [738, 334] width 174 height 18
click at [791, 330] on input "**********" at bounding box center [738, 334] width 174 height 18
type input "*"
type input "*****"
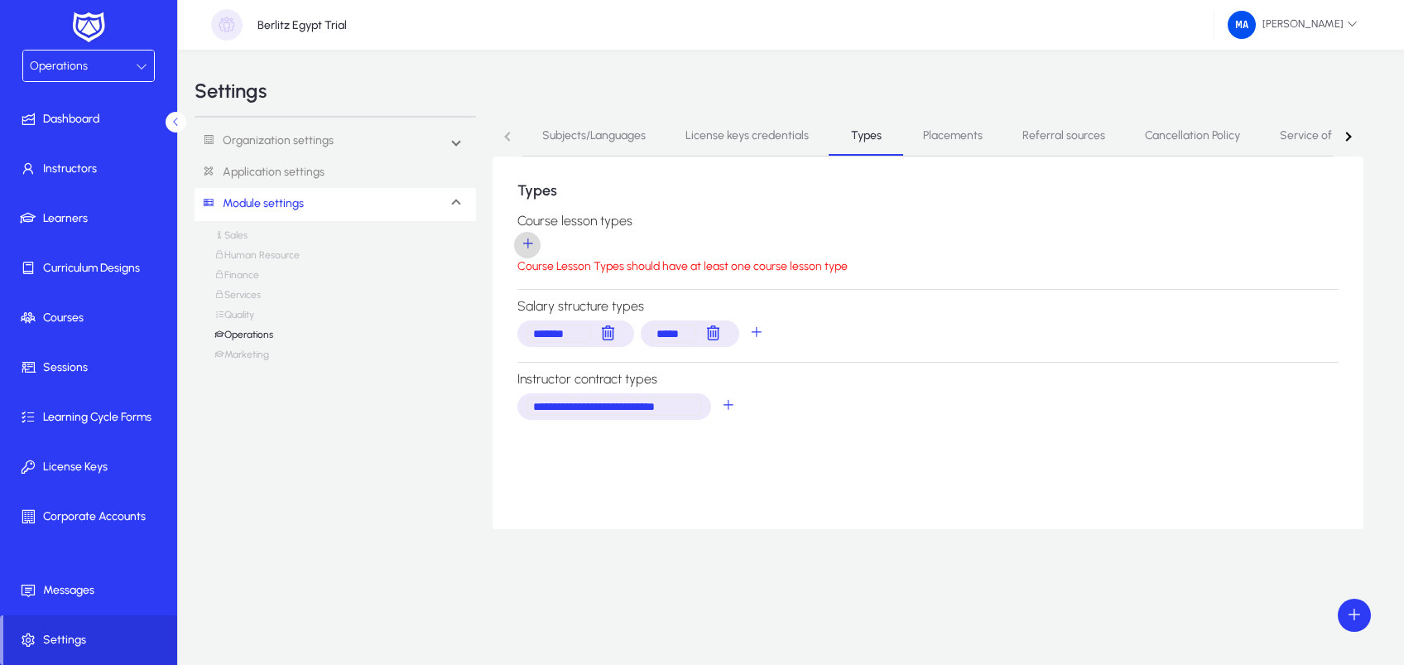
click at [523, 243] on span "courseLessonTypes selection" at bounding box center [527, 245] width 33 height 33
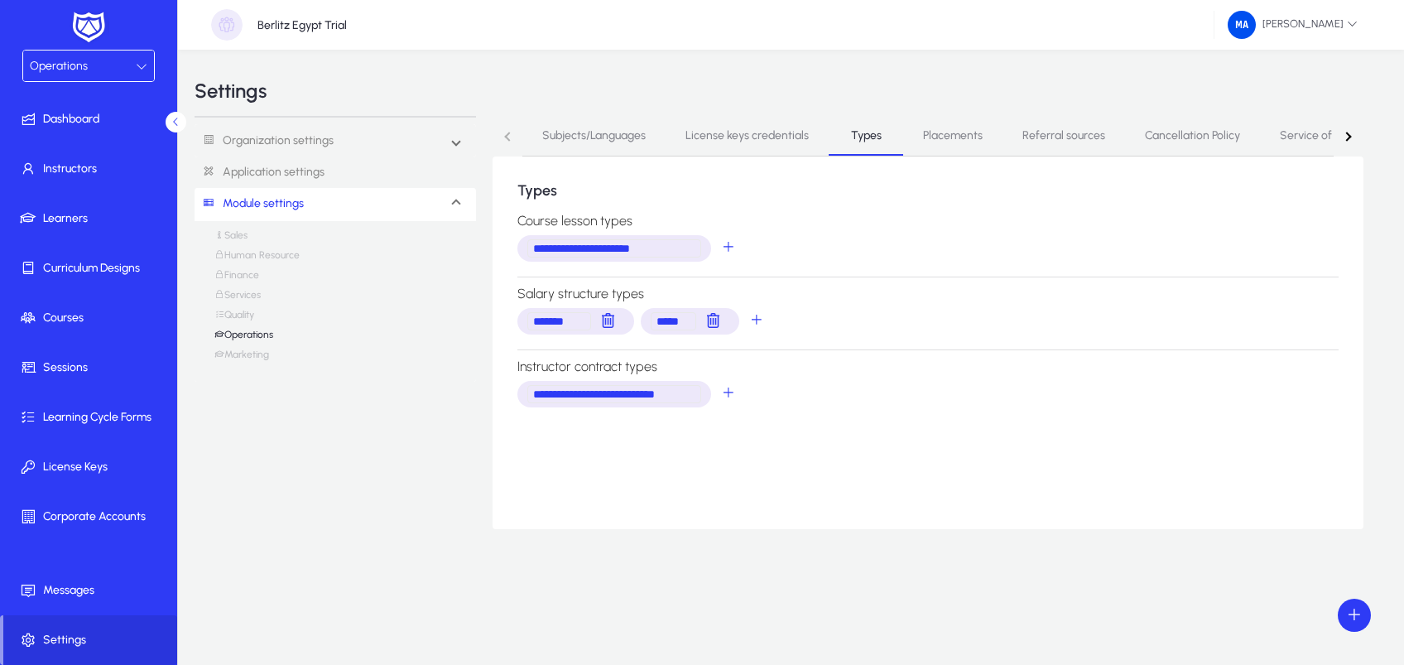
click at [1403, 460] on html "**********" at bounding box center [702, 332] width 1404 height 665
click at [167, 117] on button at bounding box center [176, 122] width 21 height 21
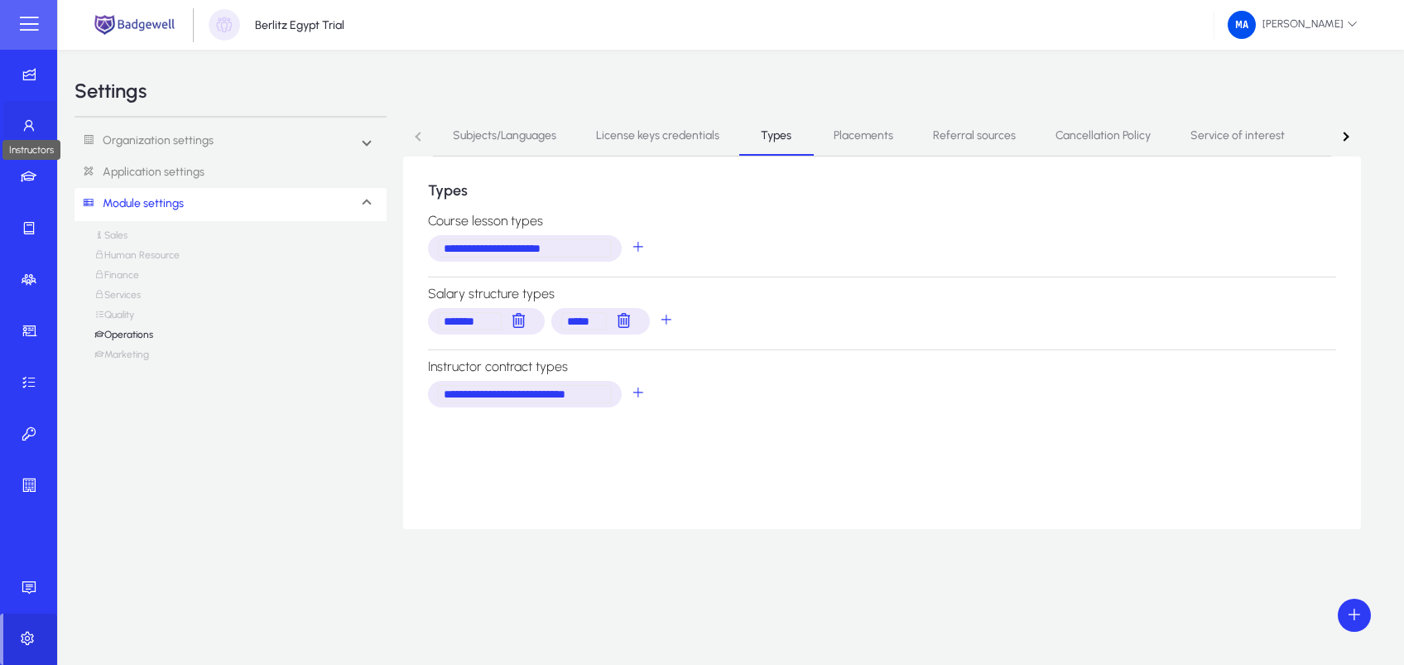
click at [36, 123] on icon at bounding box center [32, 126] width 23 height 17
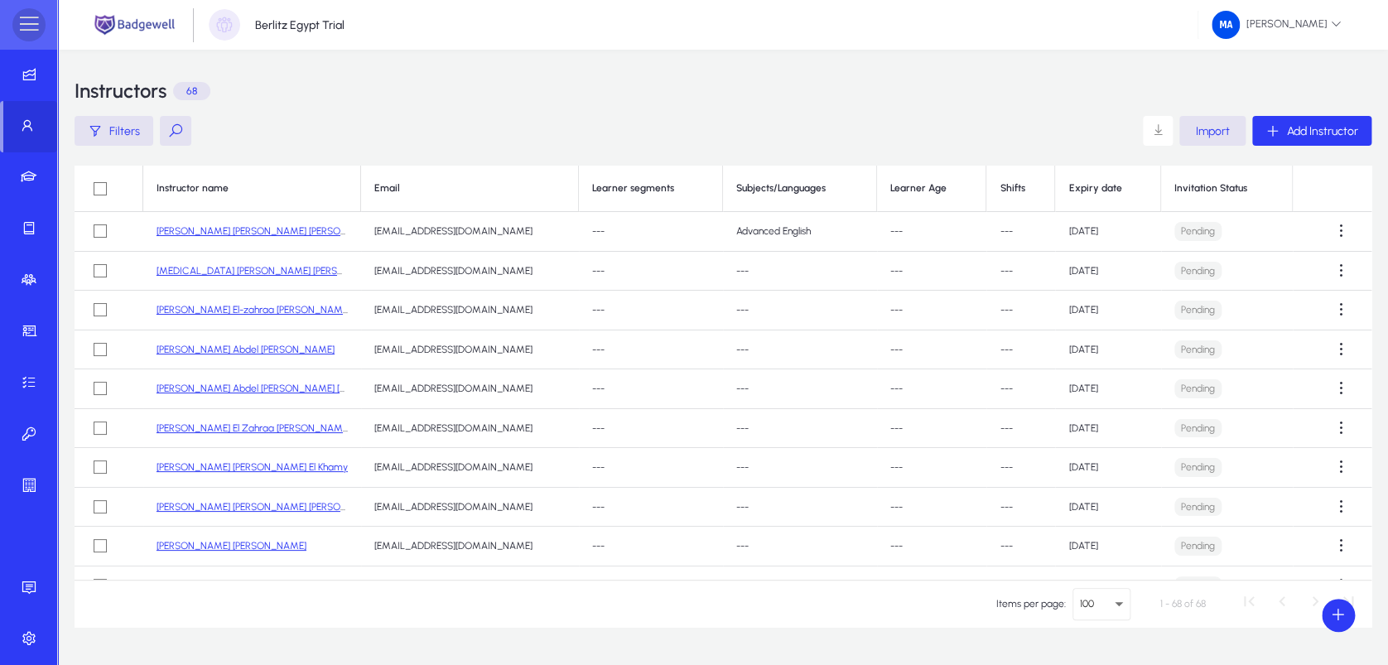
click at [35, 31] on span at bounding box center [28, 24] width 33 height 33
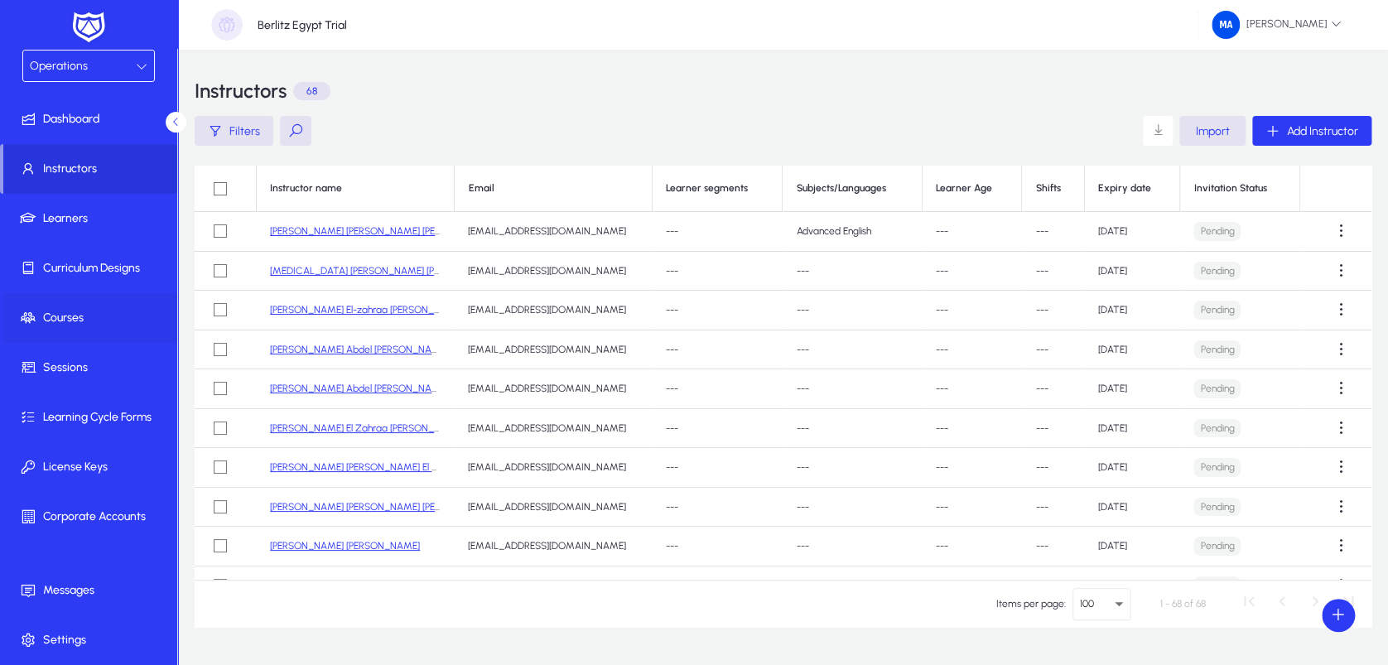
click at [106, 315] on span "Courses" at bounding box center [91, 318] width 177 height 17
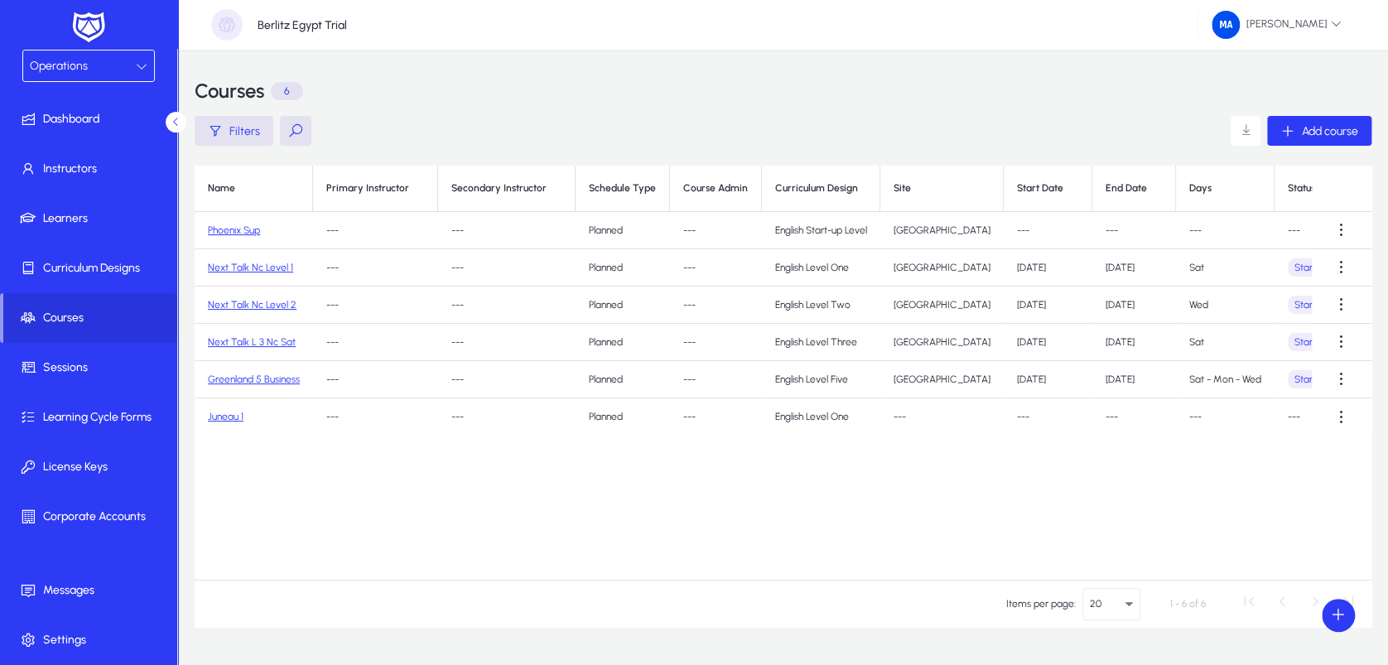
click at [279, 378] on link "Greenland 5 Business" at bounding box center [254, 379] width 92 height 12
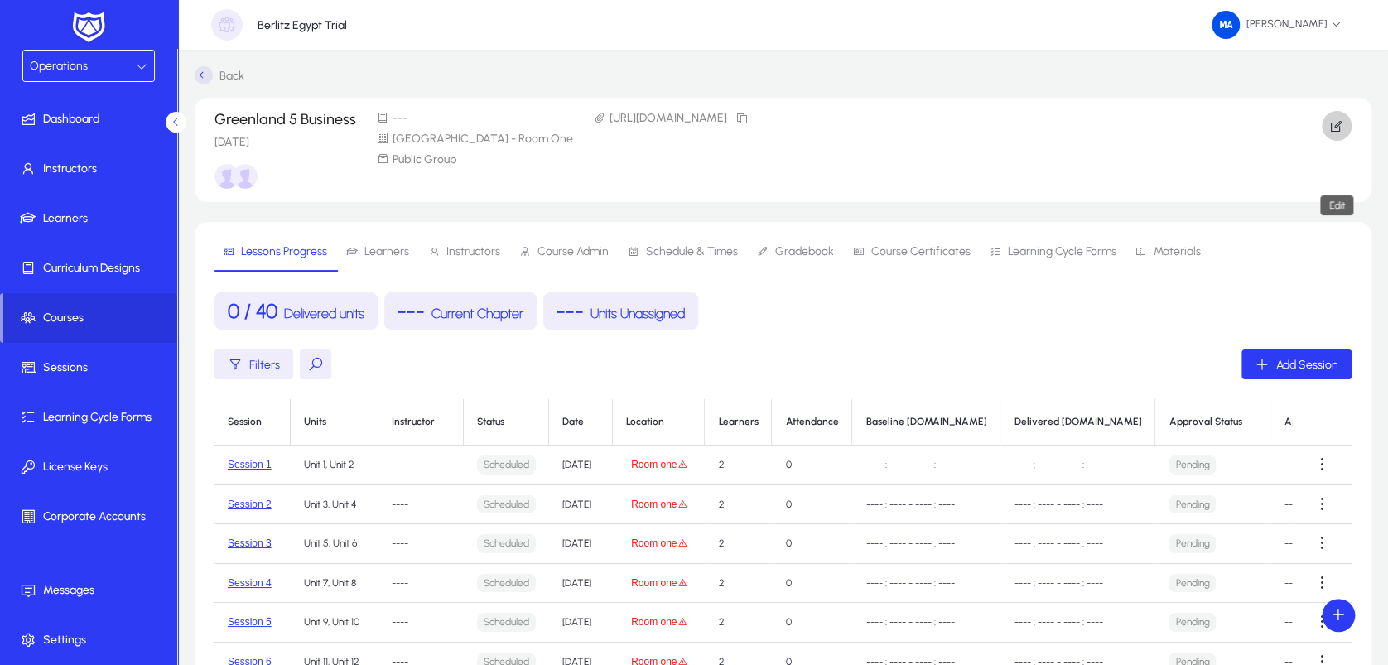
click at [1331, 115] on span "button" at bounding box center [1336, 126] width 30 height 40
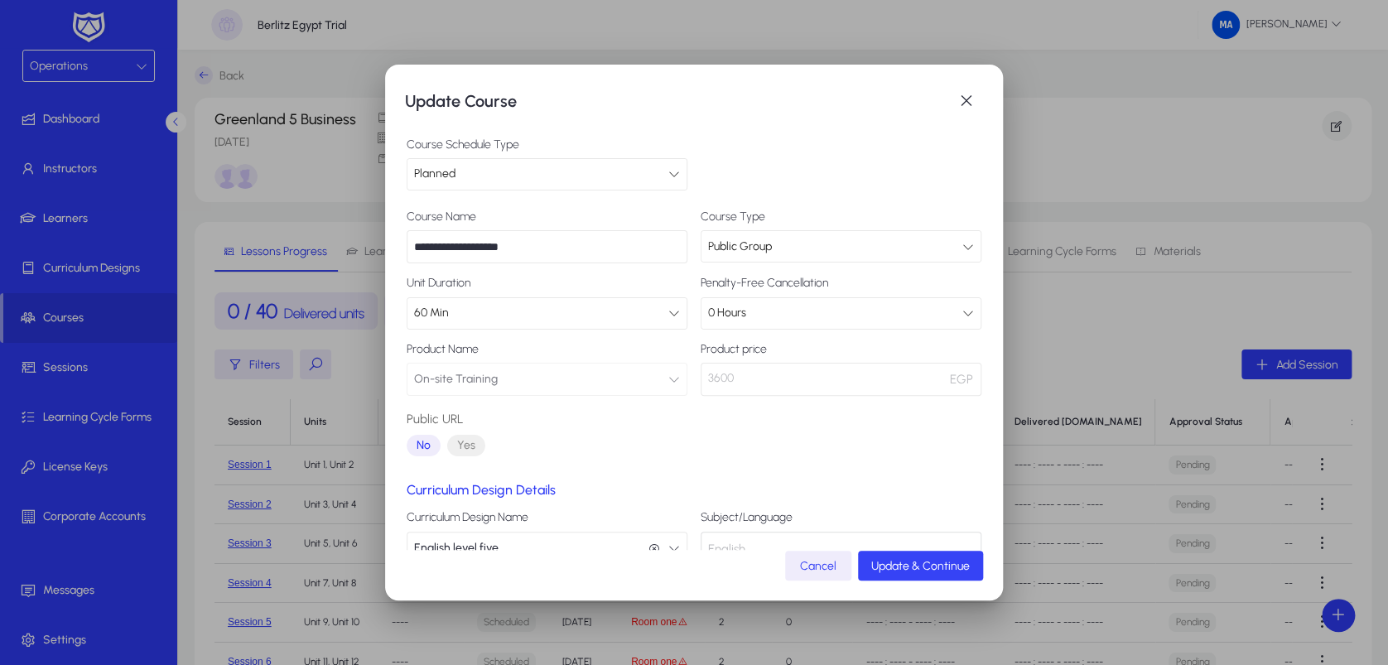
click at [924, 561] on span "Update & Continue" at bounding box center [920, 566] width 99 height 14
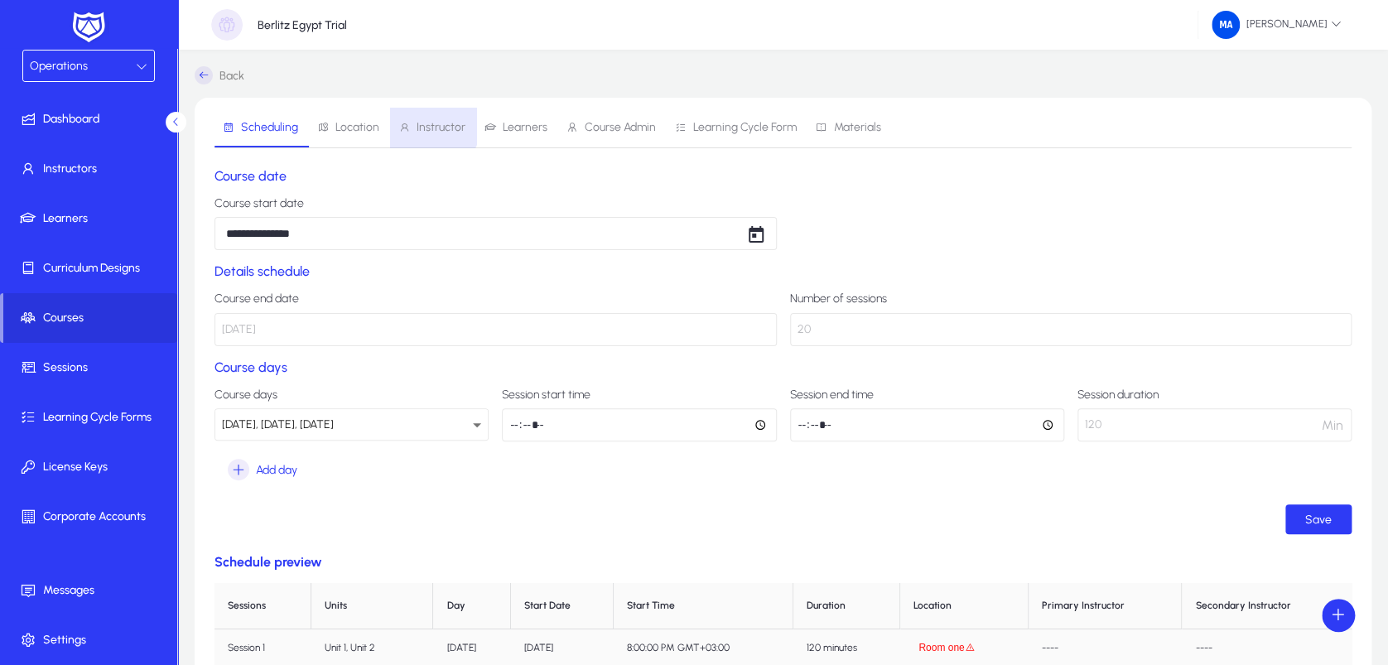
click at [424, 122] on span "Instructor" at bounding box center [440, 128] width 49 height 12
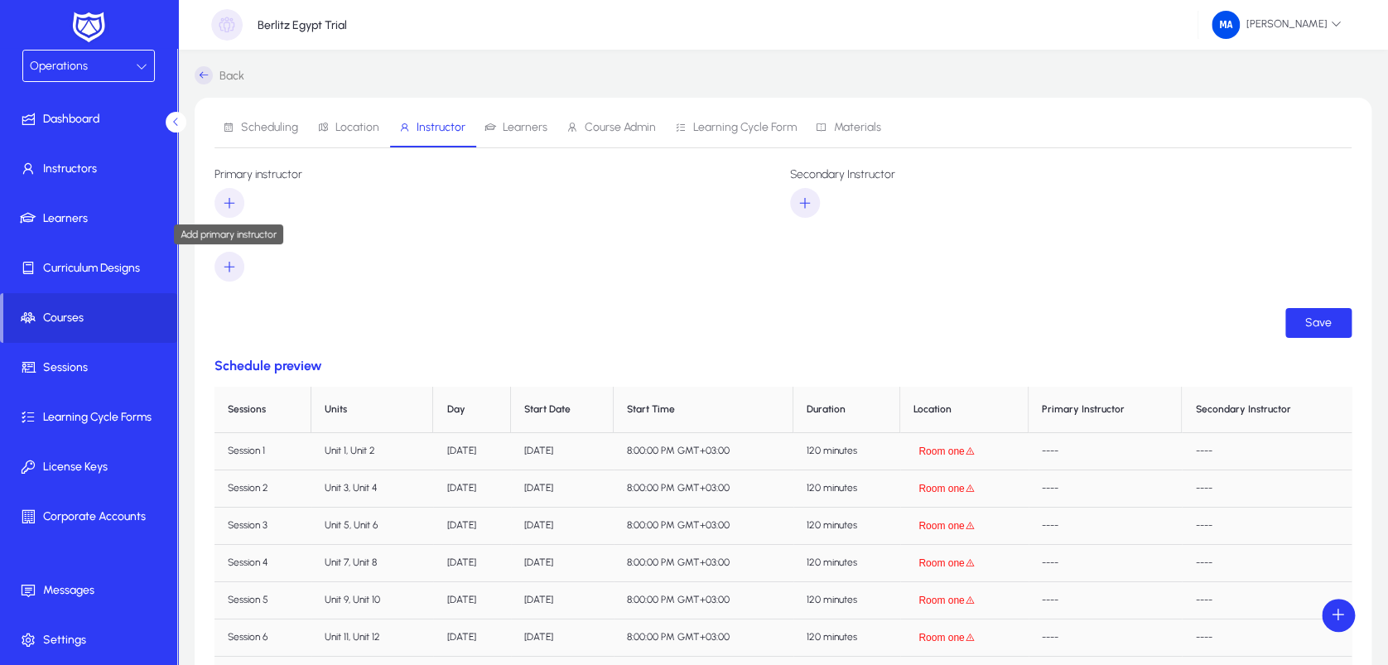
click at [227, 198] on icon "button" at bounding box center [229, 202] width 15 height 15
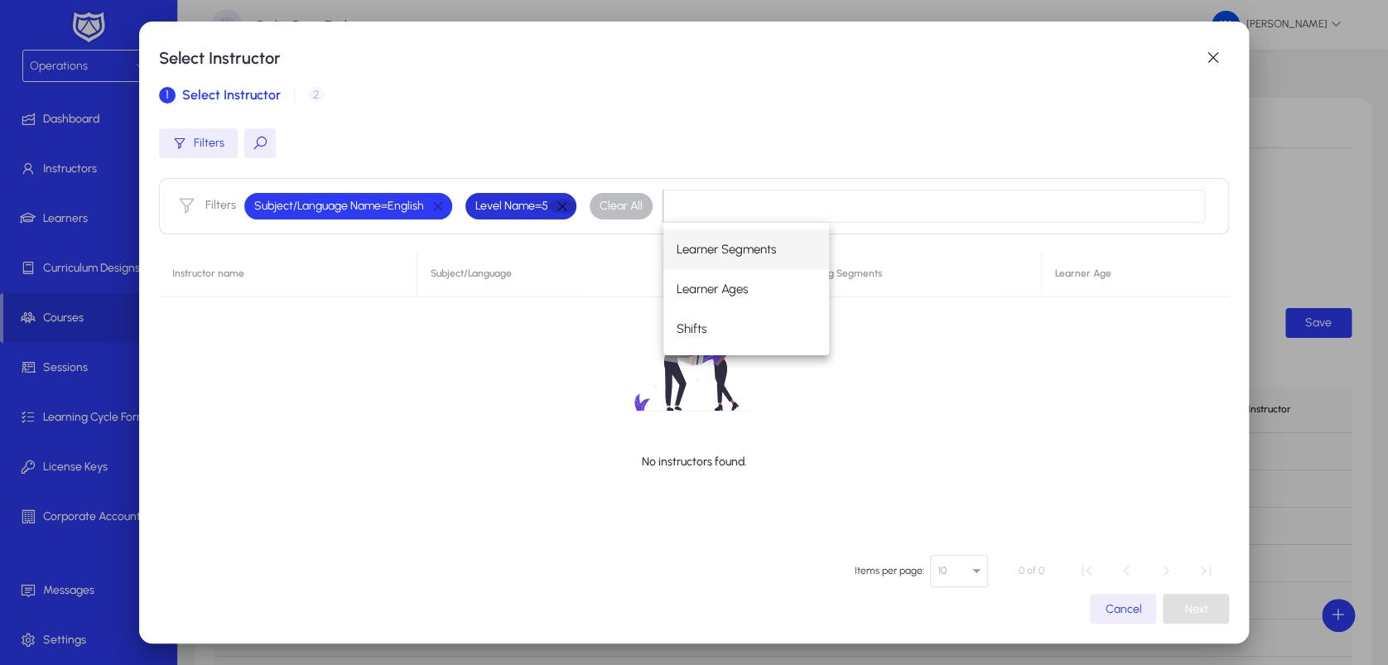
click at [561, 200] on button "button" at bounding box center [562, 206] width 28 height 15
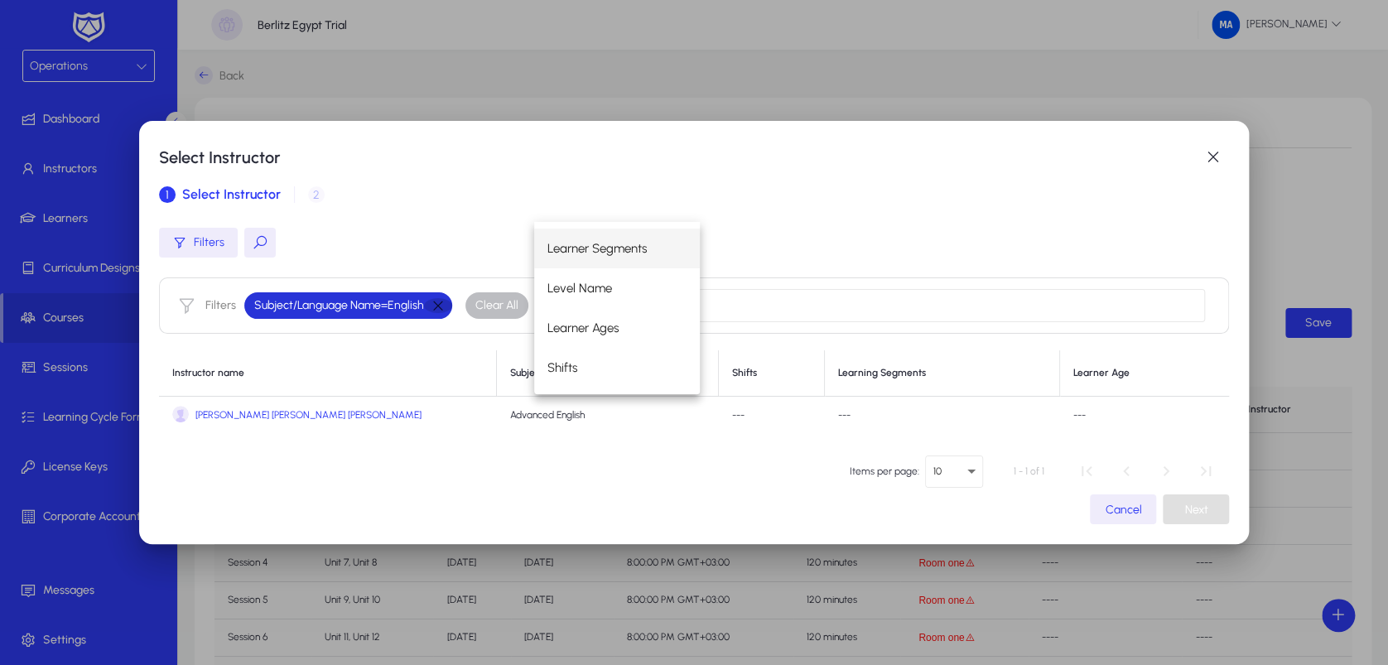
click at [438, 302] on button "button" at bounding box center [438, 305] width 28 height 15
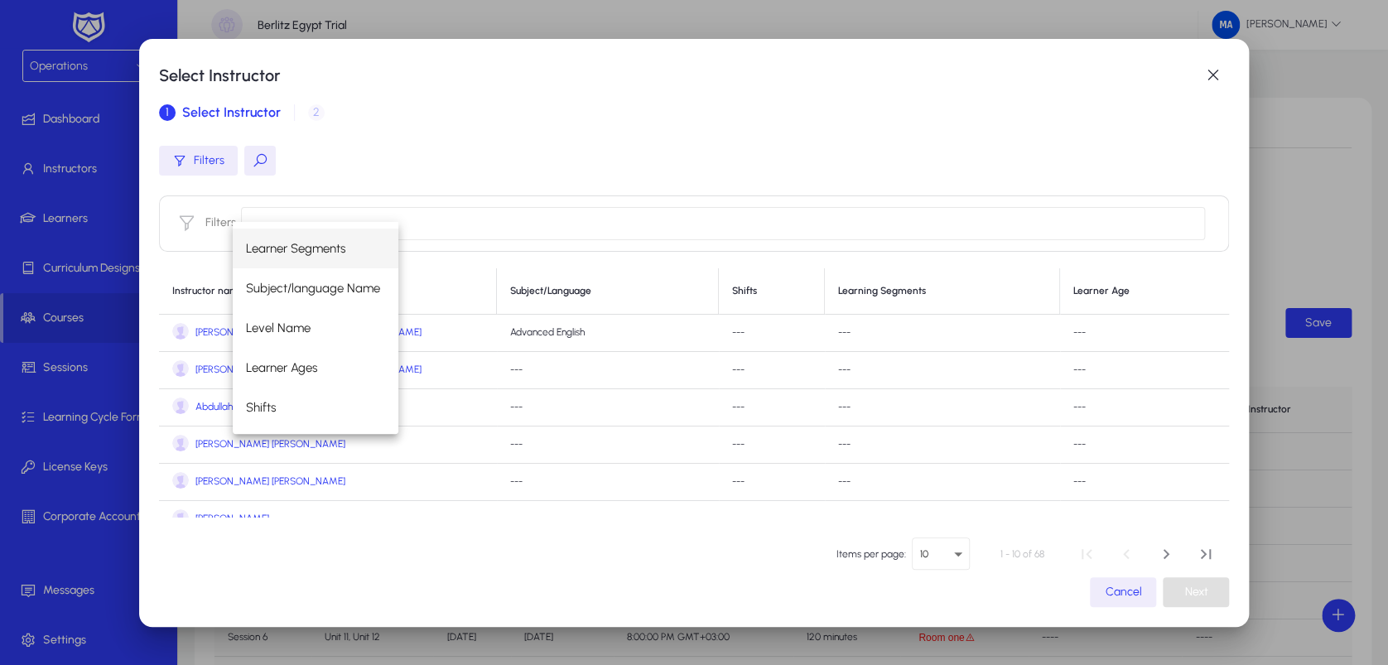
click at [247, 159] on button at bounding box center [259, 161] width 31 height 30
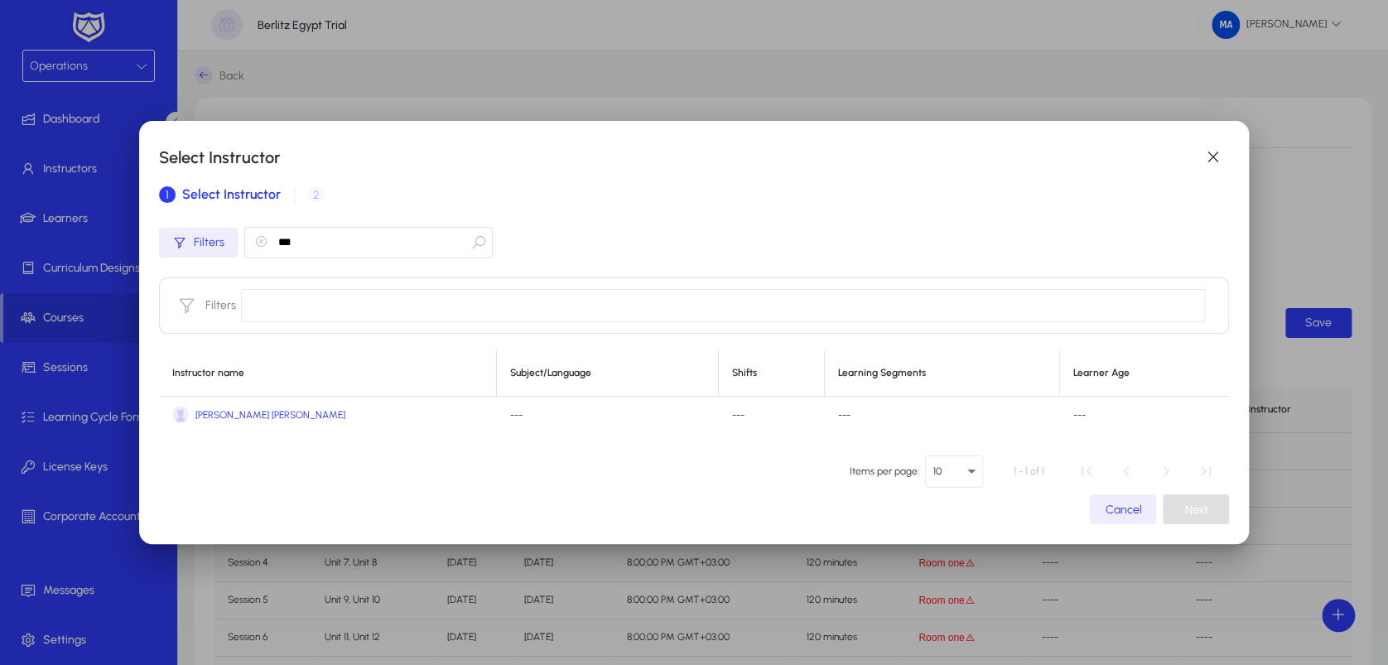
type input "***"
click at [304, 417] on span "[PERSON_NAME] [PERSON_NAME]" at bounding box center [270, 415] width 150 height 12
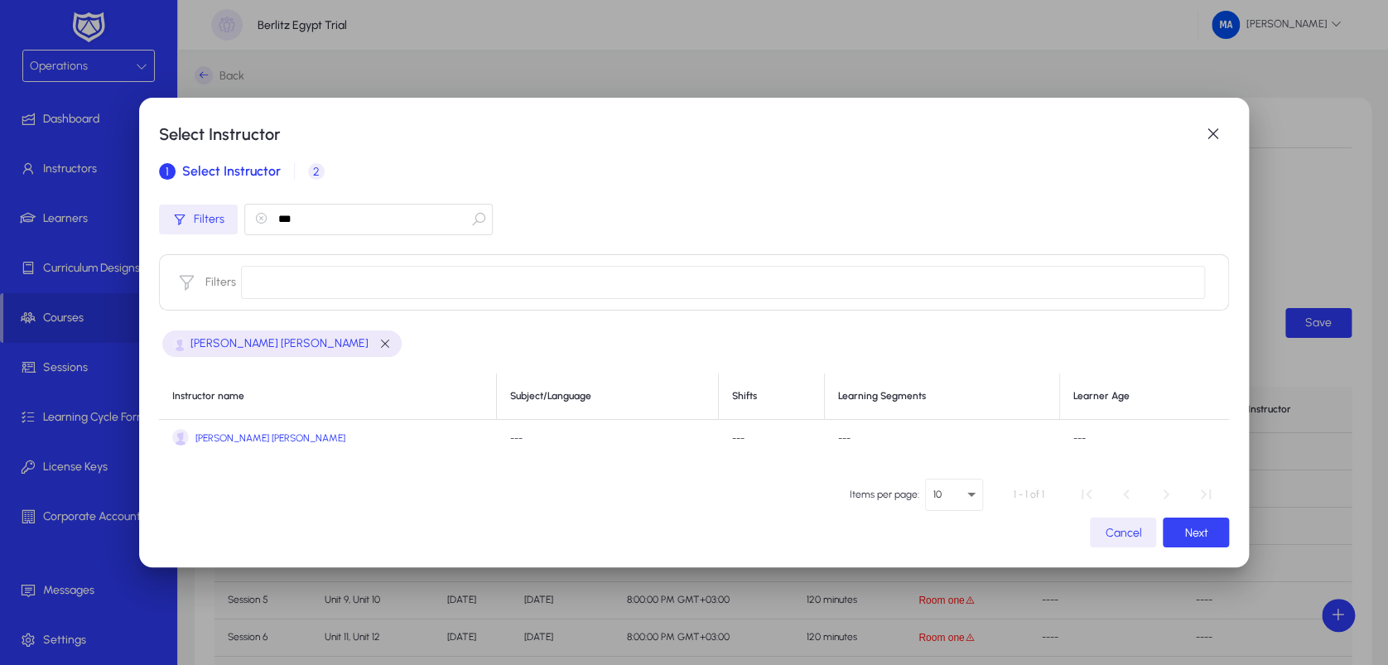
click at [1201, 523] on span "button" at bounding box center [1195, 532] width 66 height 40
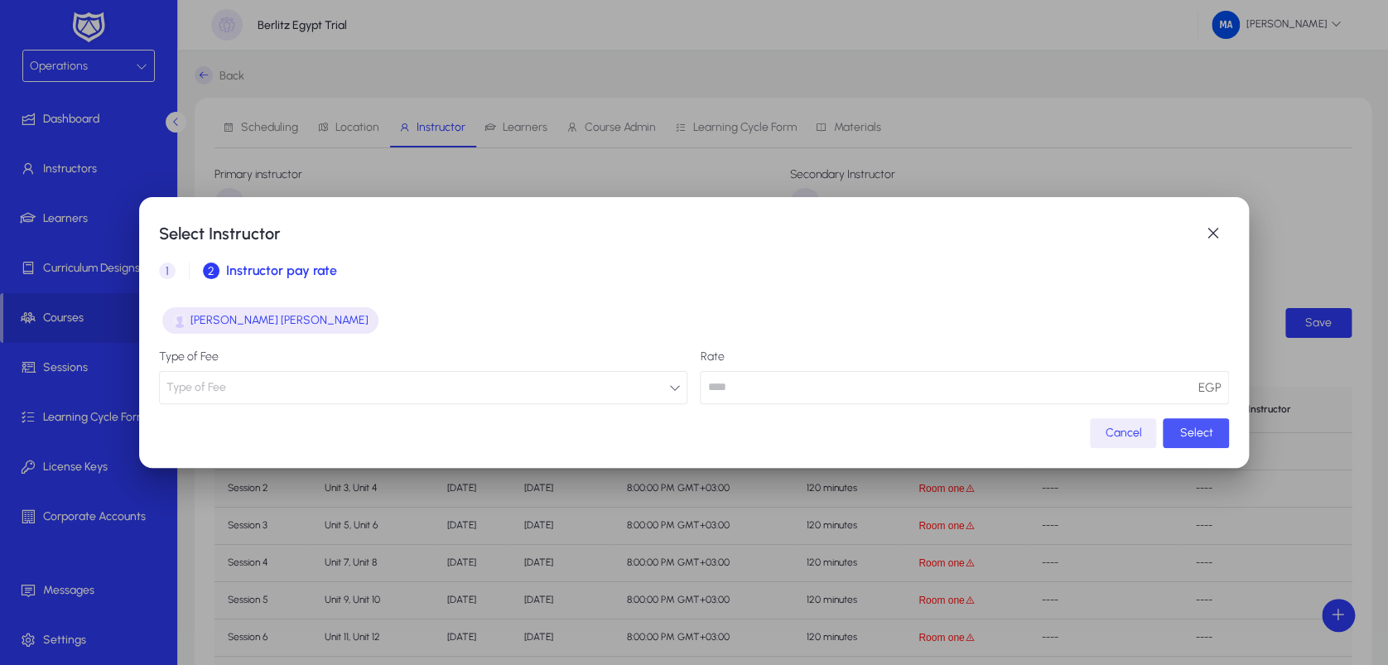
click at [1179, 426] on span "Select" at bounding box center [1195, 433] width 33 height 14
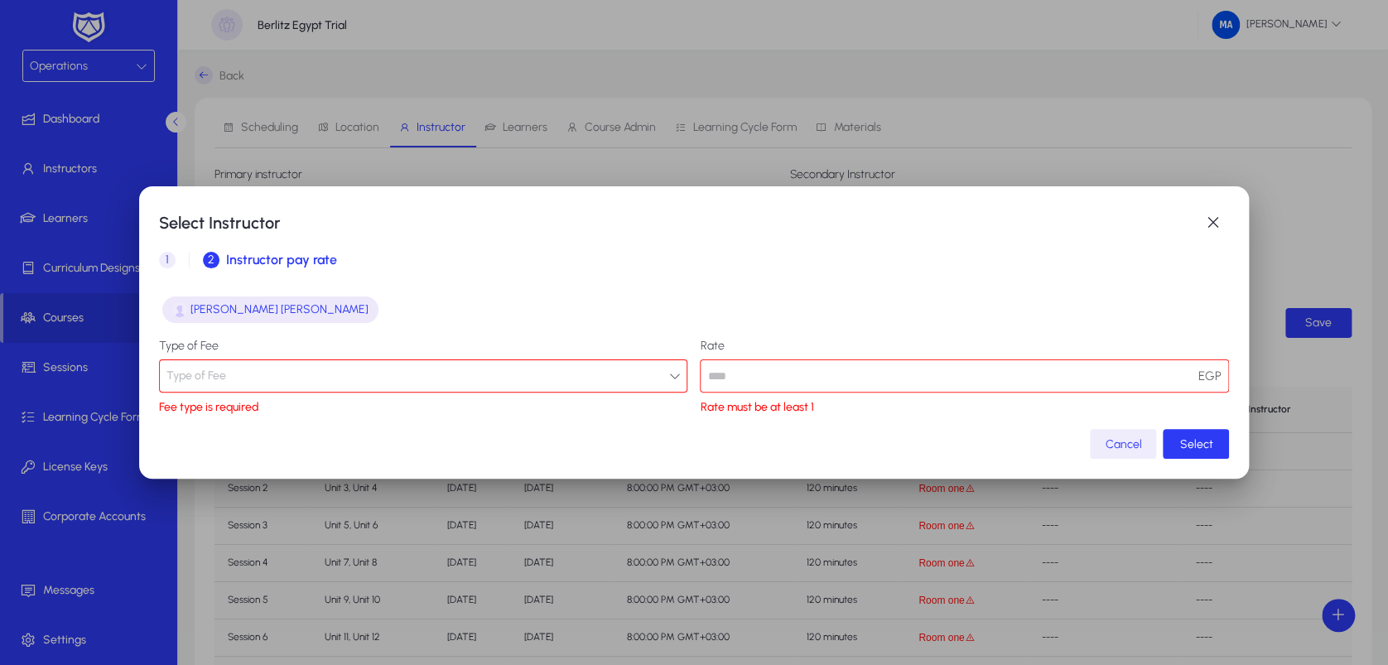
click at [570, 375] on button "Type of Fee" at bounding box center [423, 375] width 529 height 33
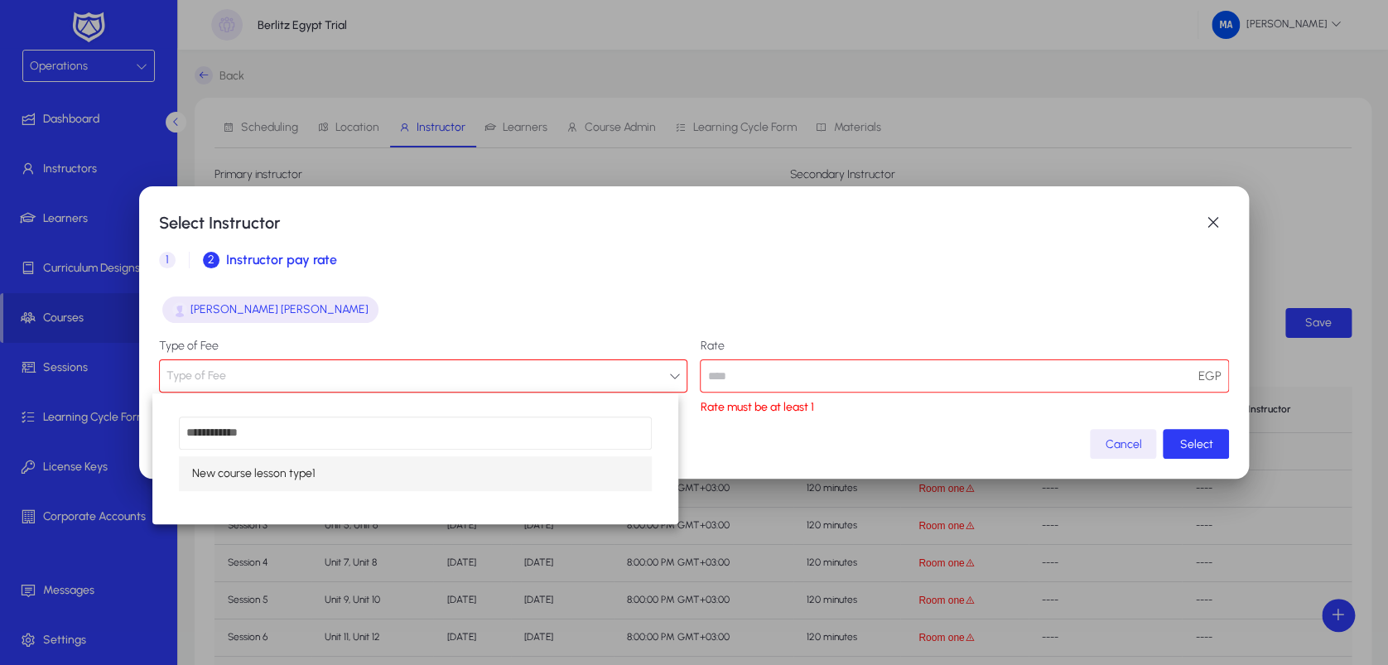
click at [547, 475] on mat-option "New course lesson type1" at bounding box center [415, 473] width 473 height 35
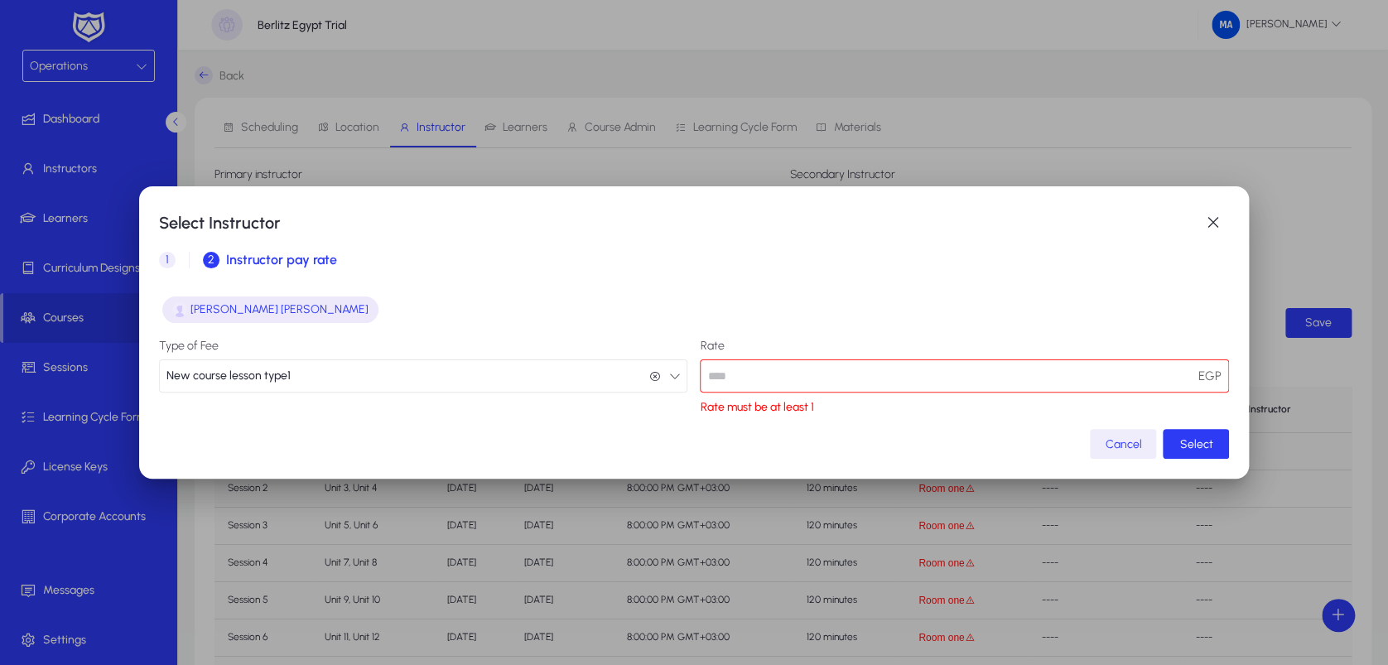
click at [748, 365] on input "number" at bounding box center [964, 375] width 529 height 33
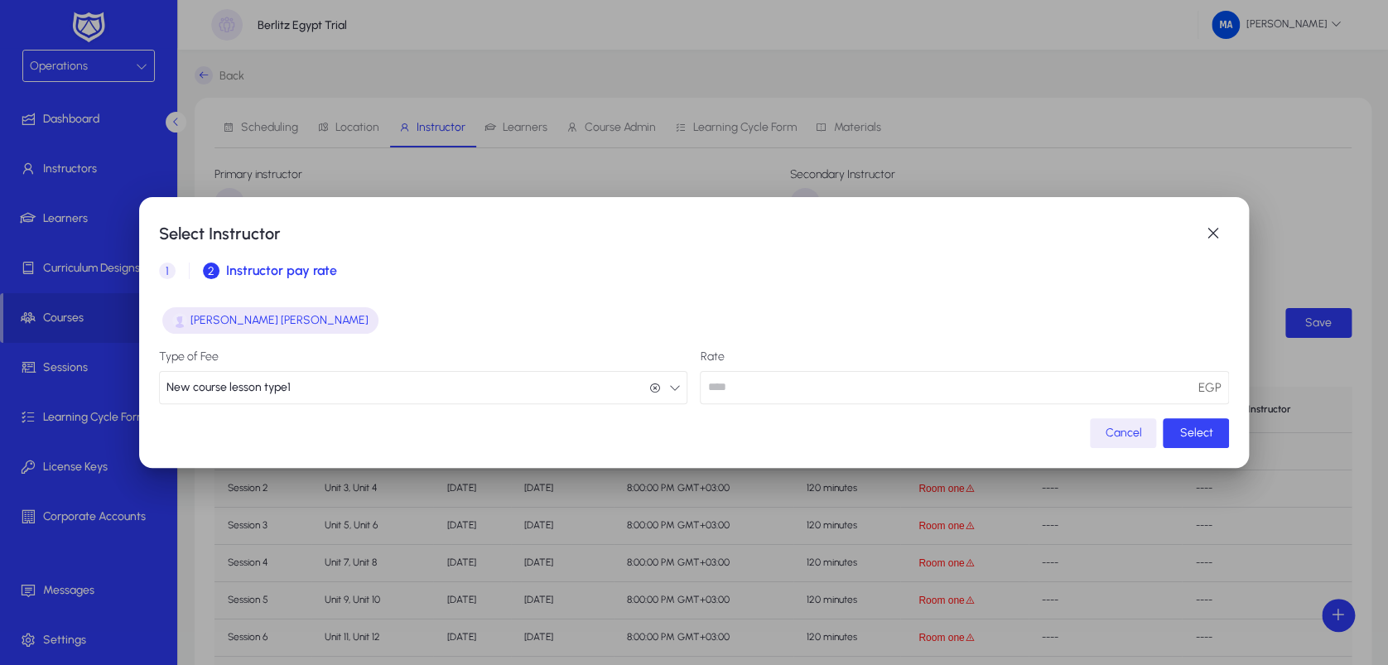
type input "**"
click at [1167, 423] on span "button" at bounding box center [1195, 433] width 66 height 40
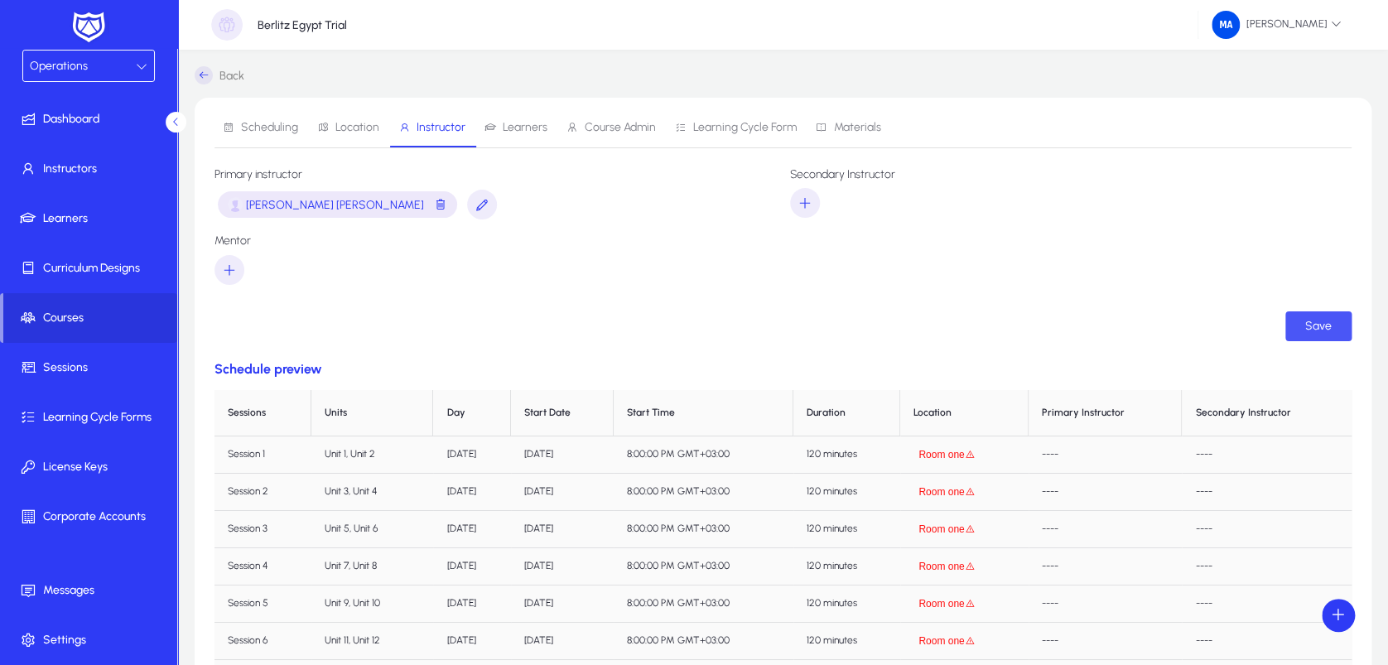
click at [1321, 318] on span "submit" at bounding box center [1318, 326] width 66 height 40
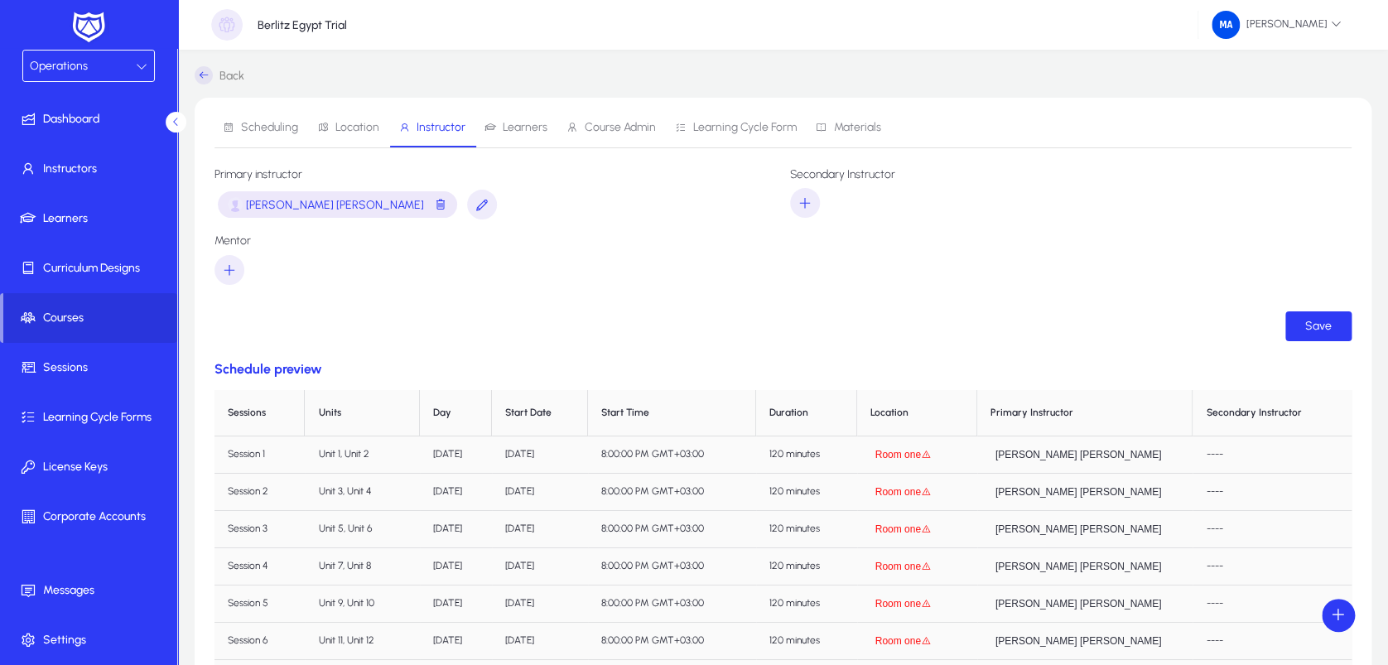
click at [1152, 471] on td "[PERSON_NAME] [PERSON_NAME]" at bounding box center [1085, 454] width 216 height 37
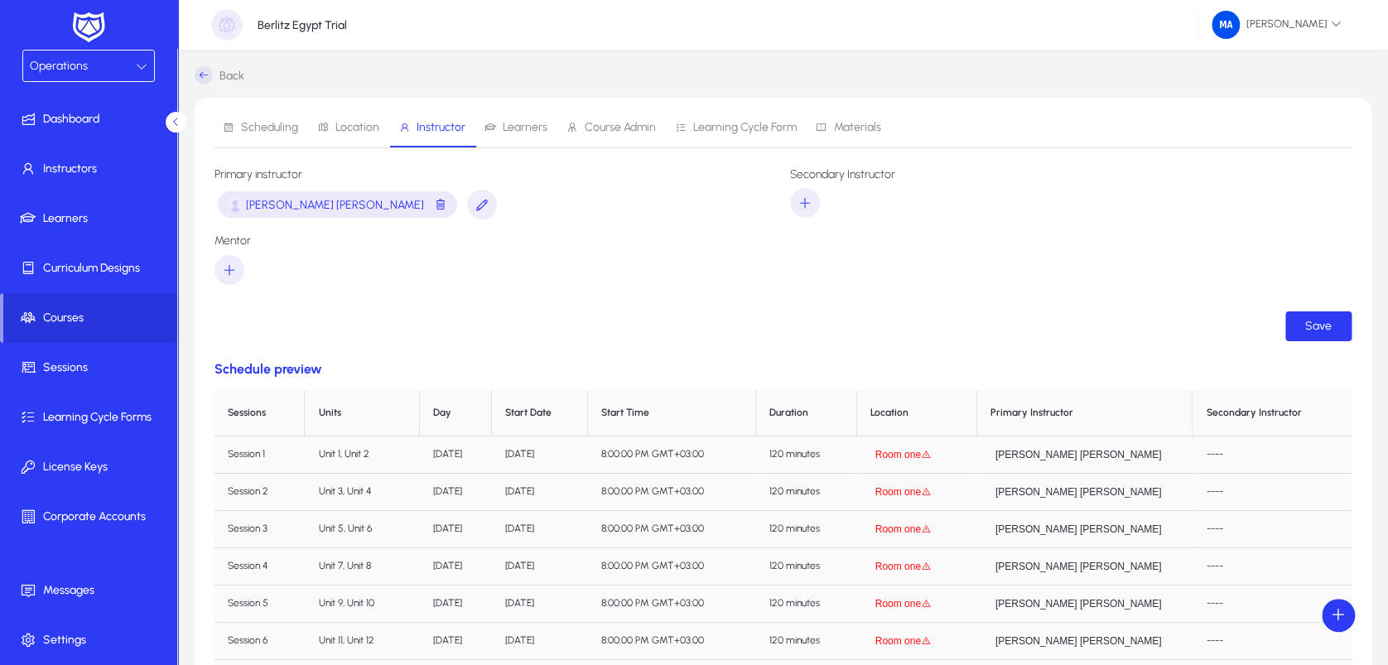
click at [1225, 45] on div "Berlitz Egypt Trial Mohamed Ashraf" at bounding box center [783, 25] width 1210 height 50
click at [1239, 27] on span "[PERSON_NAME]" at bounding box center [1276, 25] width 130 height 28
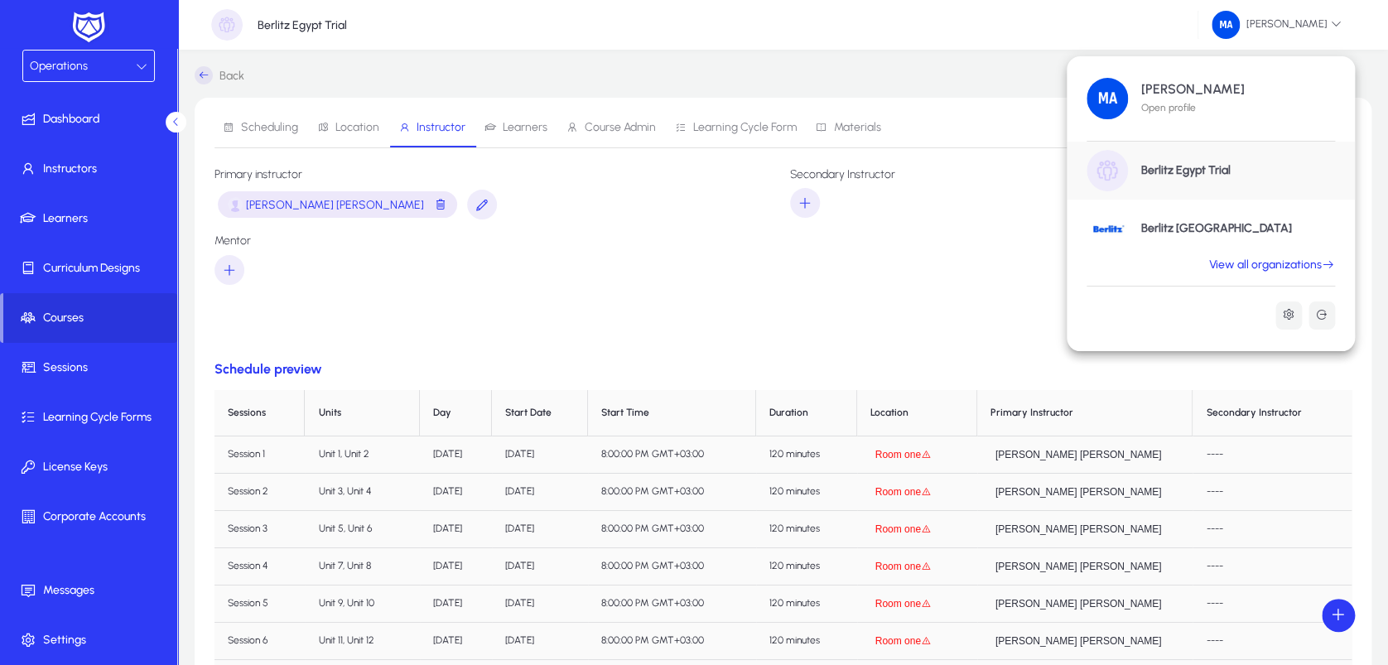
click at [936, 278] on div at bounding box center [694, 332] width 1388 height 665
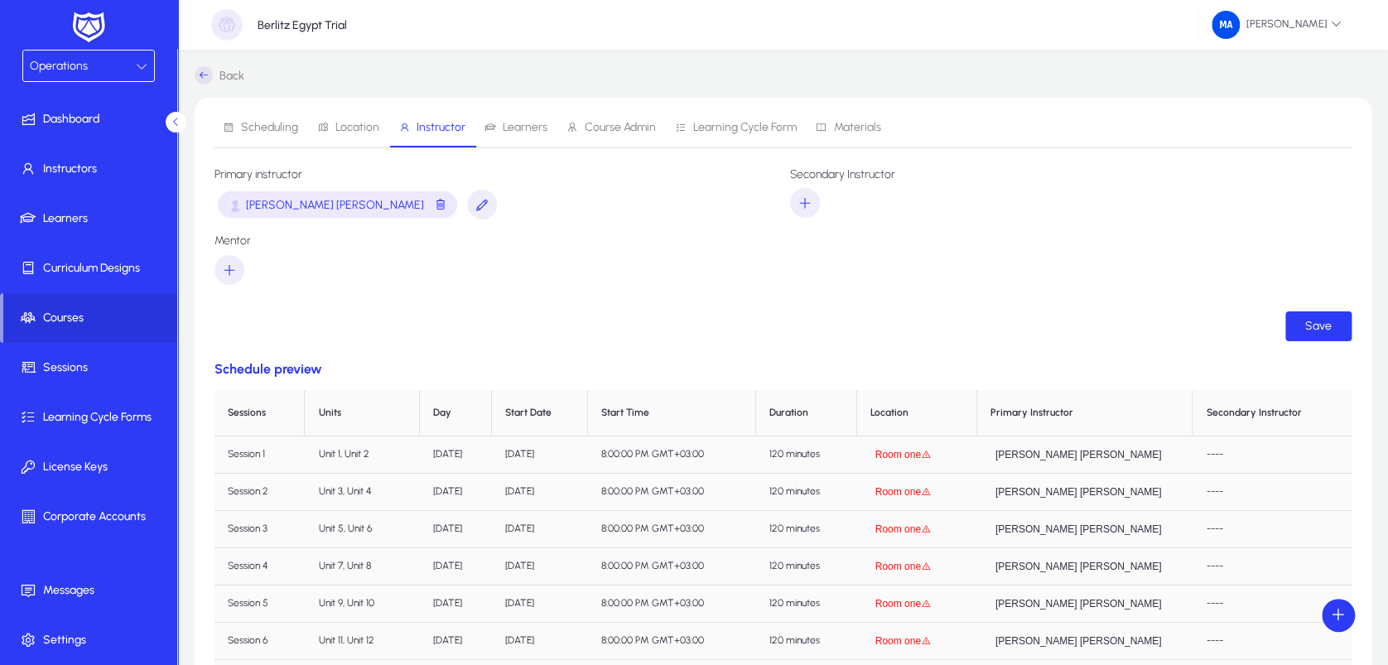
scroll to position [289, 0]
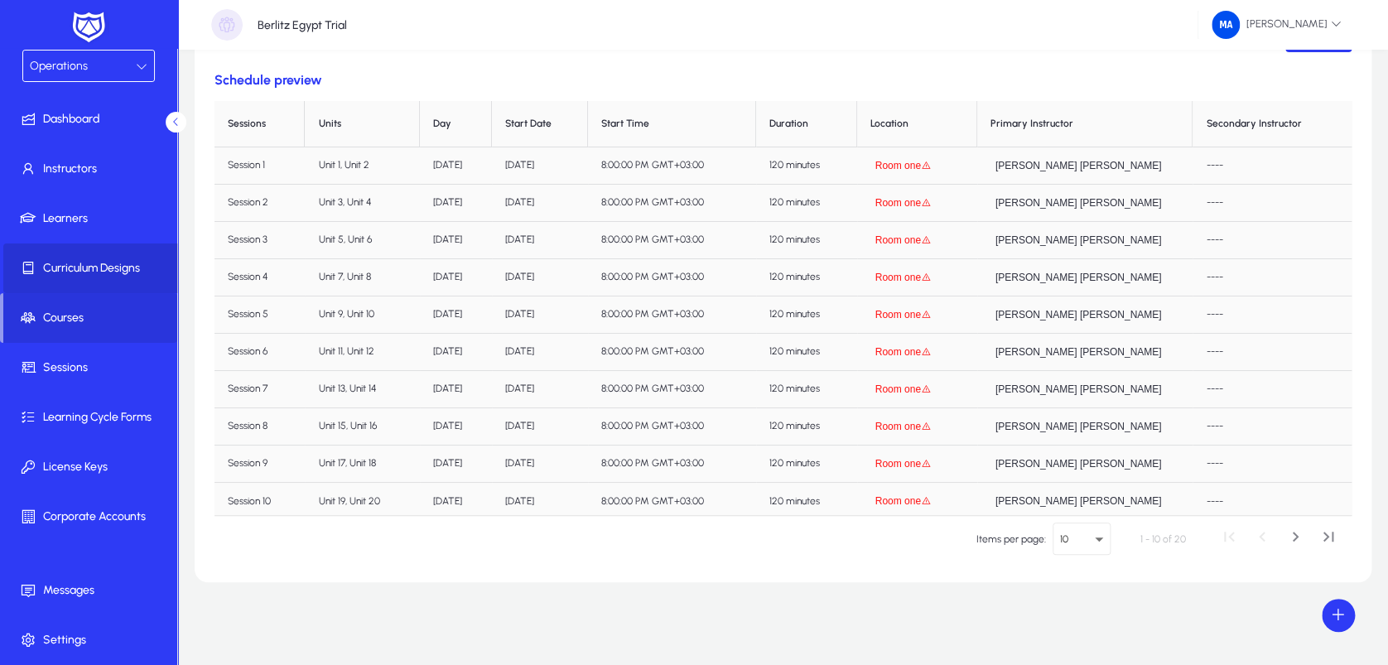
click at [124, 268] on span "Curriculum Designs" at bounding box center [91, 268] width 177 height 17
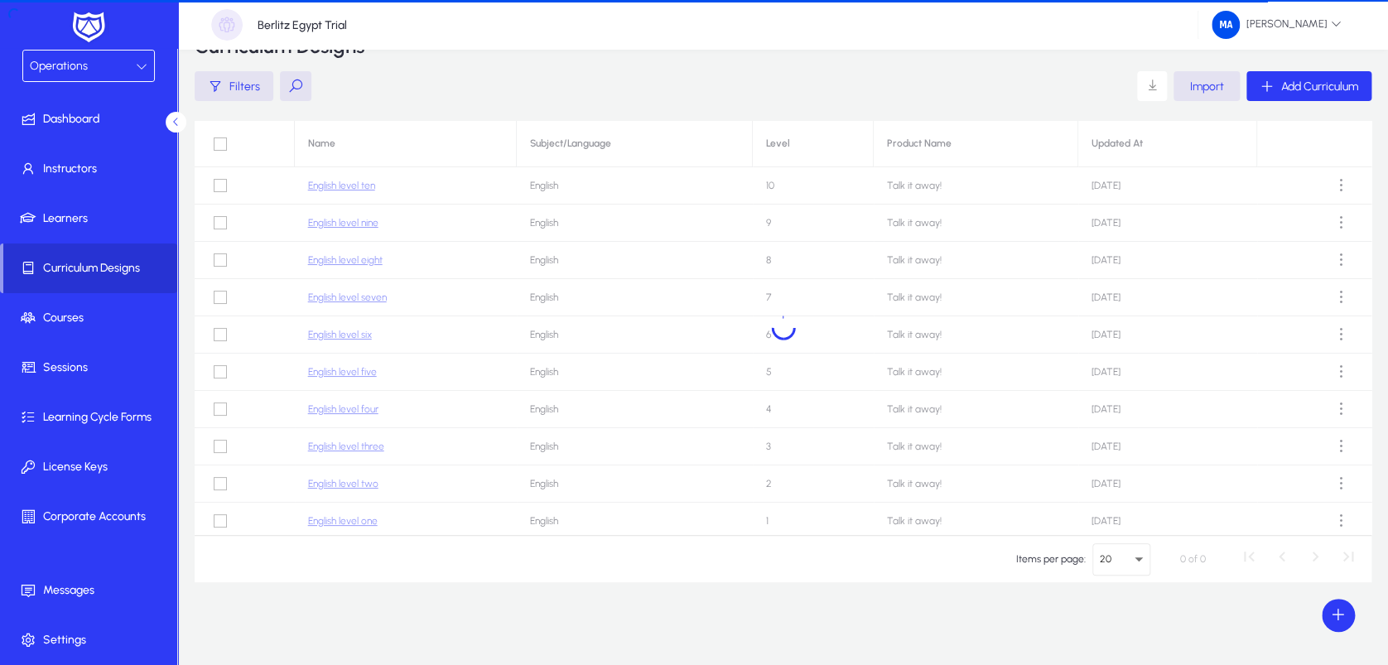
scroll to position [45, 0]
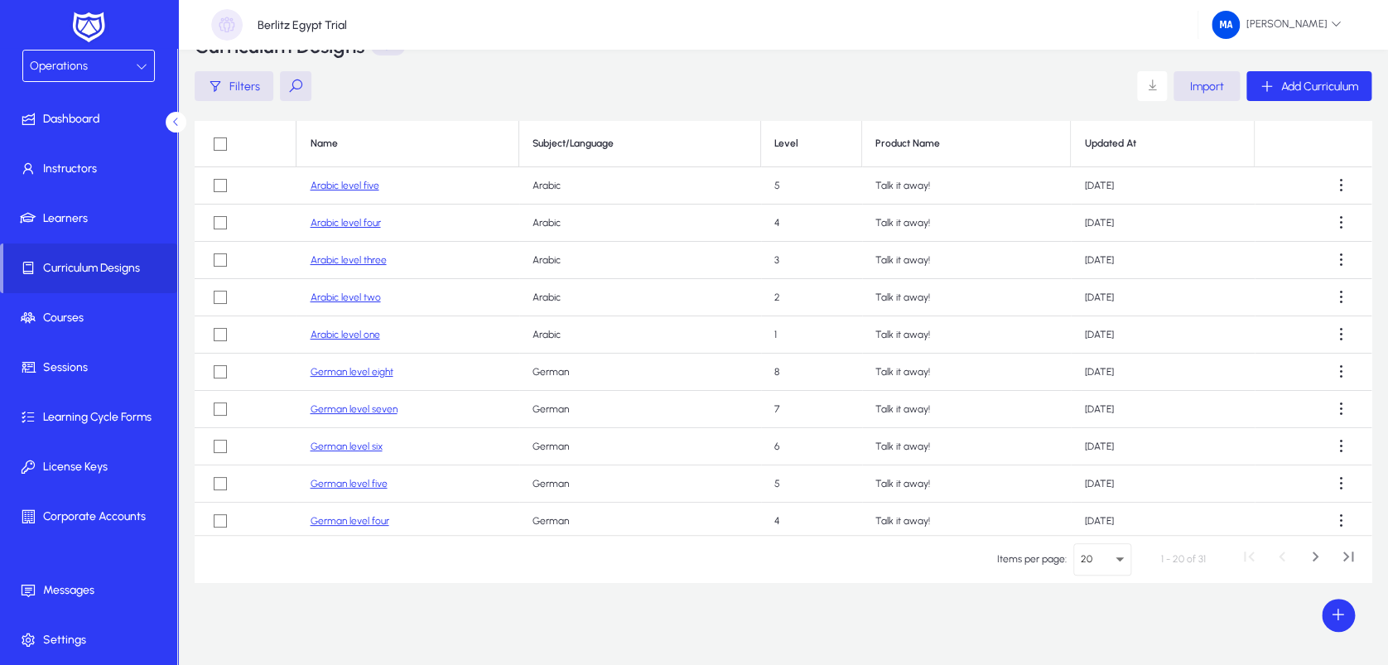
click at [333, 180] on link "Arabic level five" at bounding box center [344, 186] width 69 height 12
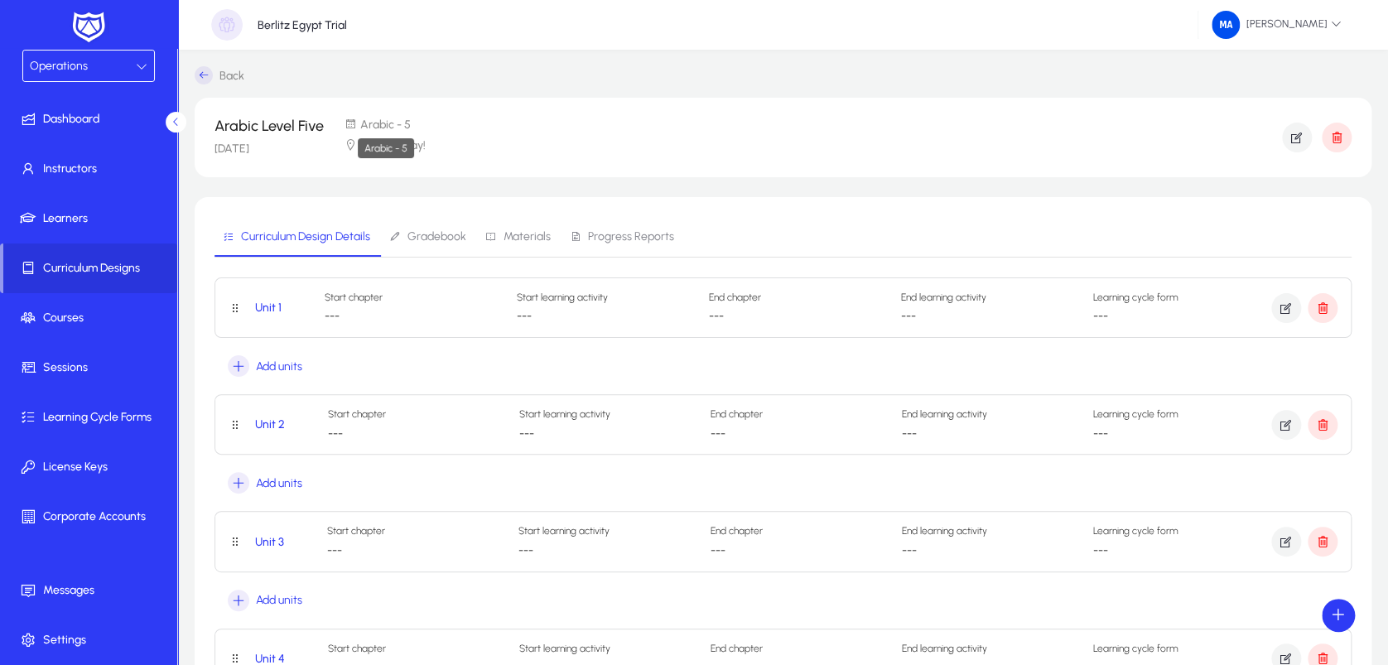
click at [386, 141] on div "Arabic - 5" at bounding box center [386, 148] width 56 height 20
click at [91, 653] on span at bounding box center [91, 640] width 177 height 40
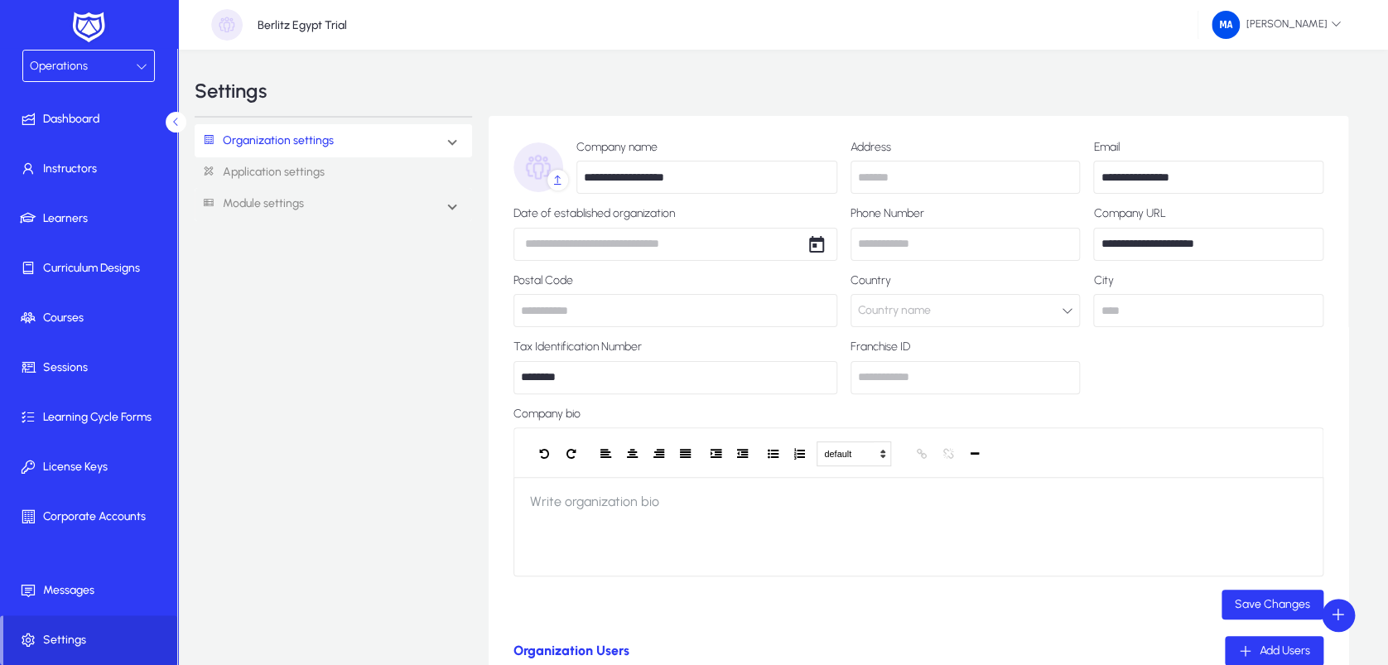
click at [126, 66] on div "Operations" at bounding box center [83, 66] width 106 height 22
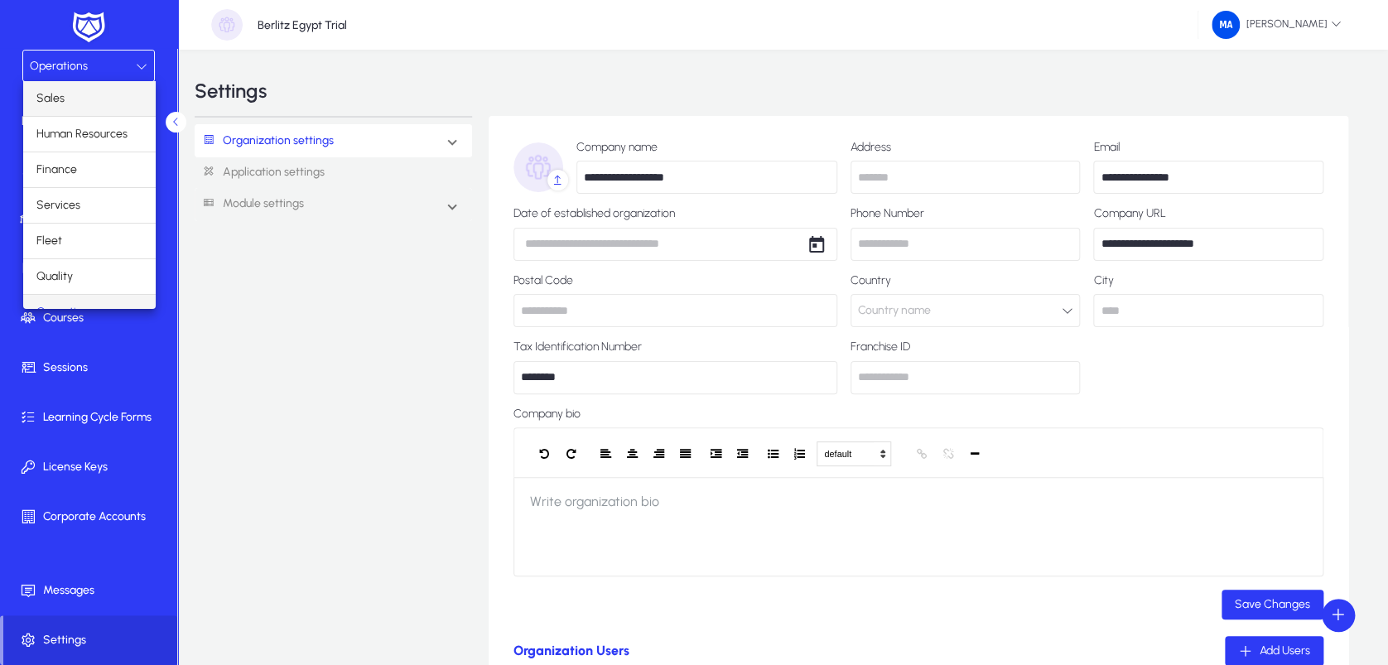
click at [113, 102] on mat-option "Sales" at bounding box center [89, 98] width 132 height 35
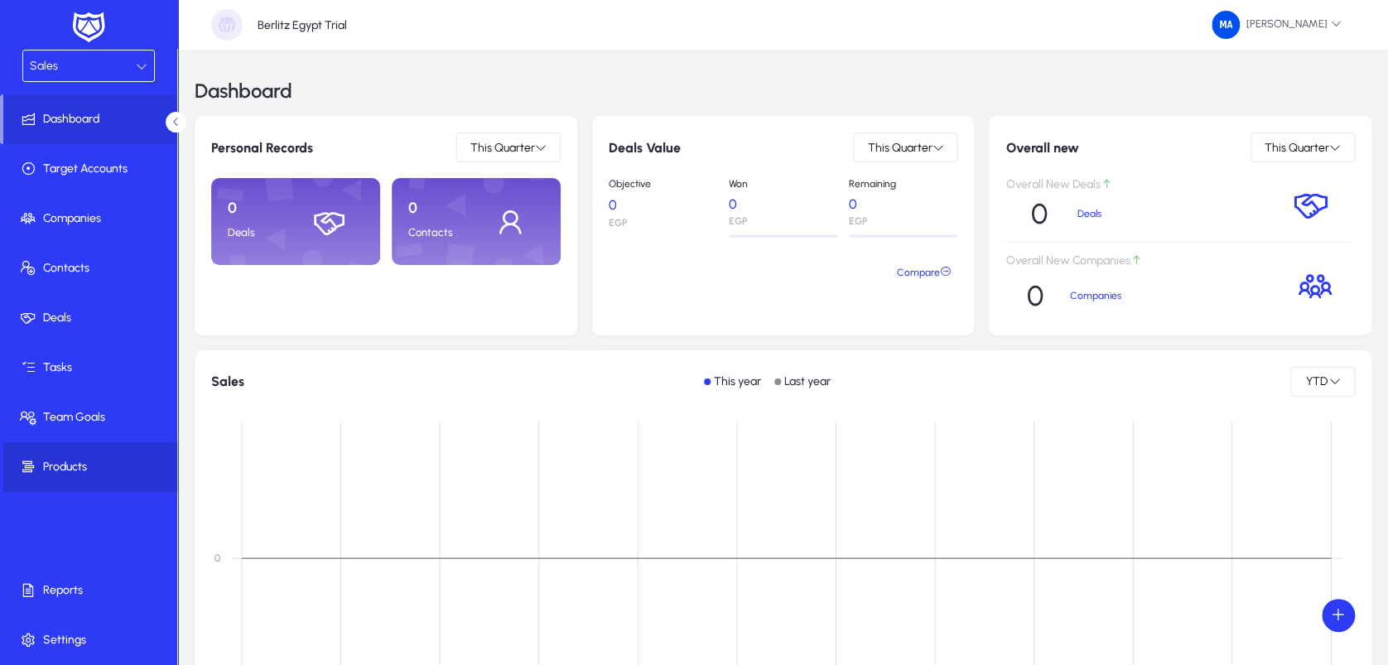
click at [66, 459] on span "Products" at bounding box center [91, 467] width 177 height 17
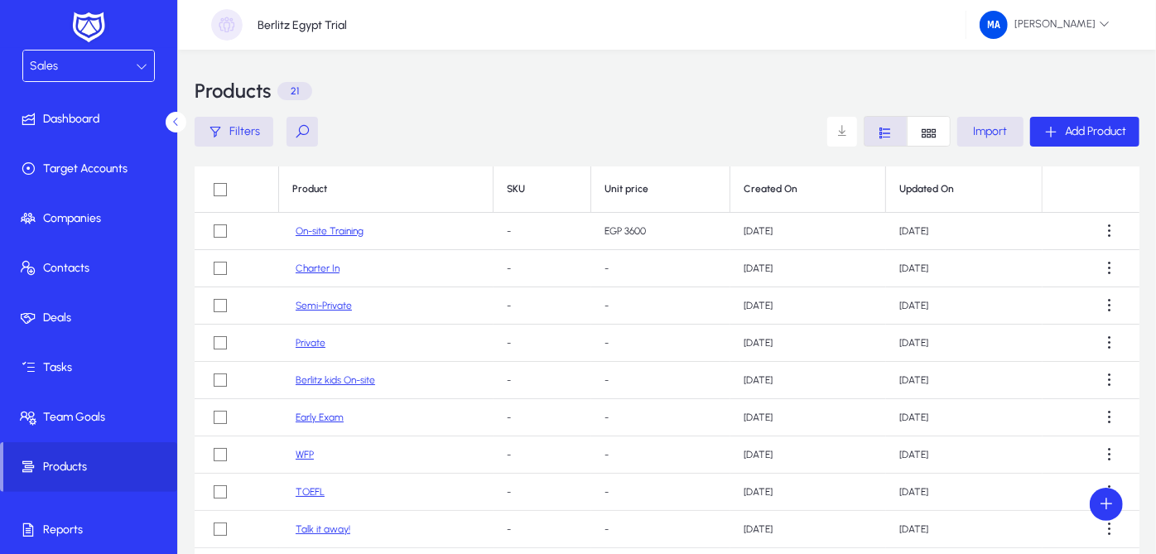
click at [339, 230] on link "On-site Training" at bounding box center [330, 231] width 68 height 12
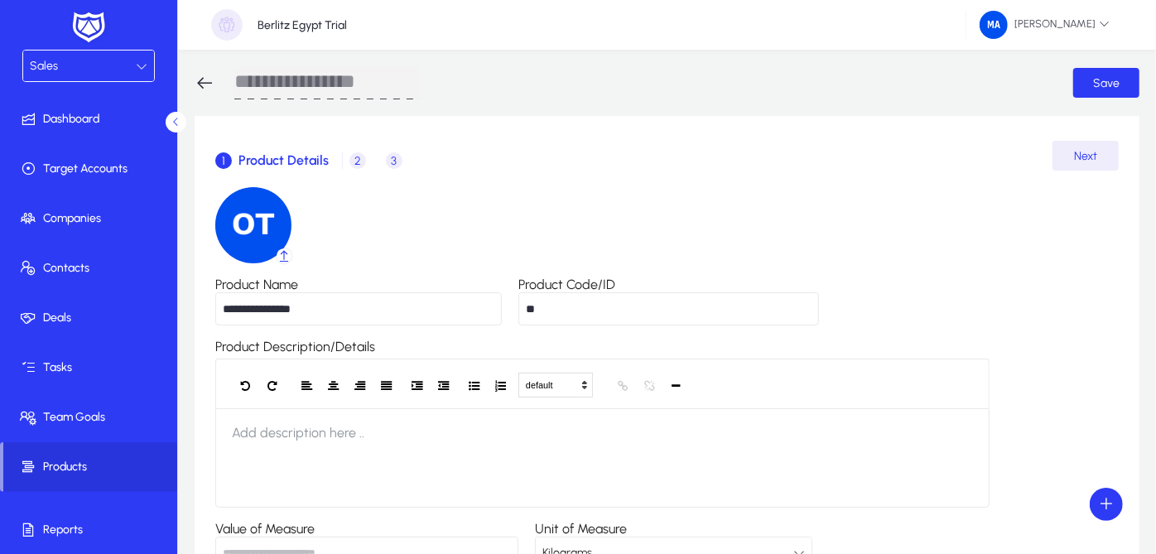
click at [176, 128] on button at bounding box center [176, 122] width 21 height 21
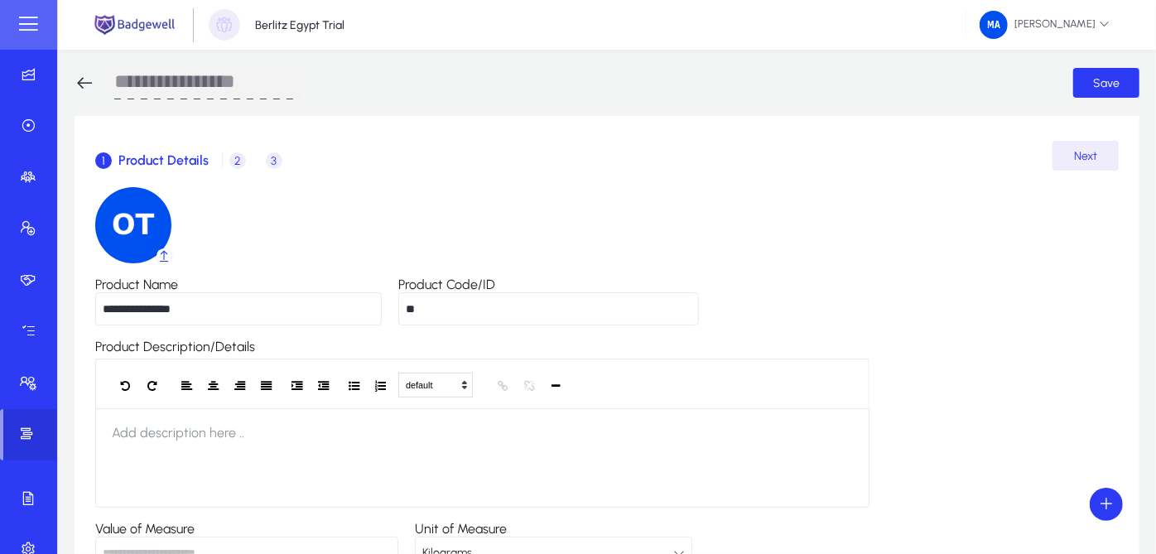
click at [176, 128] on div "**********" at bounding box center [607, 420] width 1065 height 609
click at [239, 158] on span "2" at bounding box center [237, 160] width 17 height 17
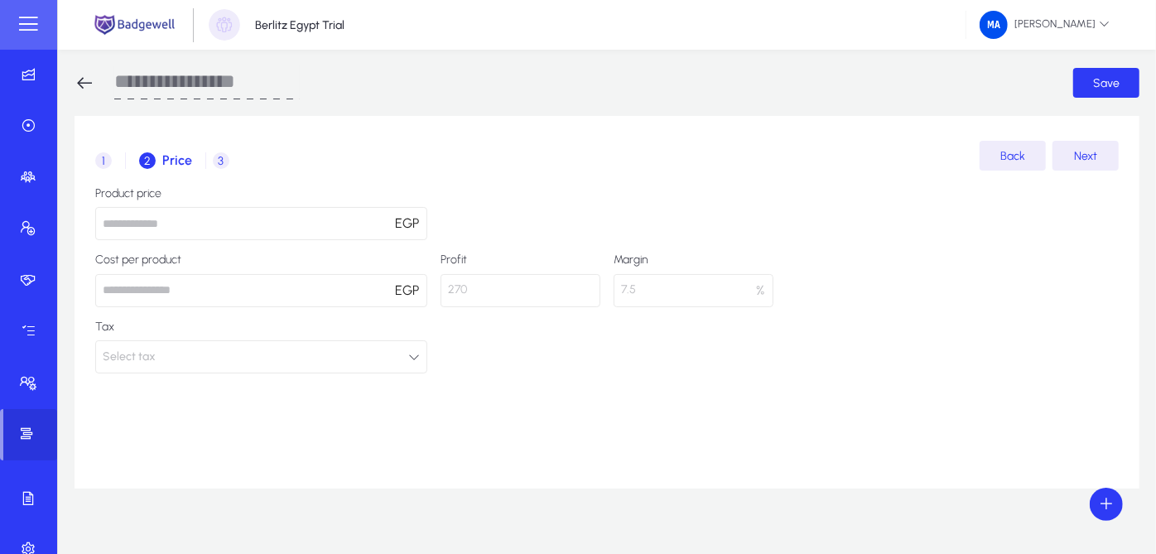
click at [216, 162] on span "3" at bounding box center [221, 160] width 17 height 17
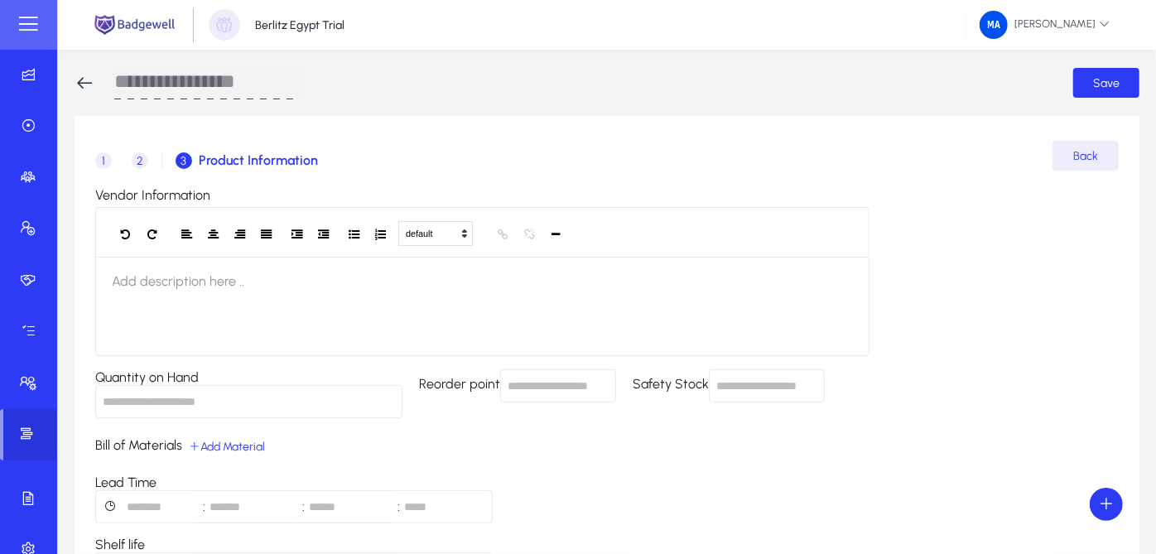
click at [83, 79] on icon at bounding box center [85, 83] width 20 height 20
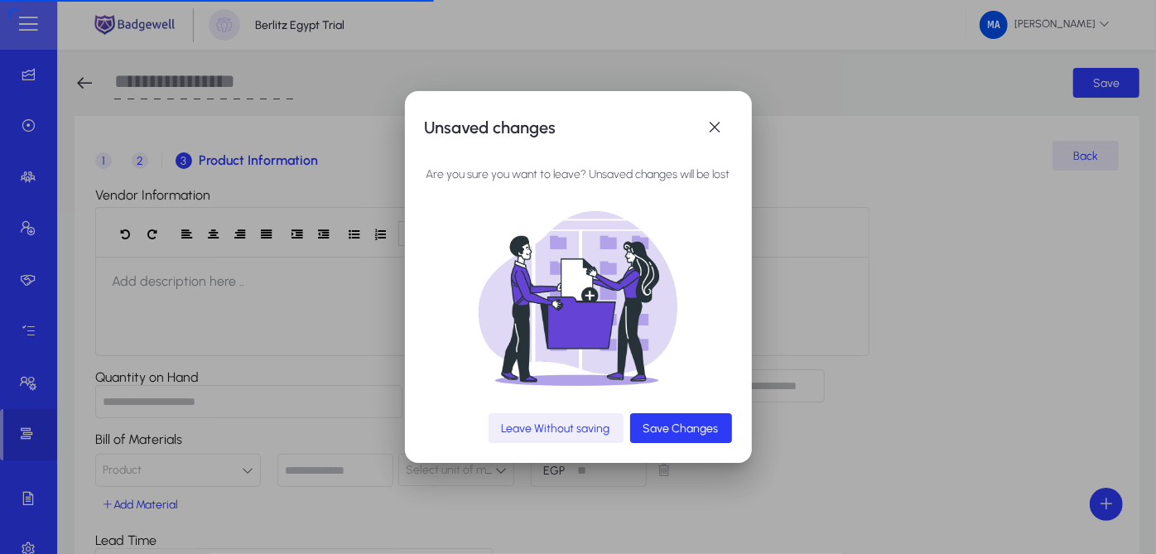
click at [605, 435] on span "button" at bounding box center [555, 428] width 135 height 40
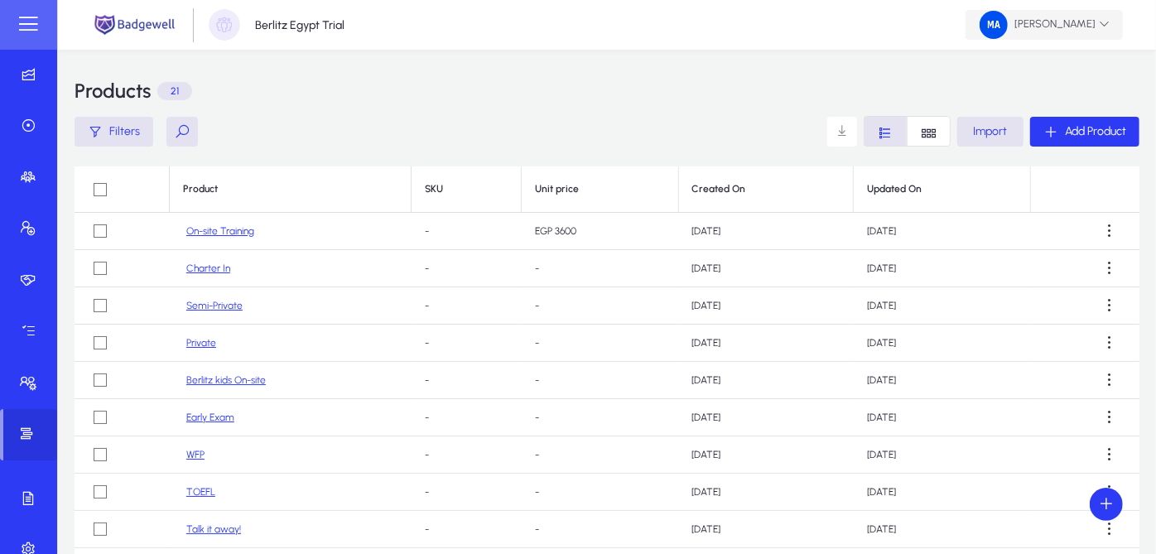
click at [1060, 26] on span "[PERSON_NAME]" at bounding box center [1044, 25] width 130 height 28
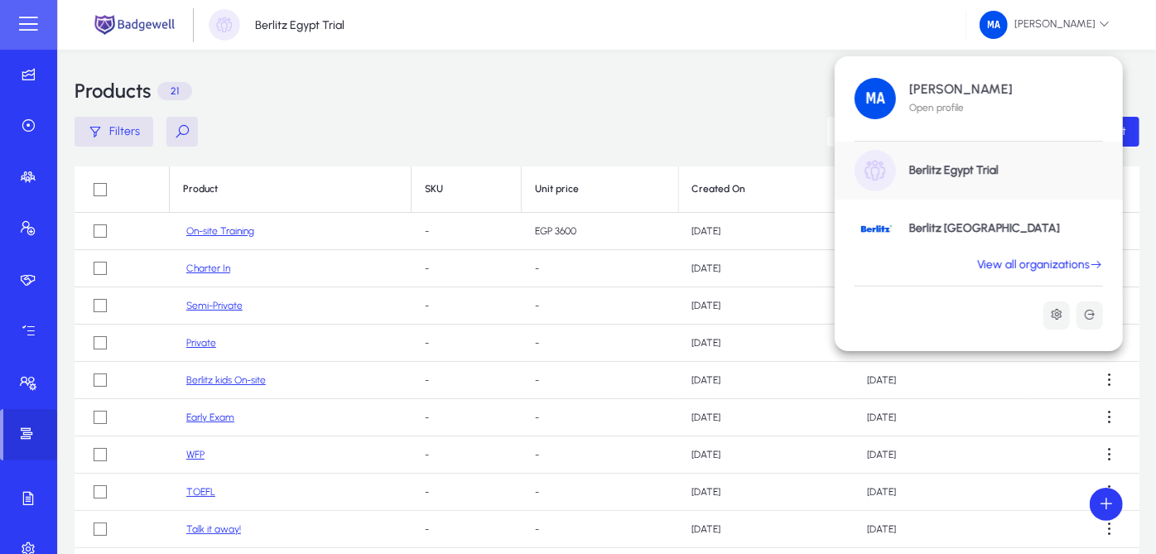
click at [1005, 272] on div "[PERSON_NAME] Open profile Berlitz [GEOGRAPHIC_DATA] Trial [GEOGRAPHIC_DATA] [G…" at bounding box center [979, 207] width 288 height 275
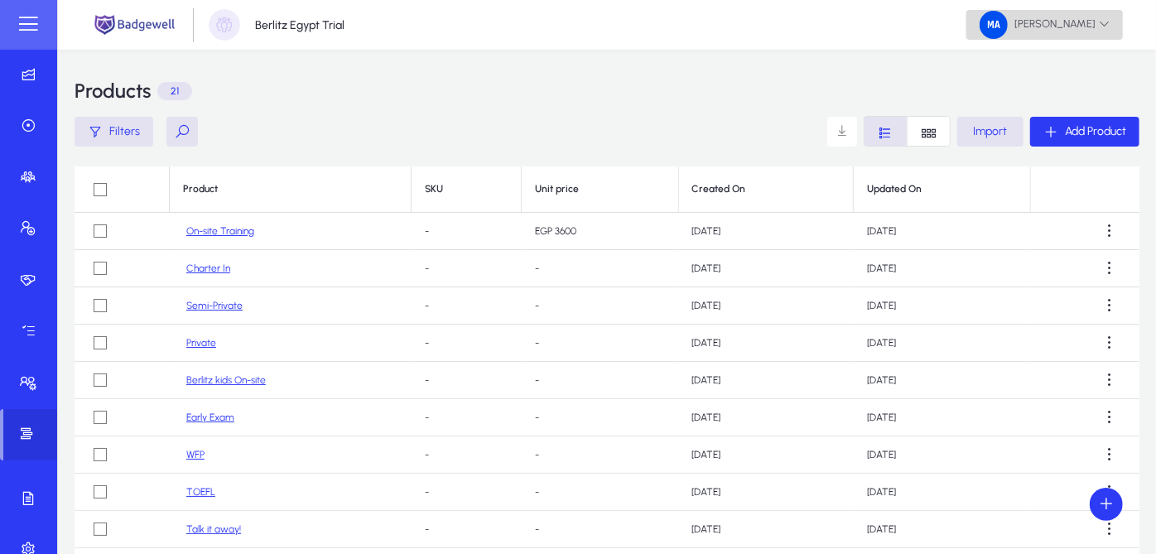
click at [1050, 17] on span "[PERSON_NAME]" at bounding box center [1044, 25] width 130 height 28
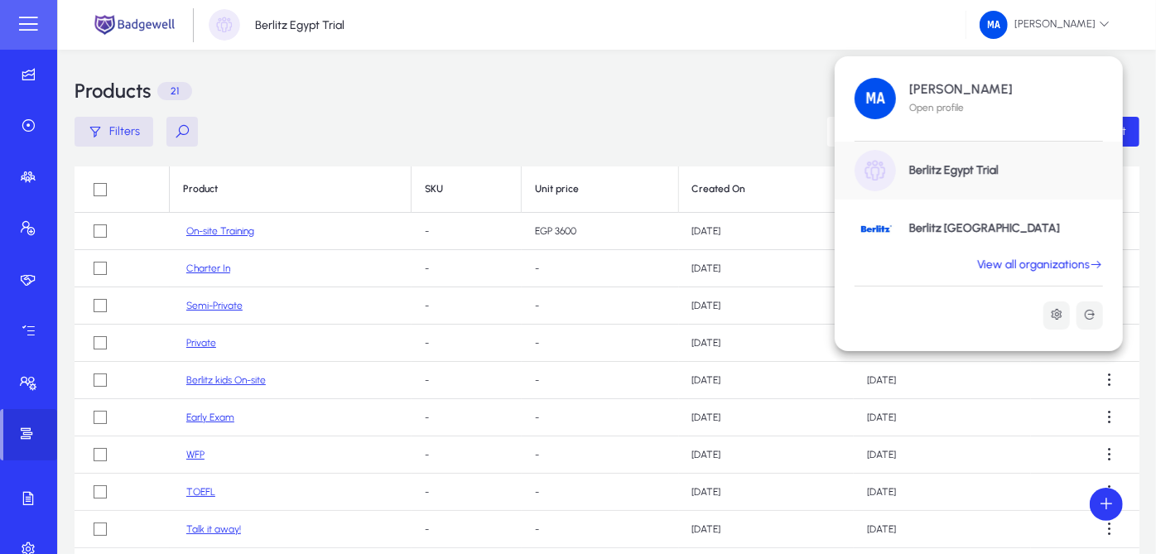
click at [981, 180] on div "Berlitz Egypt Trial" at bounding box center [979, 171] width 288 height 58
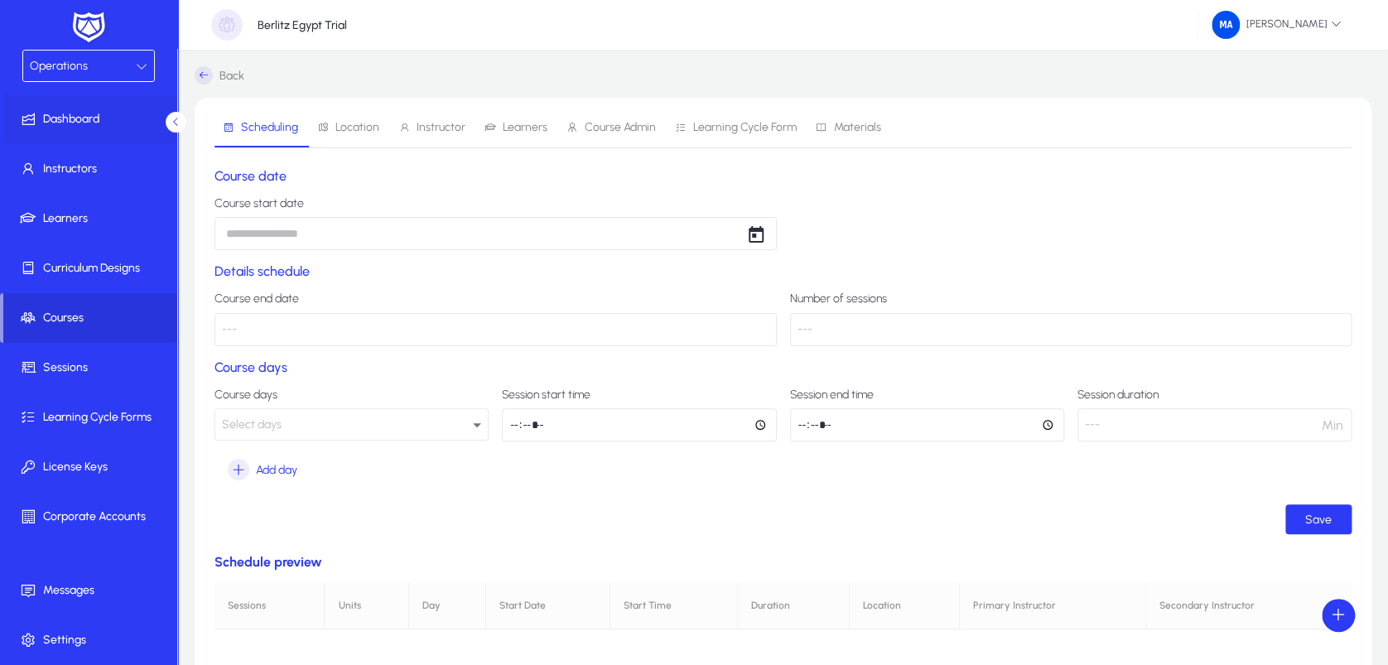
click at [135, 111] on span "Dashboard" at bounding box center [91, 119] width 177 height 17
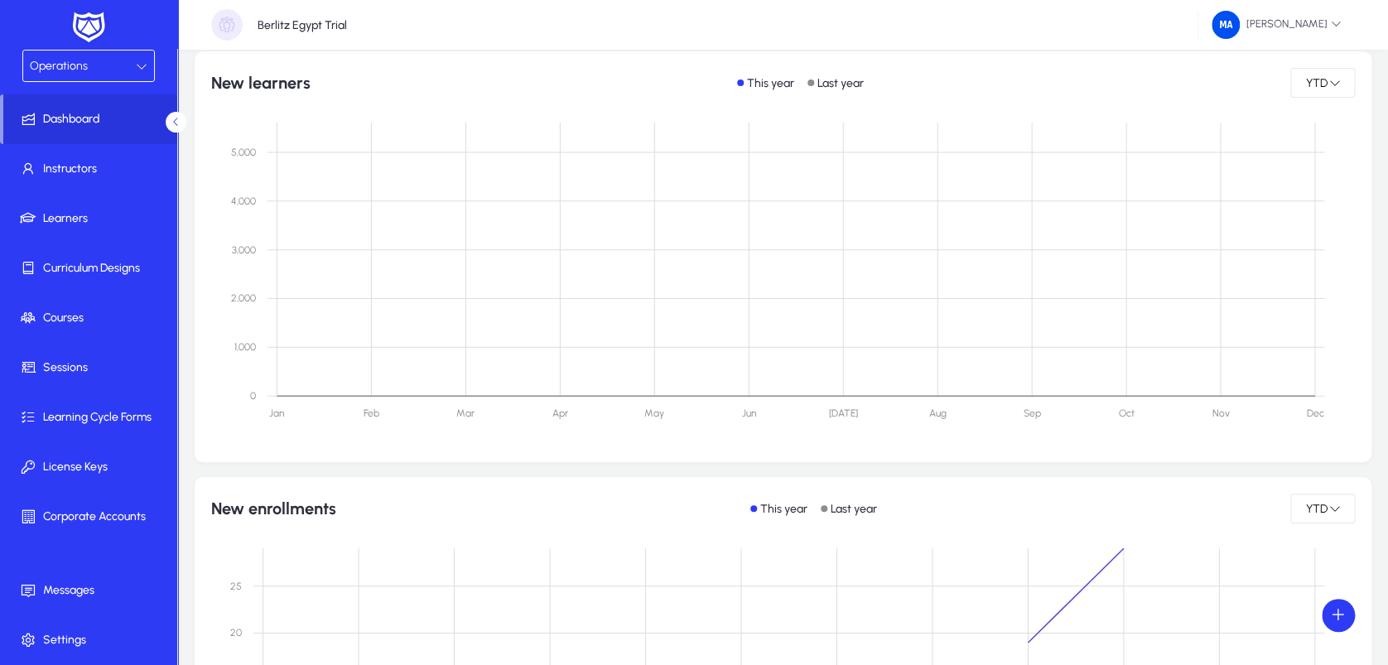
scroll to position [236, 0]
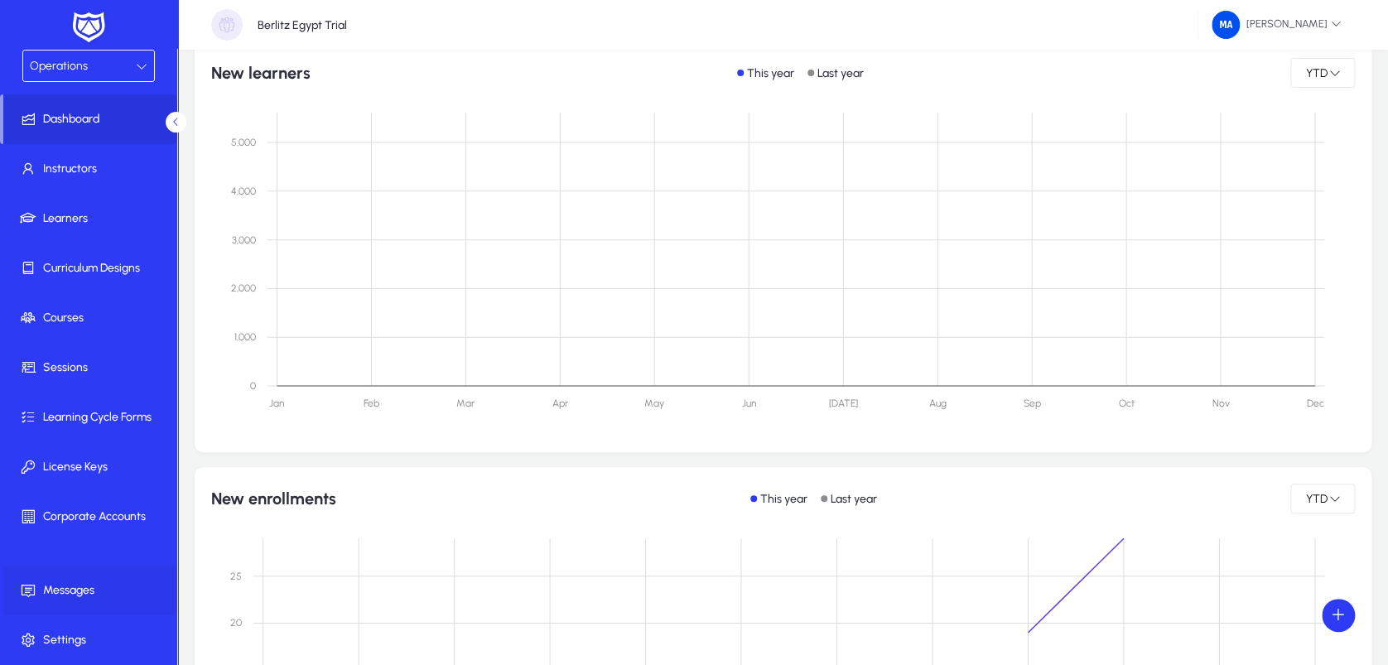
click at [71, 589] on span "Messages" at bounding box center [91, 590] width 177 height 17
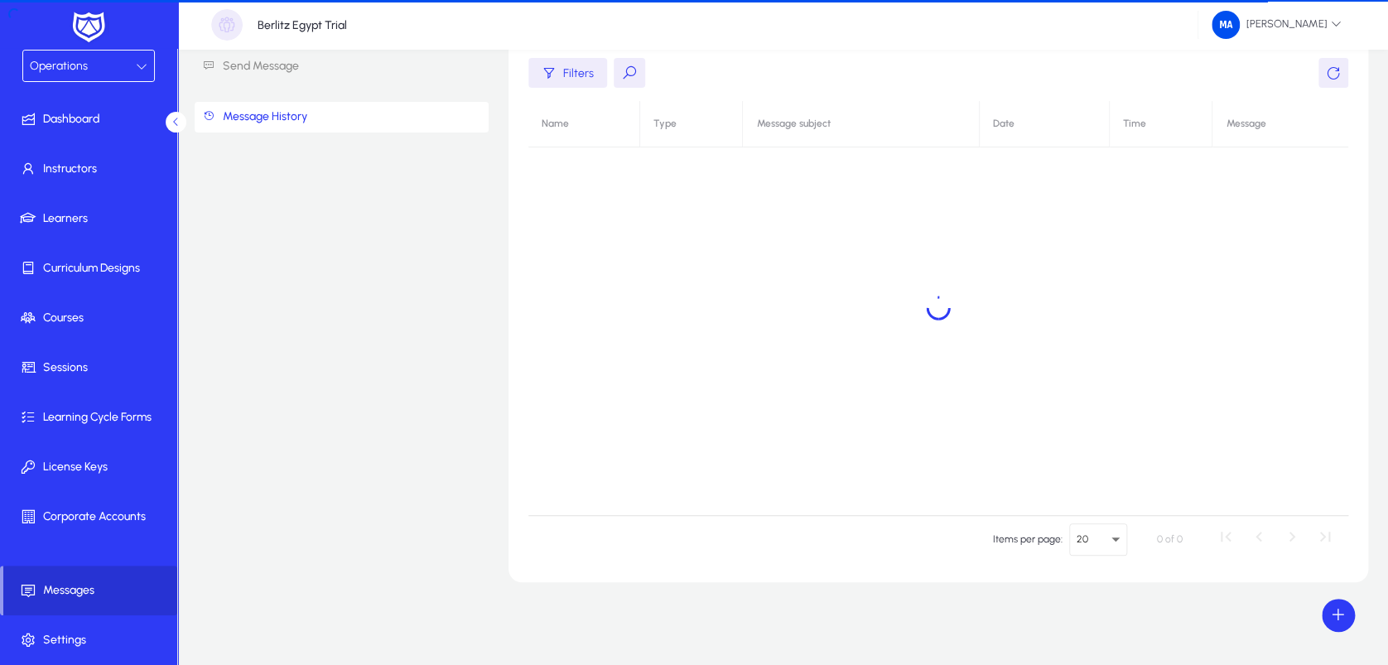
scroll to position [99, 0]
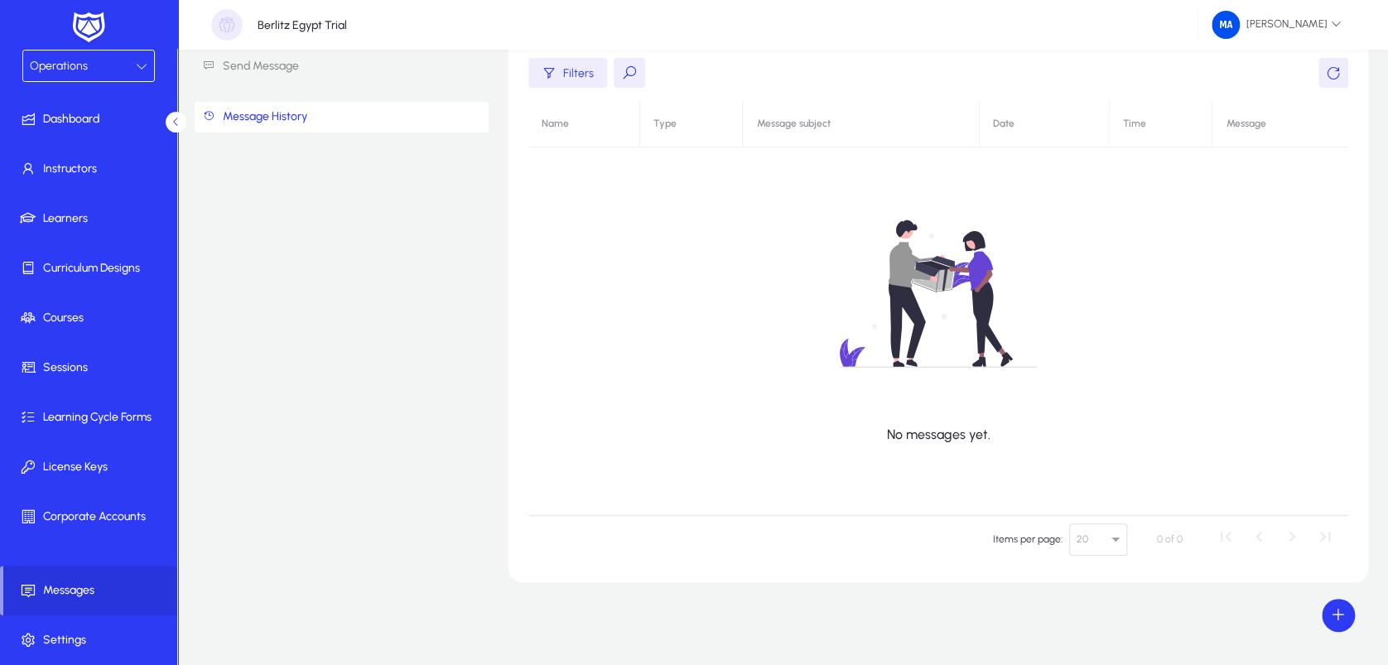
click at [257, 113] on link "Message History" at bounding box center [342, 117] width 294 height 31
click at [106, 509] on span "Corporate Accounts" at bounding box center [91, 516] width 177 height 17
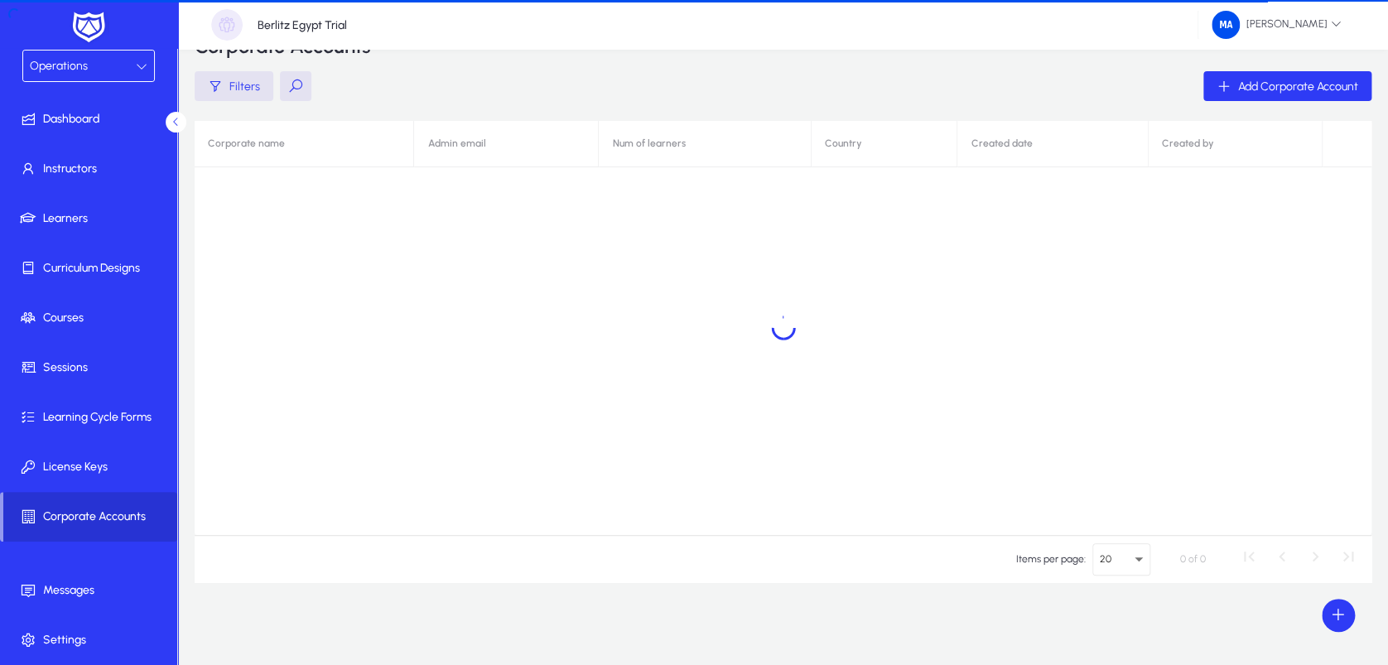
scroll to position [45, 0]
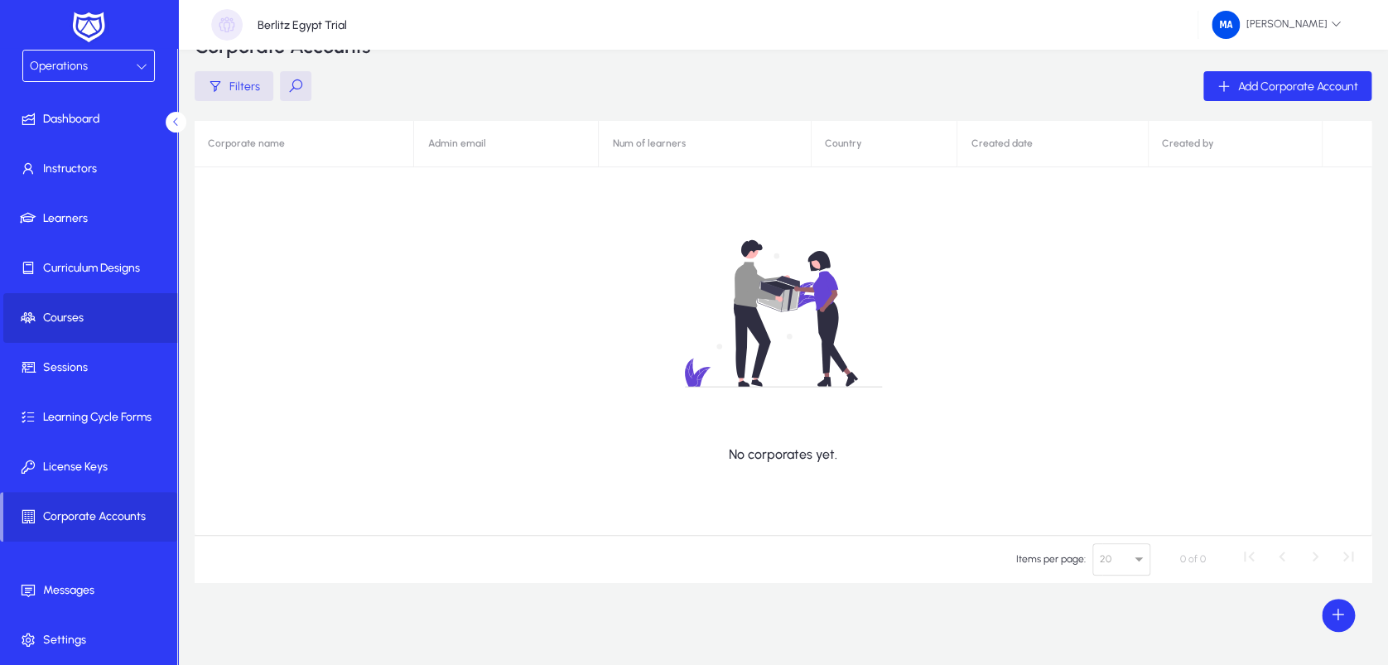
click at [66, 325] on span "Courses" at bounding box center [91, 318] width 177 height 17
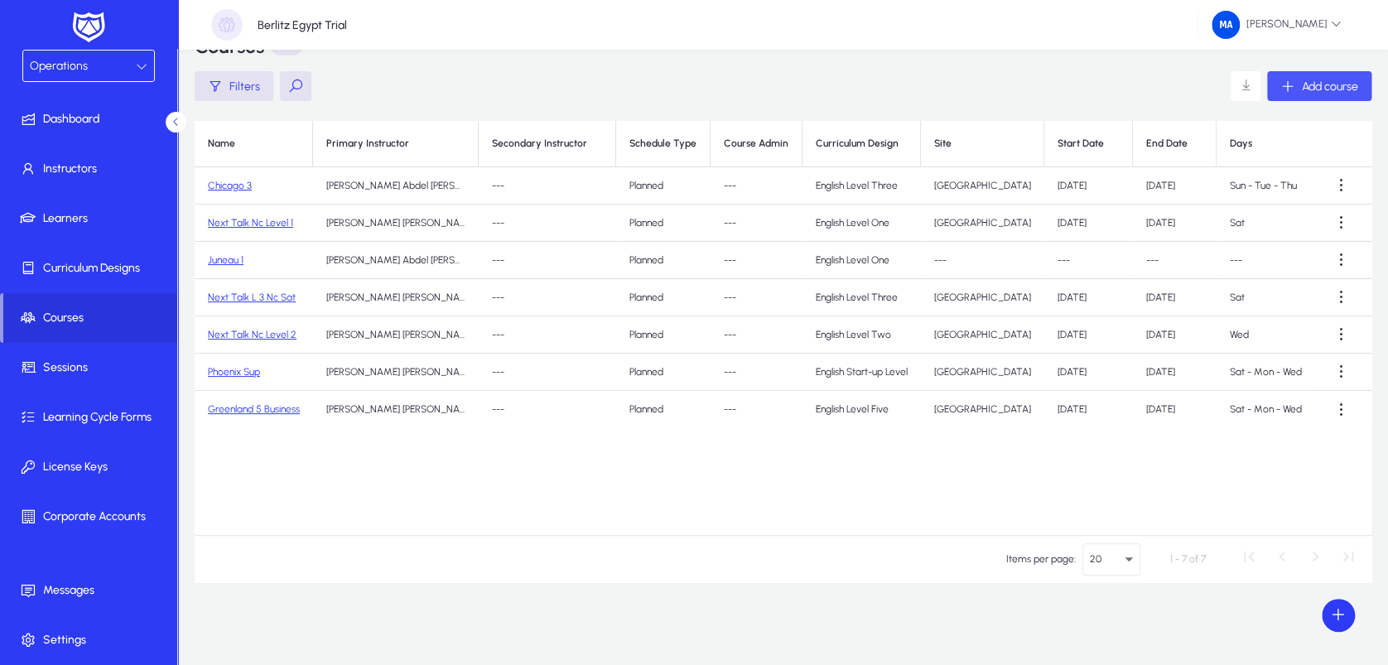
click at [1288, 76] on span "button" at bounding box center [1319, 86] width 104 height 40
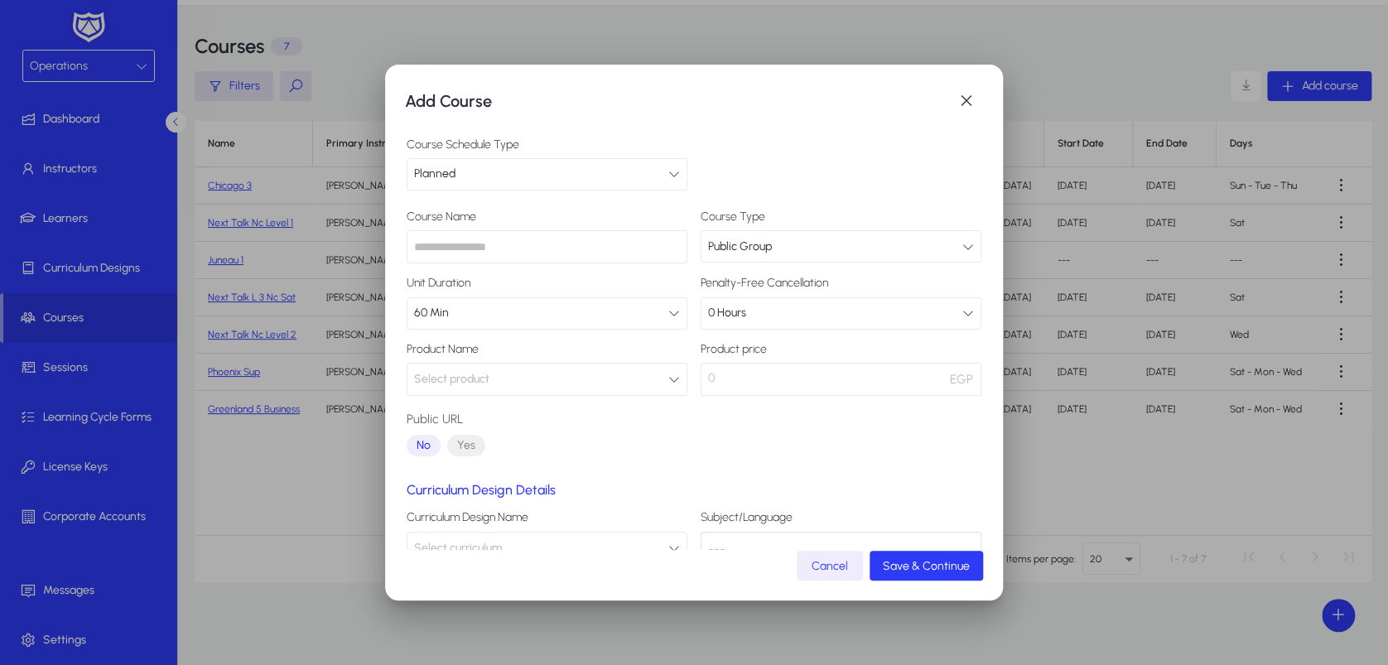
click at [647, 375] on button "Select product" at bounding box center [547, 379] width 281 height 33
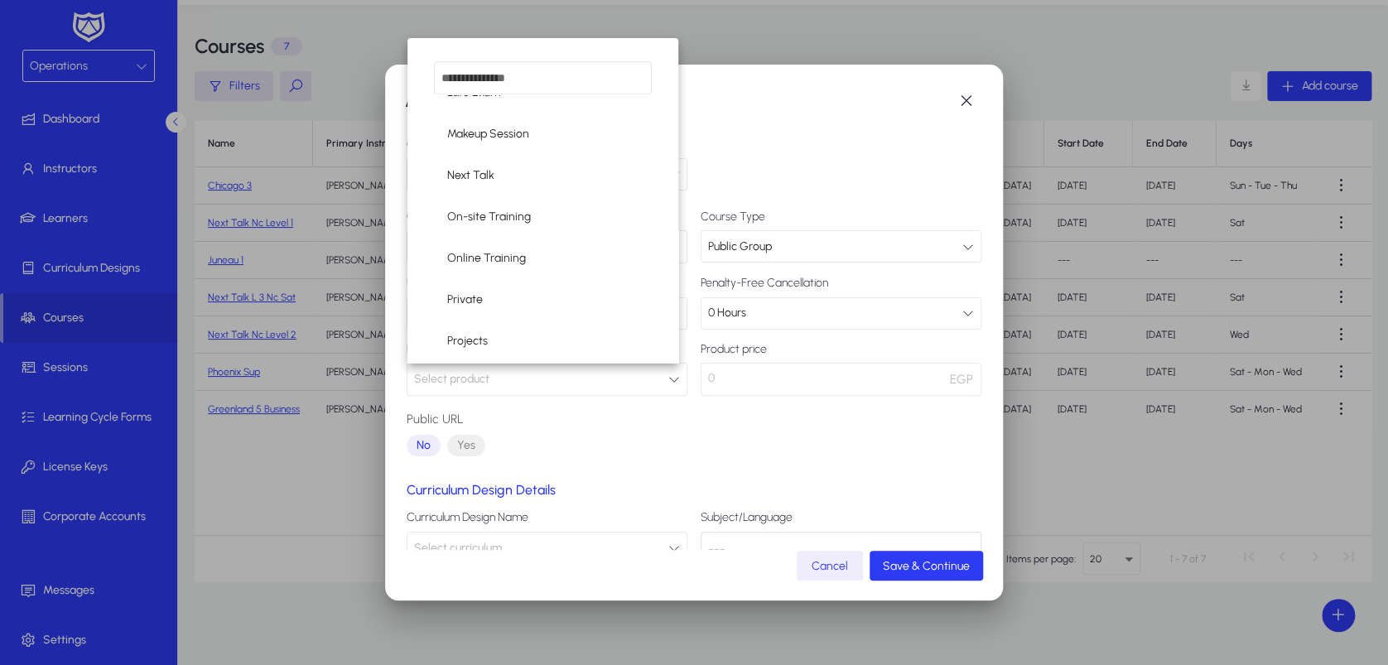
scroll to position [428, 0]
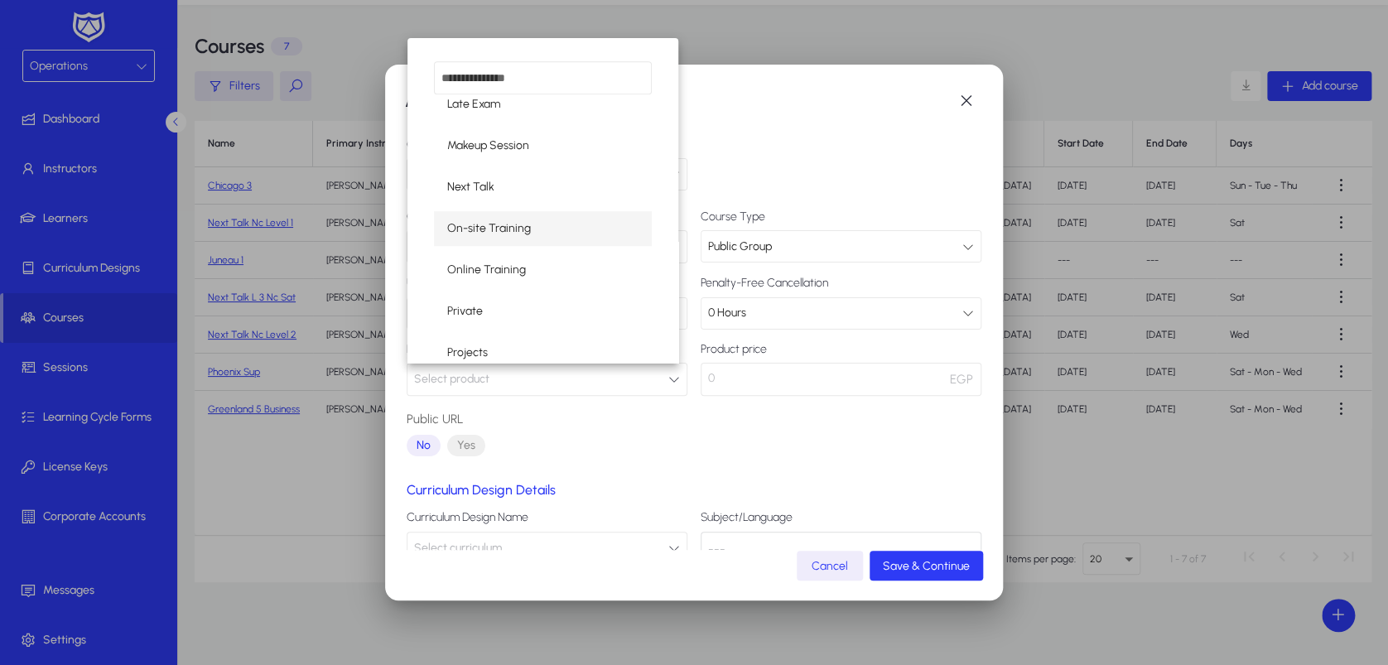
click at [570, 239] on mat-option "On-site Training" at bounding box center [543, 228] width 218 height 35
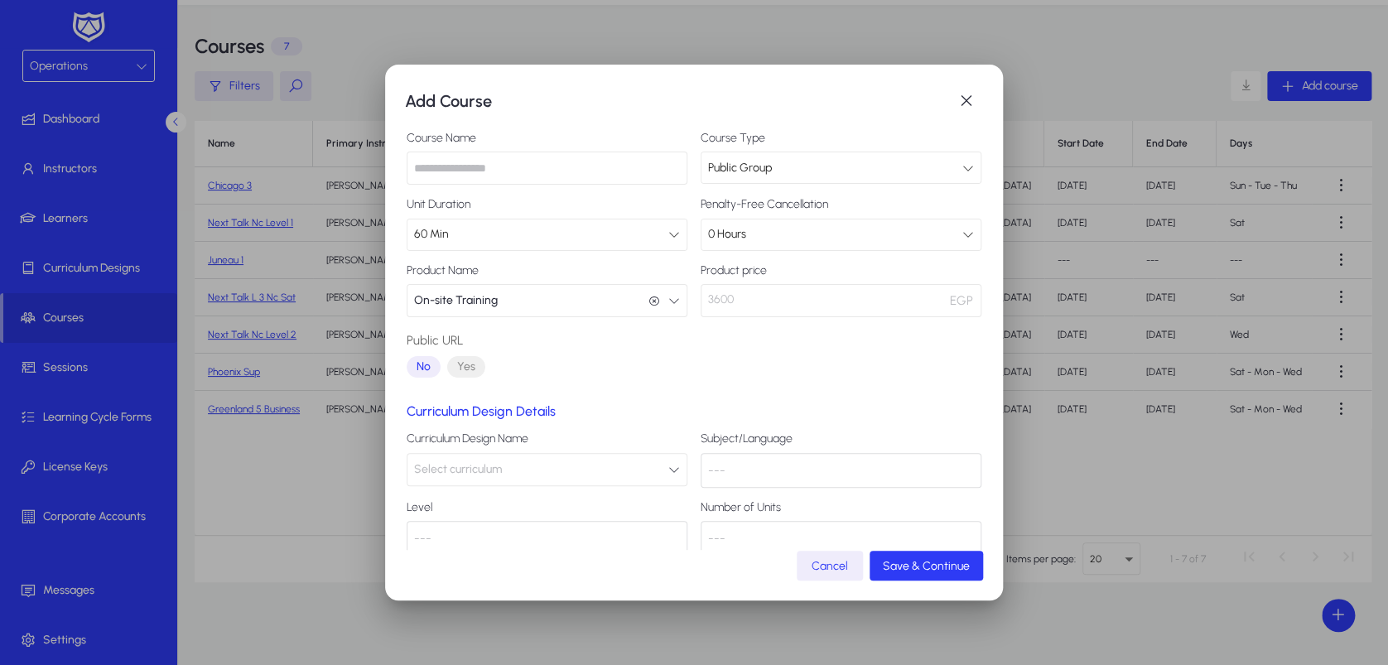
scroll to position [109, 0]
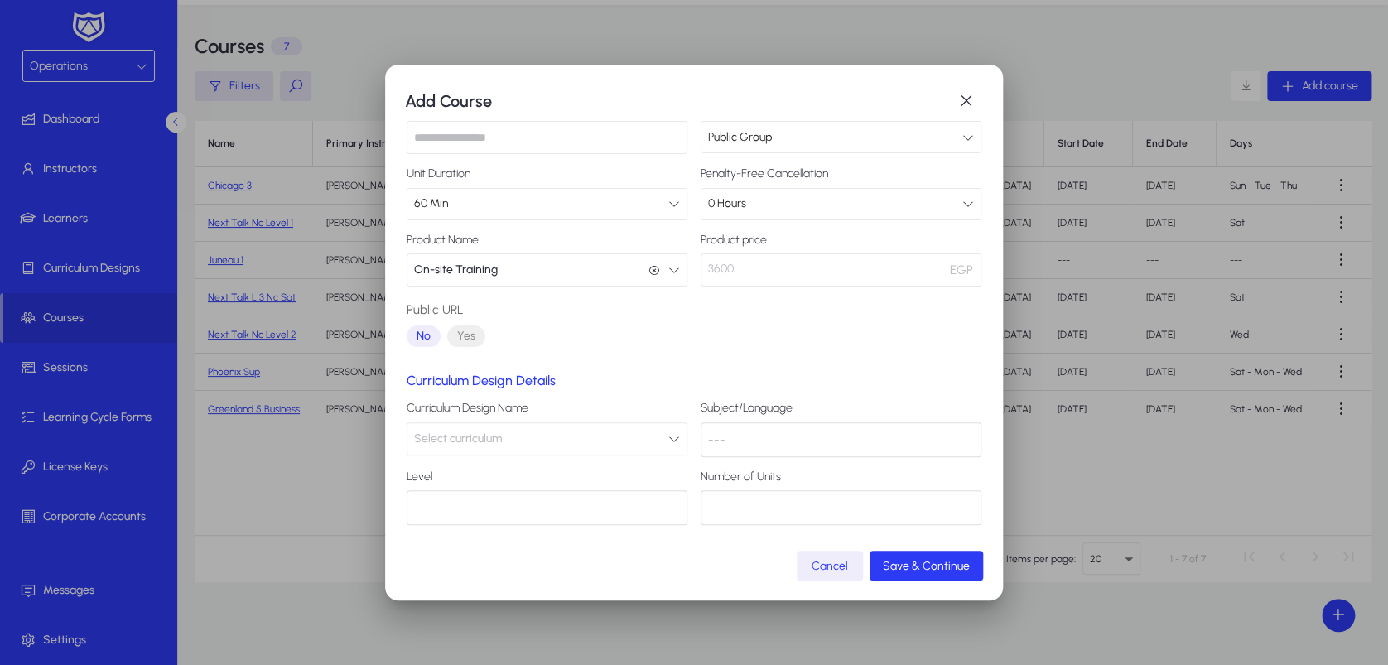
click at [603, 438] on button "Select curriculum" at bounding box center [547, 438] width 281 height 33
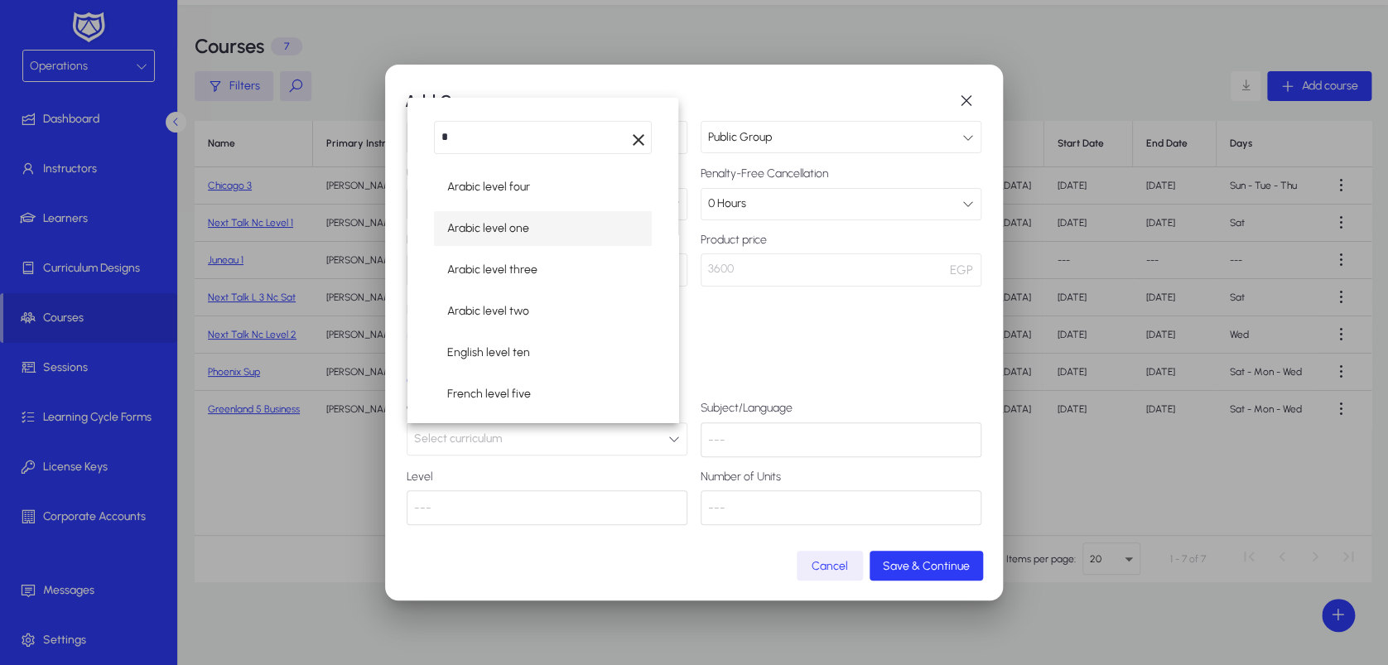
scroll to position [0, 0]
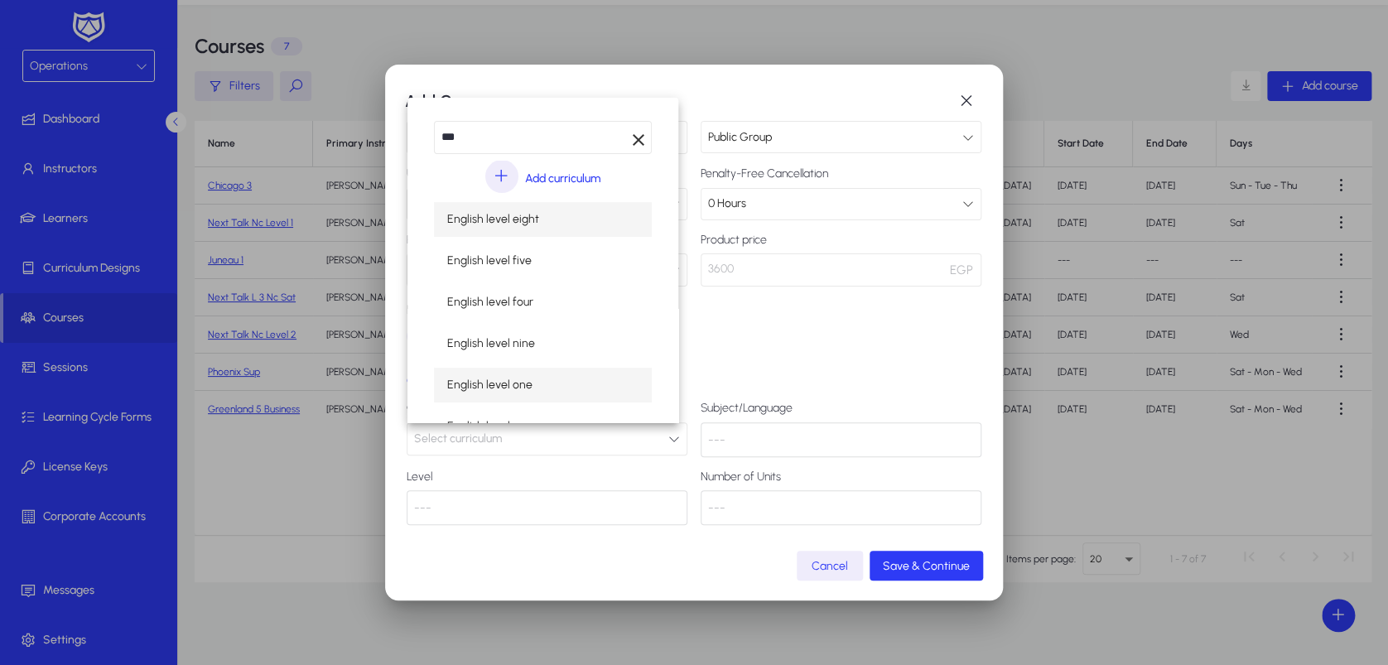
type input "***"
click at [584, 371] on mat-option "English level one" at bounding box center [543, 385] width 218 height 35
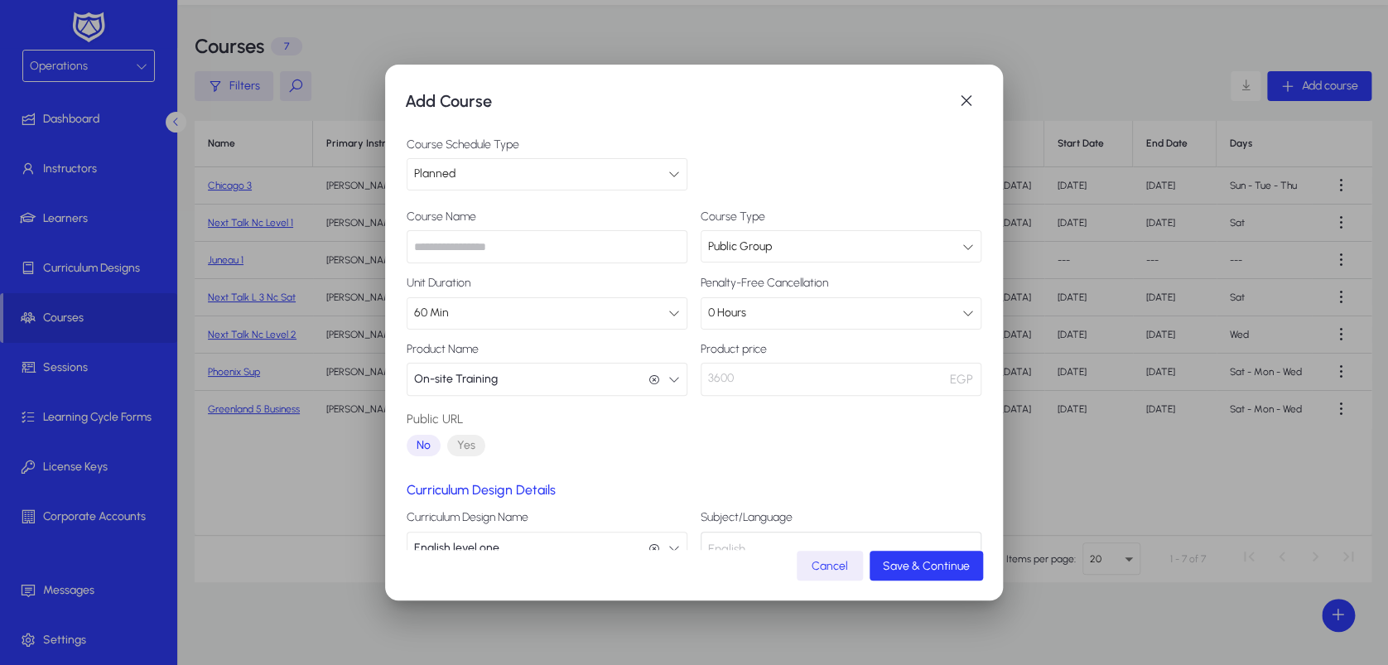
click at [604, 247] on input "text" at bounding box center [547, 246] width 281 height 33
type input "**********"
click at [935, 555] on span "submit" at bounding box center [925, 566] width 113 height 40
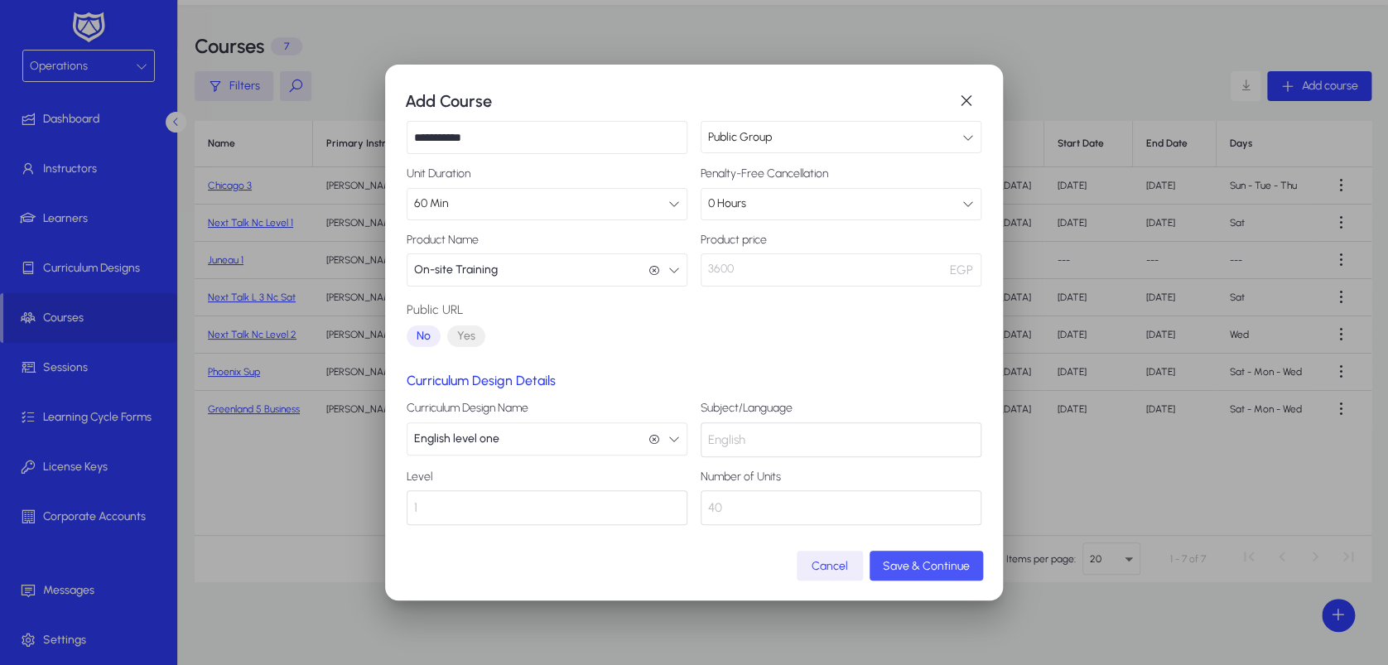
click at [946, 570] on span "Save & Continue" at bounding box center [926, 566] width 87 height 14
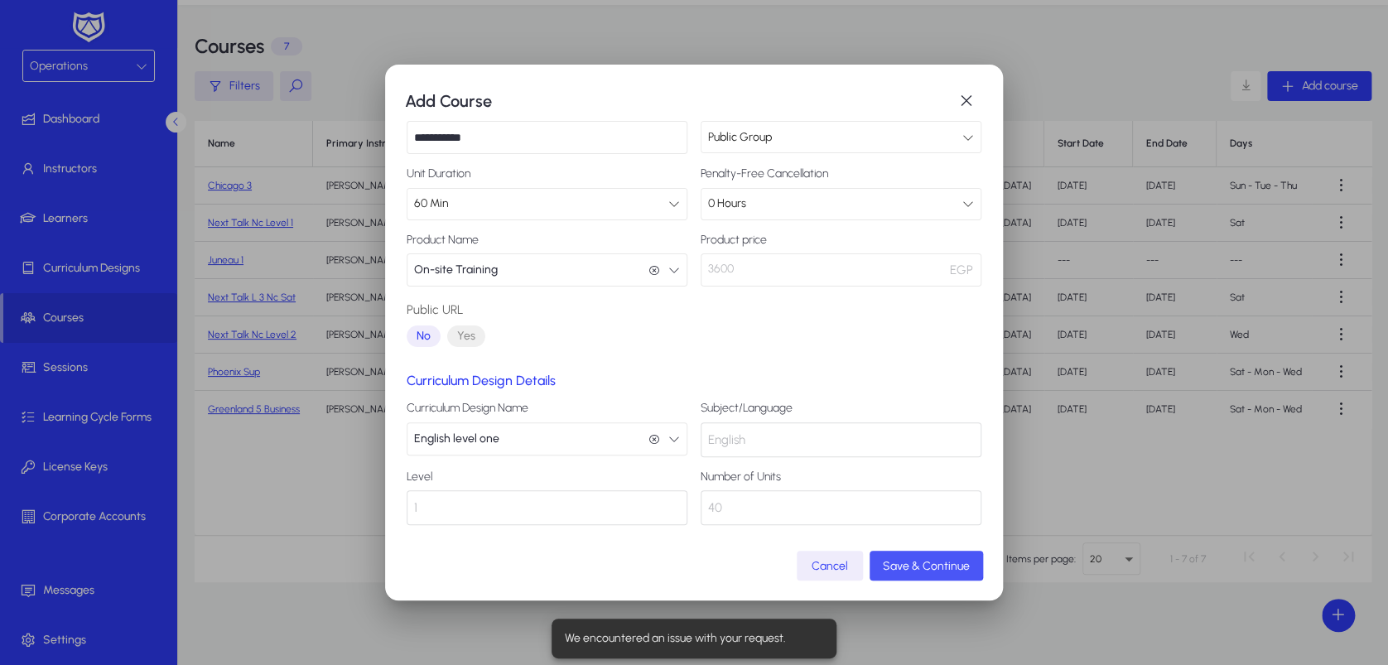
click at [923, 555] on span "submit" at bounding box center [925, 566] width 113 height 40
click at [965, 93] on span "button" at bounding box center [966, 100] width 33 height 33
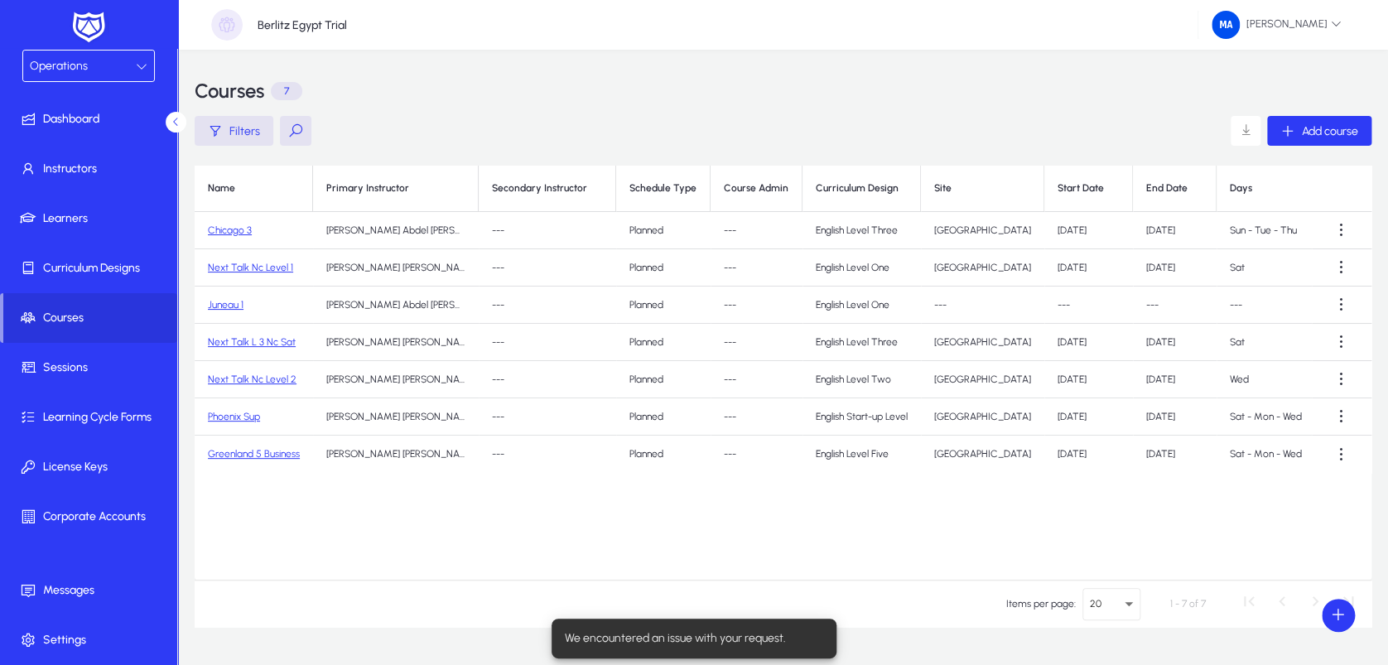
scroll to position [45, 0]
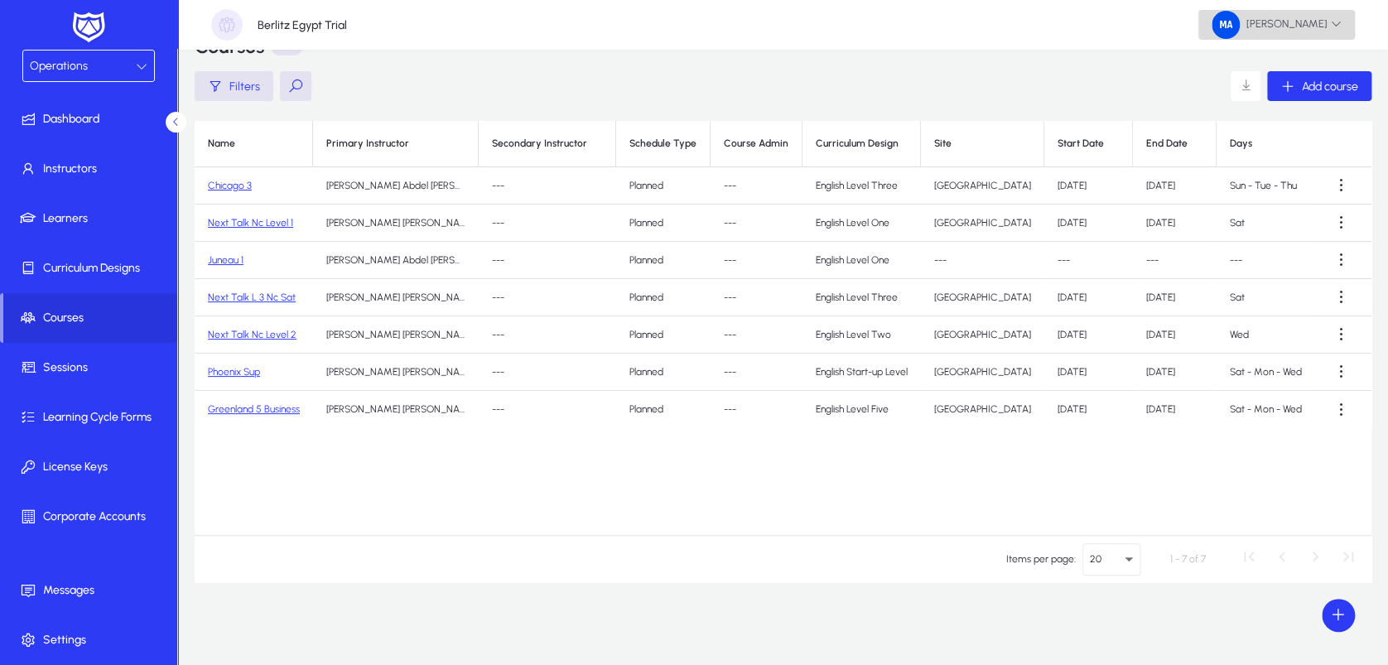
click at [1234, 27] on span "[PERSON_NAME]" at bounding box center [1276, 25] width 130 height 28
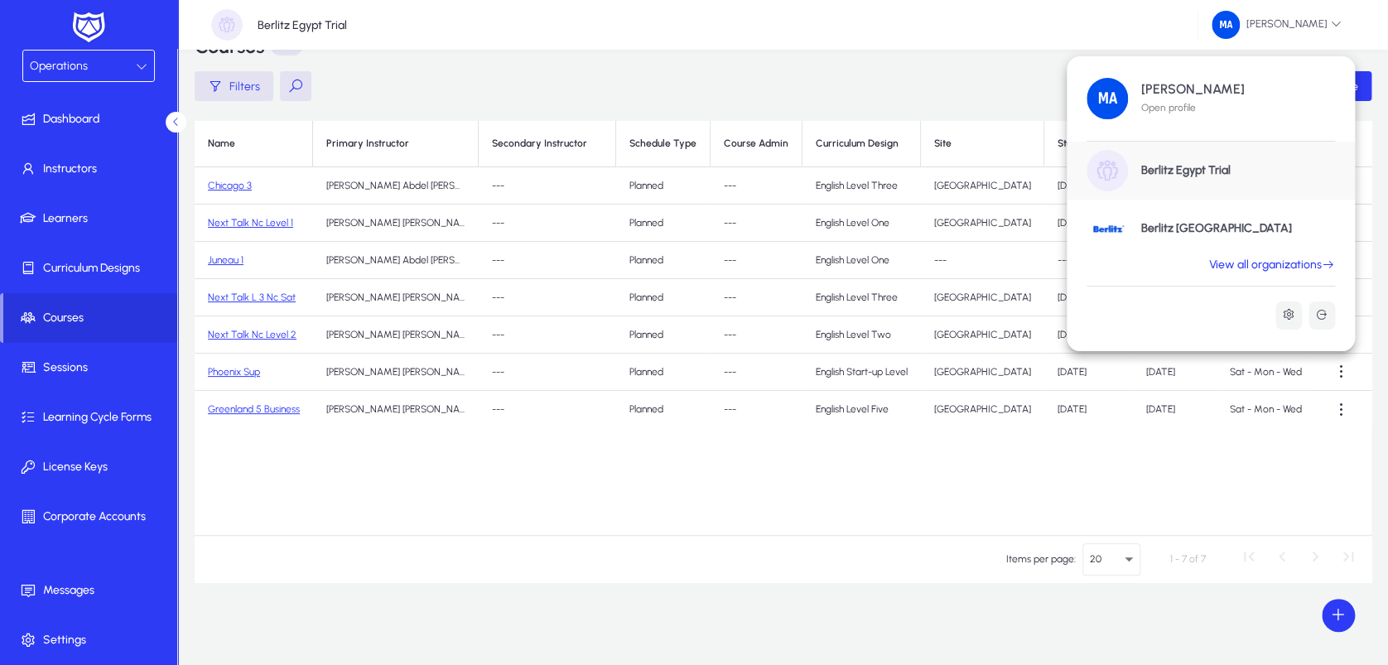
click at [1168, 169] on h1 "Berlitz Egypt Trial" at bounding box center [1185, 170] width 89 height 15
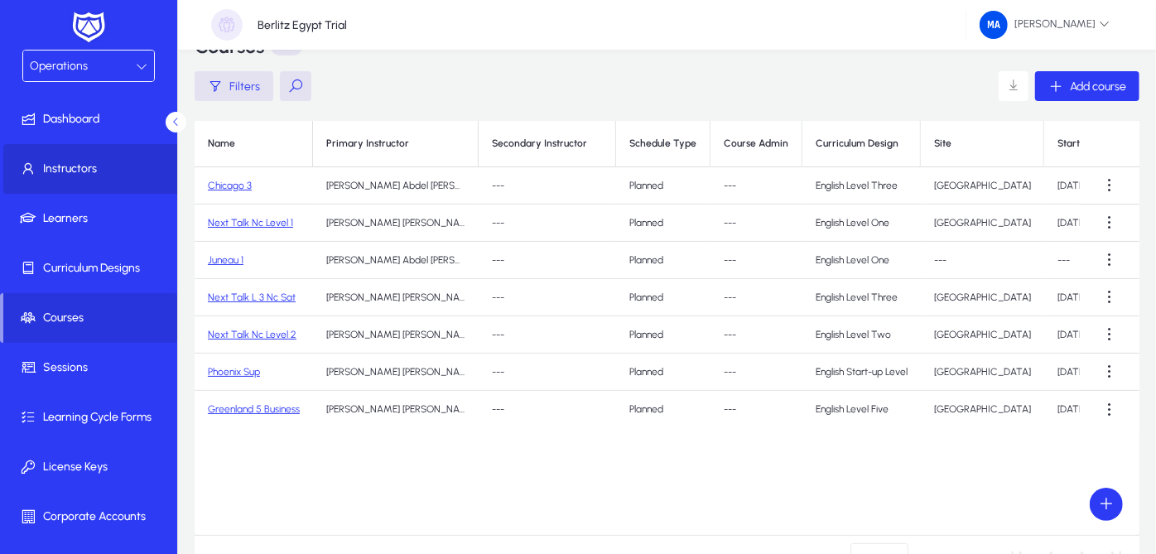
click at [108, 164] on span "Instructors" at bounding box center [91, 169] width 177 height 17
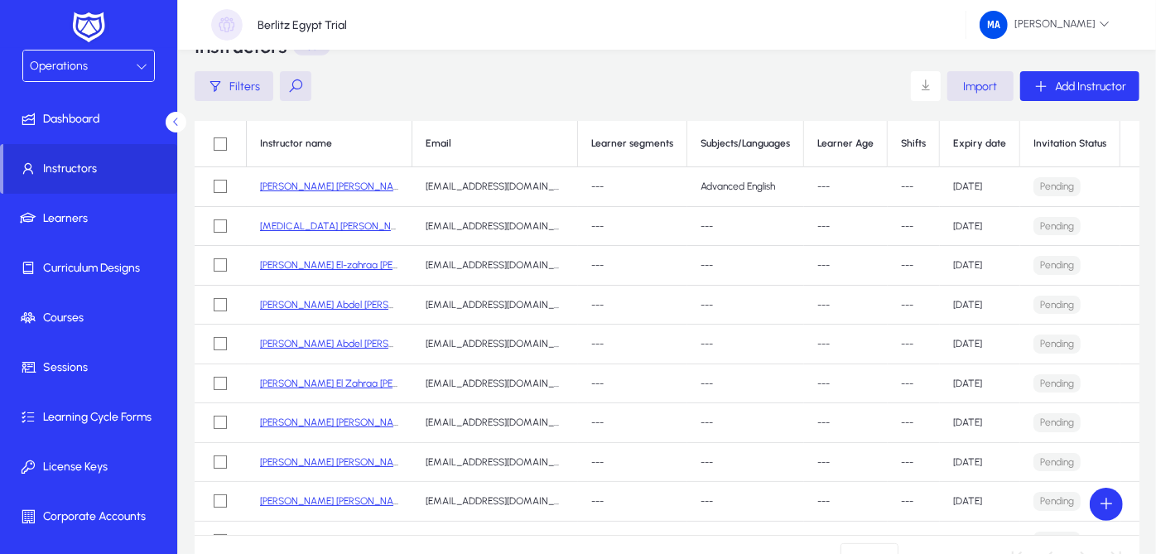
click at [1047, 238] on td "Pending" at bounding box center [1070, 227] width 100 height 40
click at [1060, 227] on p "Pending" at bounding box center [1056, 226] width 47 height 19
click at [806, 364] on td "---" at bounding box center [846, 384] width 84 height 40
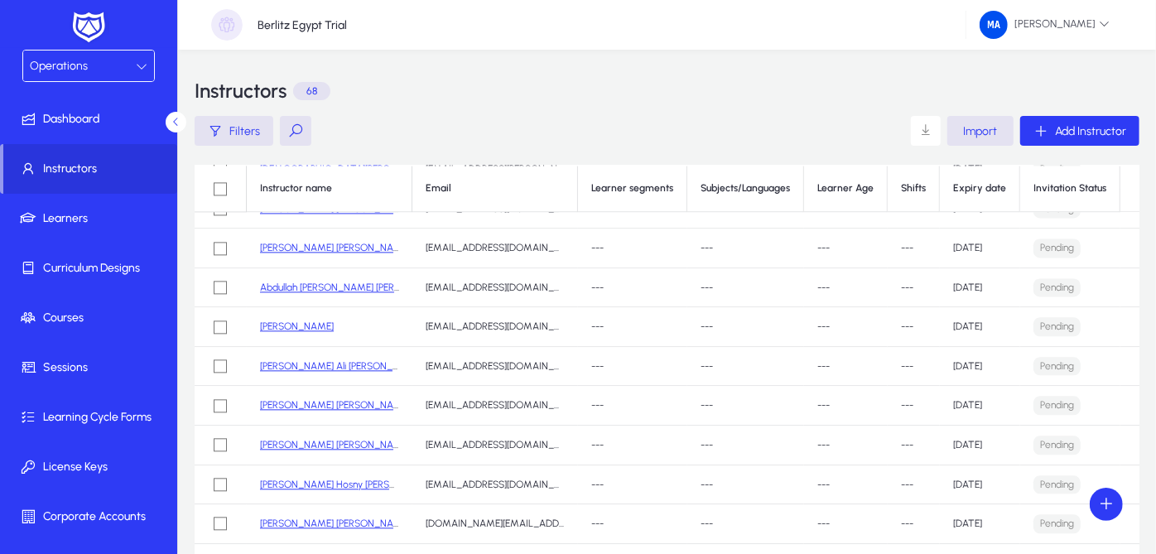
click at [294, 128] on button at bounding box center [295, 131] width 31 height 30
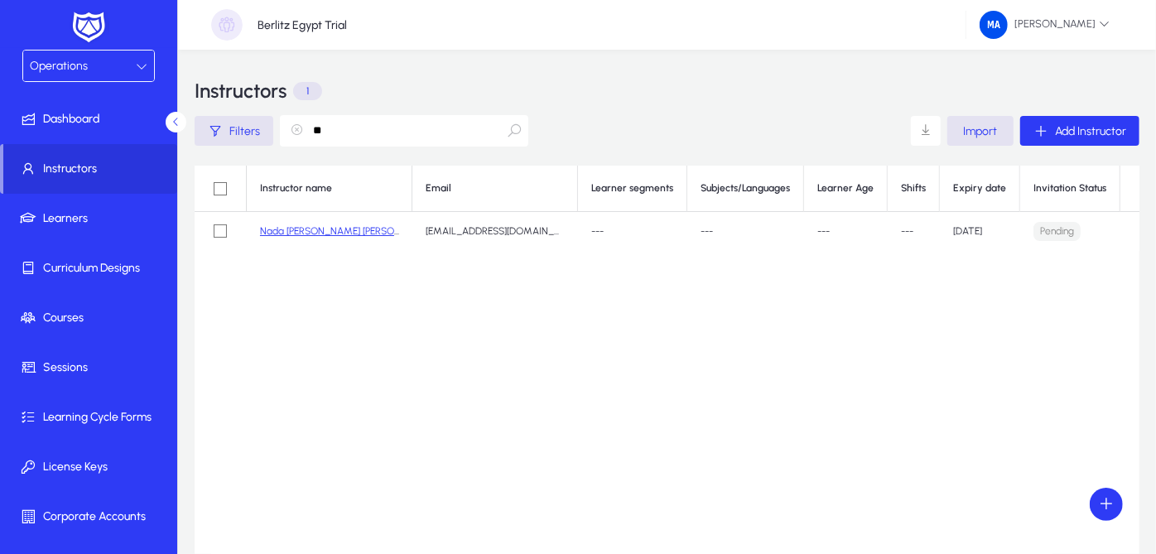
type input "*"
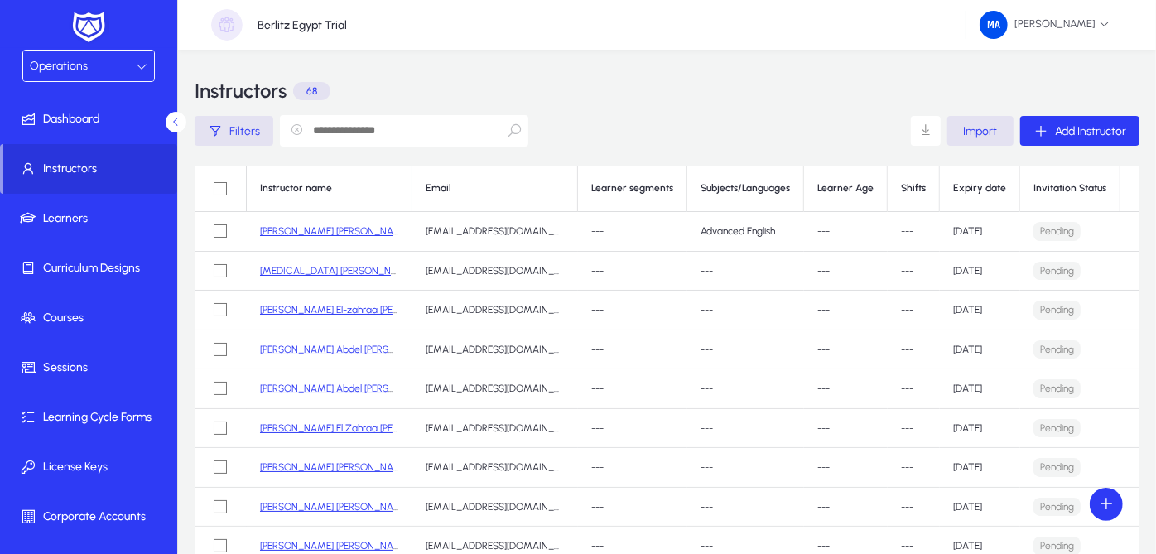
scroll to position [99, 0]
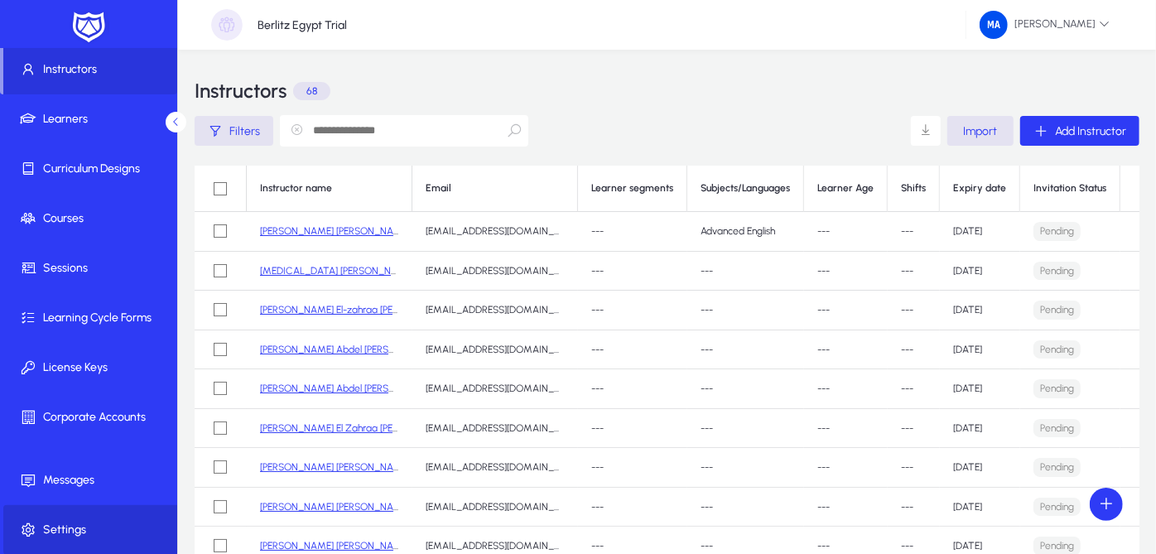
click at [137, 529] on span "Settings" at bounding box center [91, 530] width 177 height 17
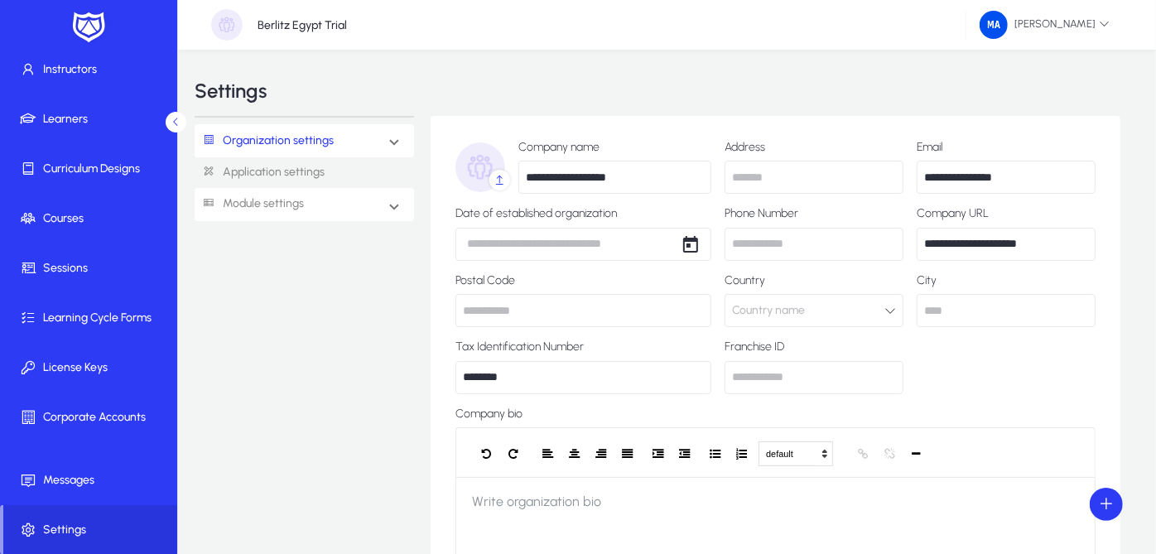
click at [324, 189] on mat-expansion-panel-header "Module settings" at bounding box center [304, 204] width 219 height 33
click at [243, 329] on link "Operations" at bounding box center [243, 339] width 59 height 20
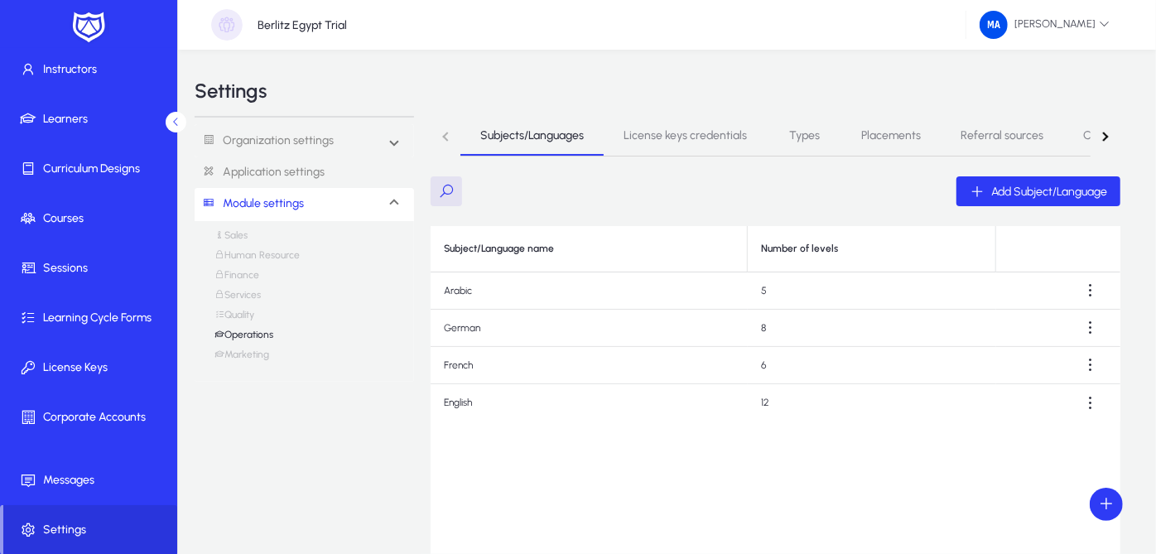
click at [247, 315] on link "Quality" at bounding box center [234, 319] width 40 height 20
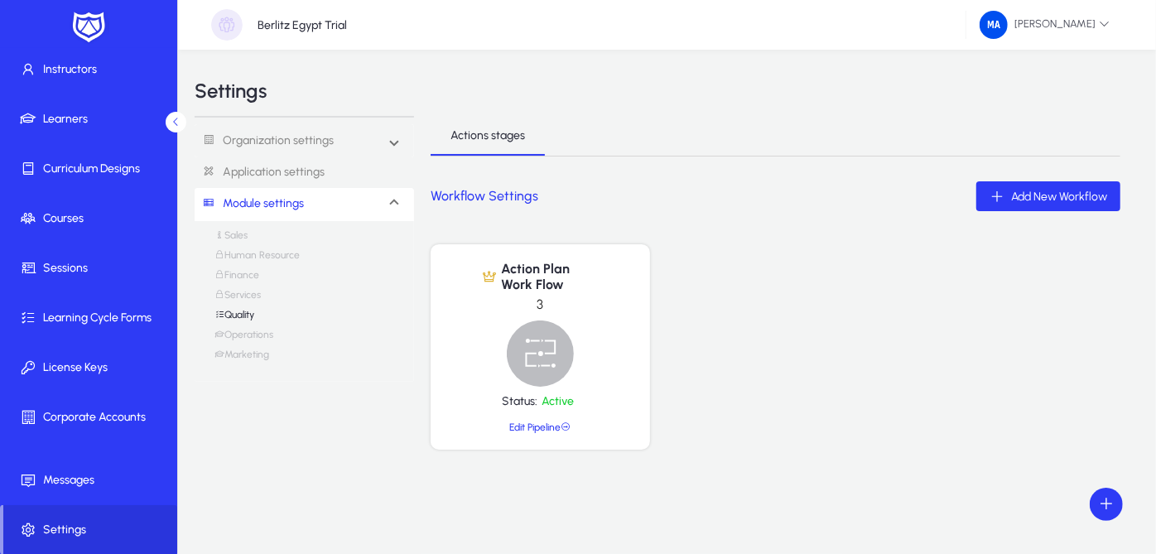
click at [251, 289] on link "Services" at bounding box center [237, 299] width 46 height 20
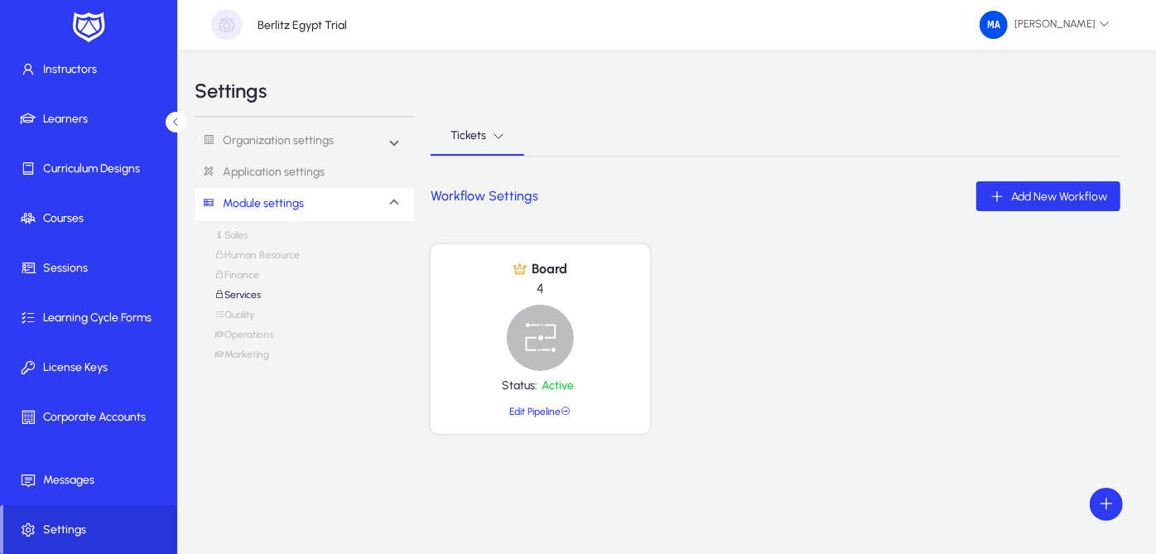
click at [248, 265] on link "Human Resource" at bounding box center [256, 259] width 85 height 20
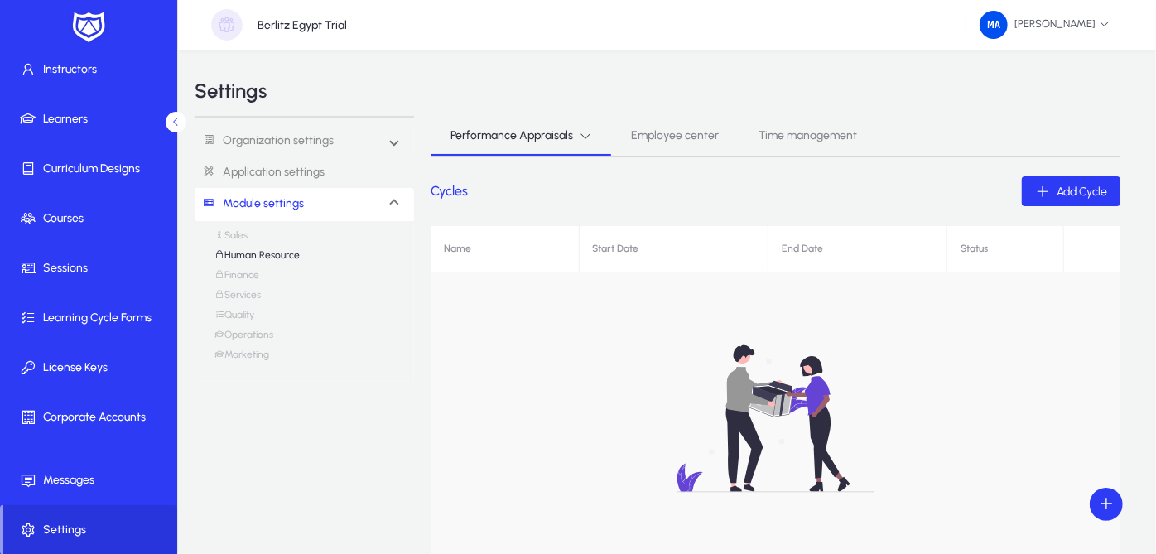
click at [248, 245] on link "Sales" at bounding box center [230, 239] width 33 height 20
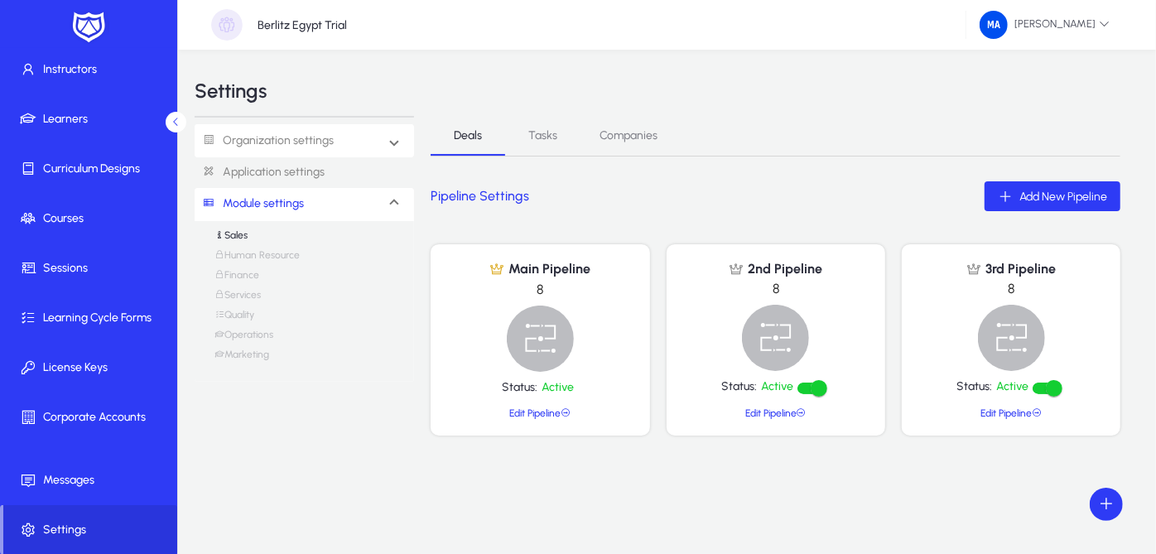
click at [275, 143] on link "Organization settings" at bounding box center [264, 141] width 139 height 31
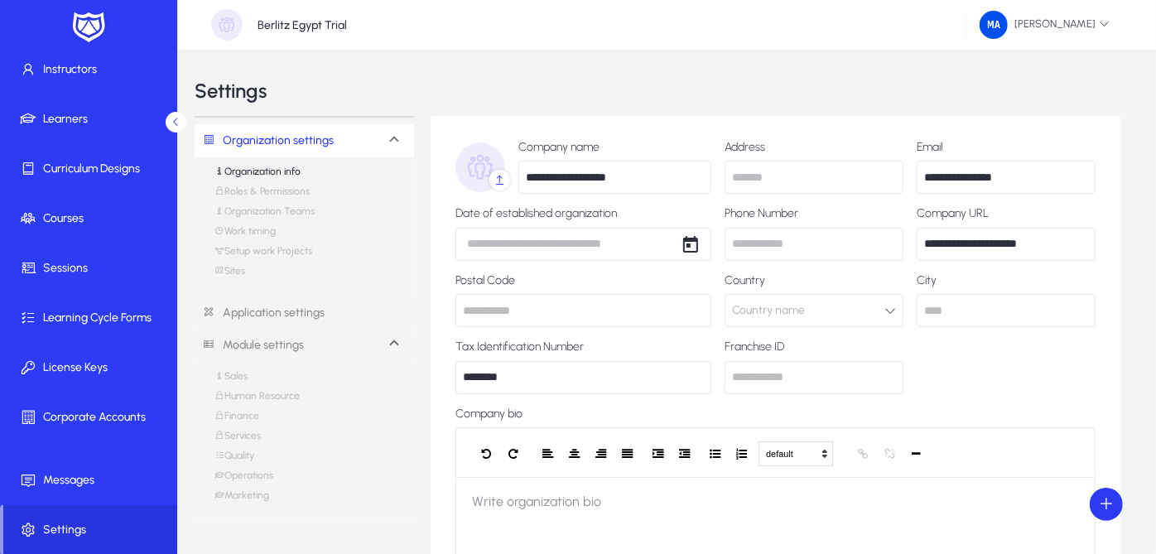
click at [283, 185] on link "Roles & Permissions" at bounding box center [261, 195] width 95 height 20
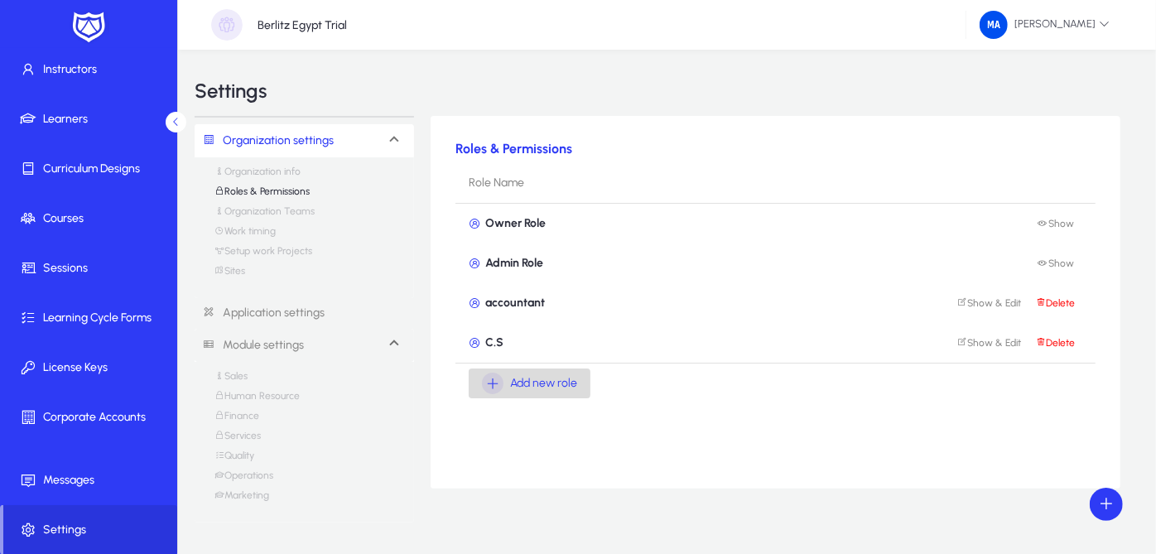
click at [498, 378] on icon "button" at bounding box center [493, 384] width 22 height 22
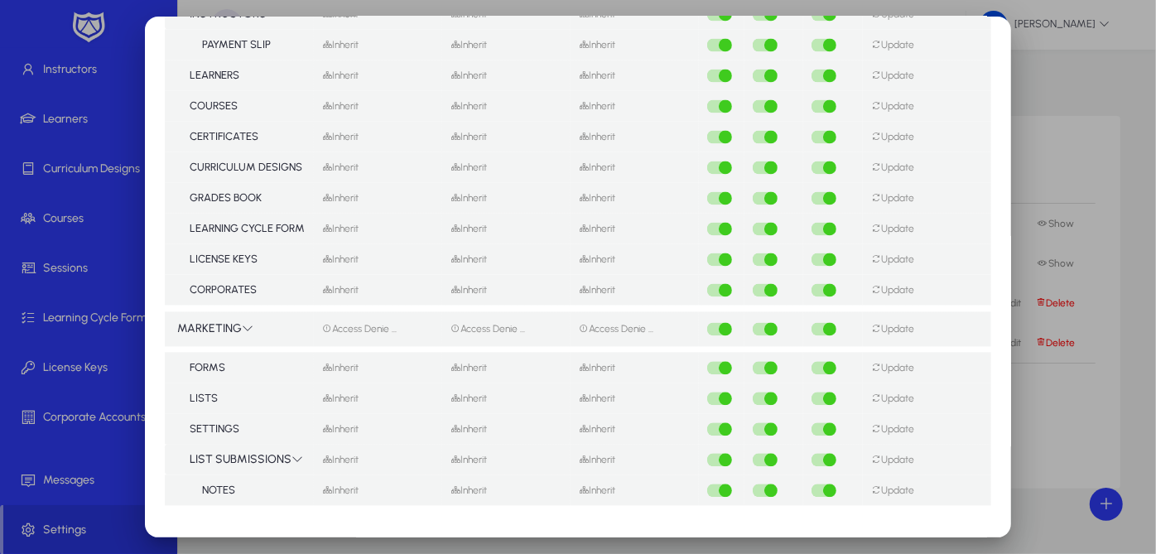
scroll to position [2157, 0]
